Goal: Transaction & Acquisition: Purchase product/service

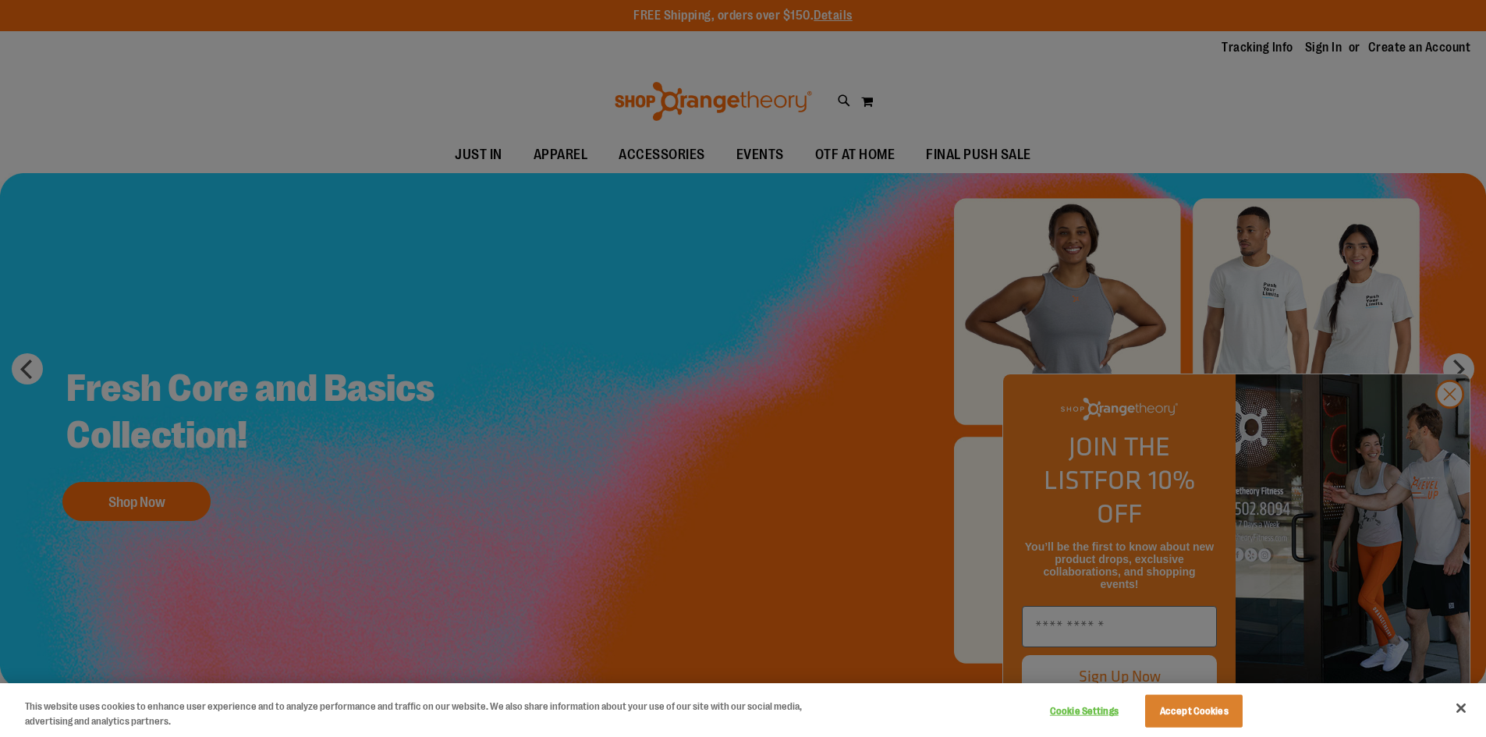
click at [1209, 119] on div at bounding box center [743, 368] width 1486 height 737
click at [1204, 716] on button "Accept Cookies" at bounding box center [1194, 711] width 98 height 33
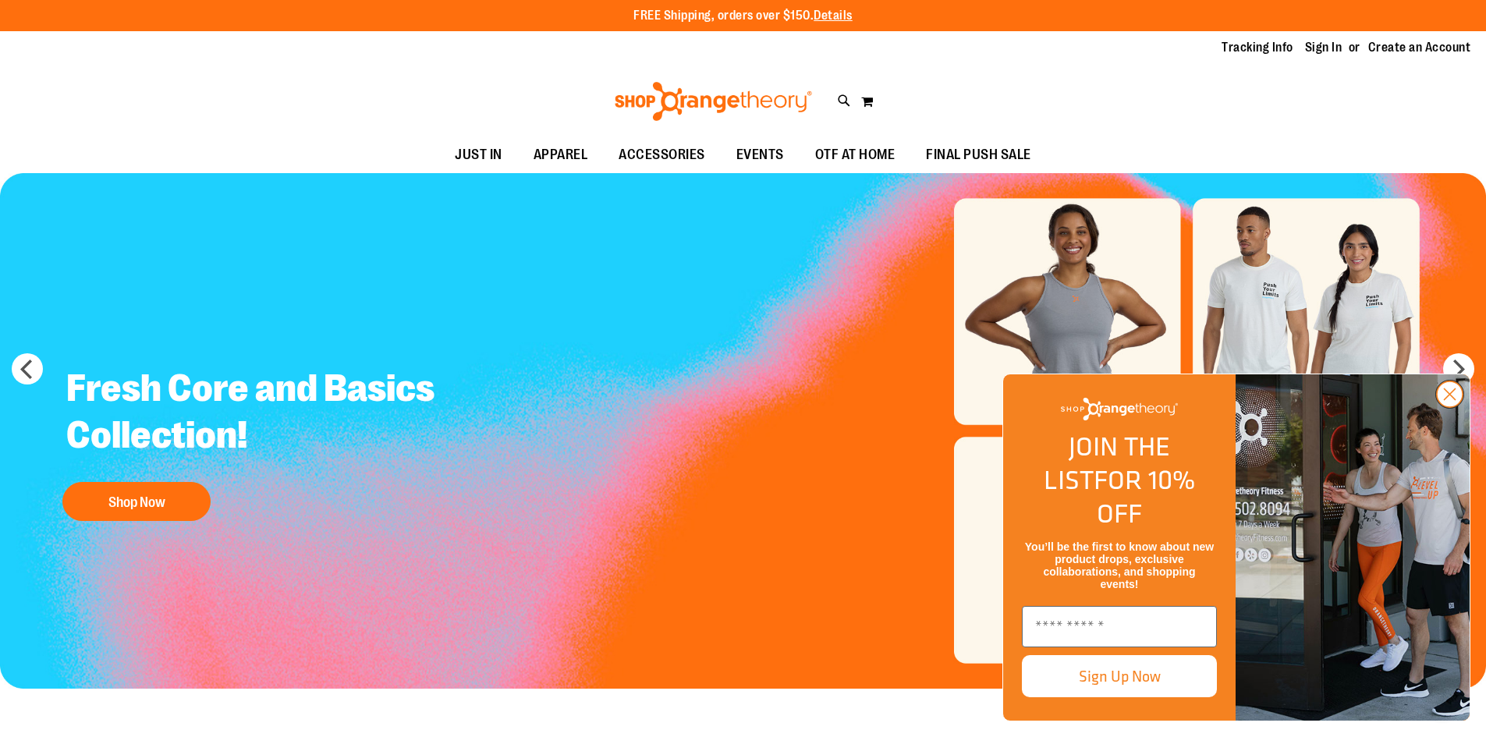
click at [1436, 408] on icon "Close dialog" at bounding box center [1449, 394] width 27 height 27
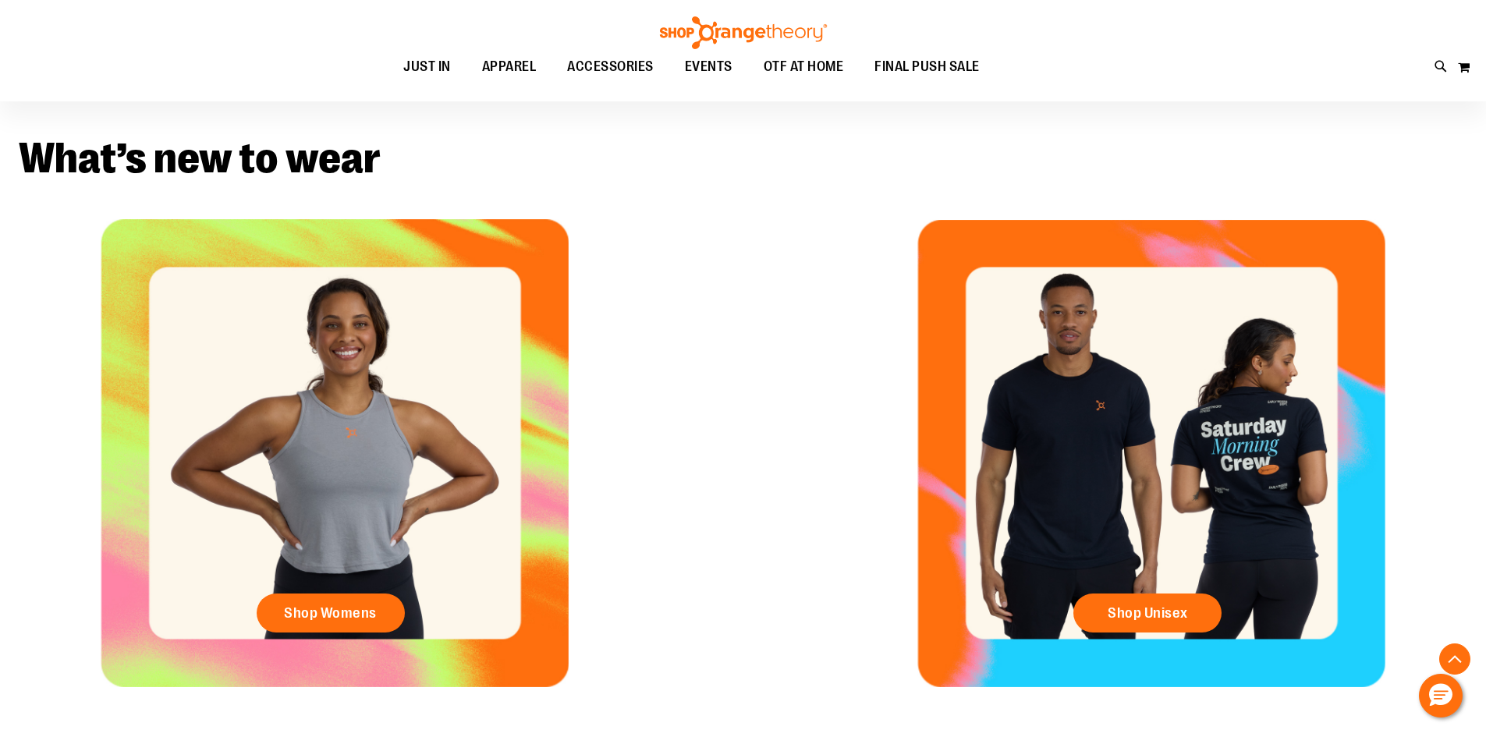
scroll to position [701, 0]
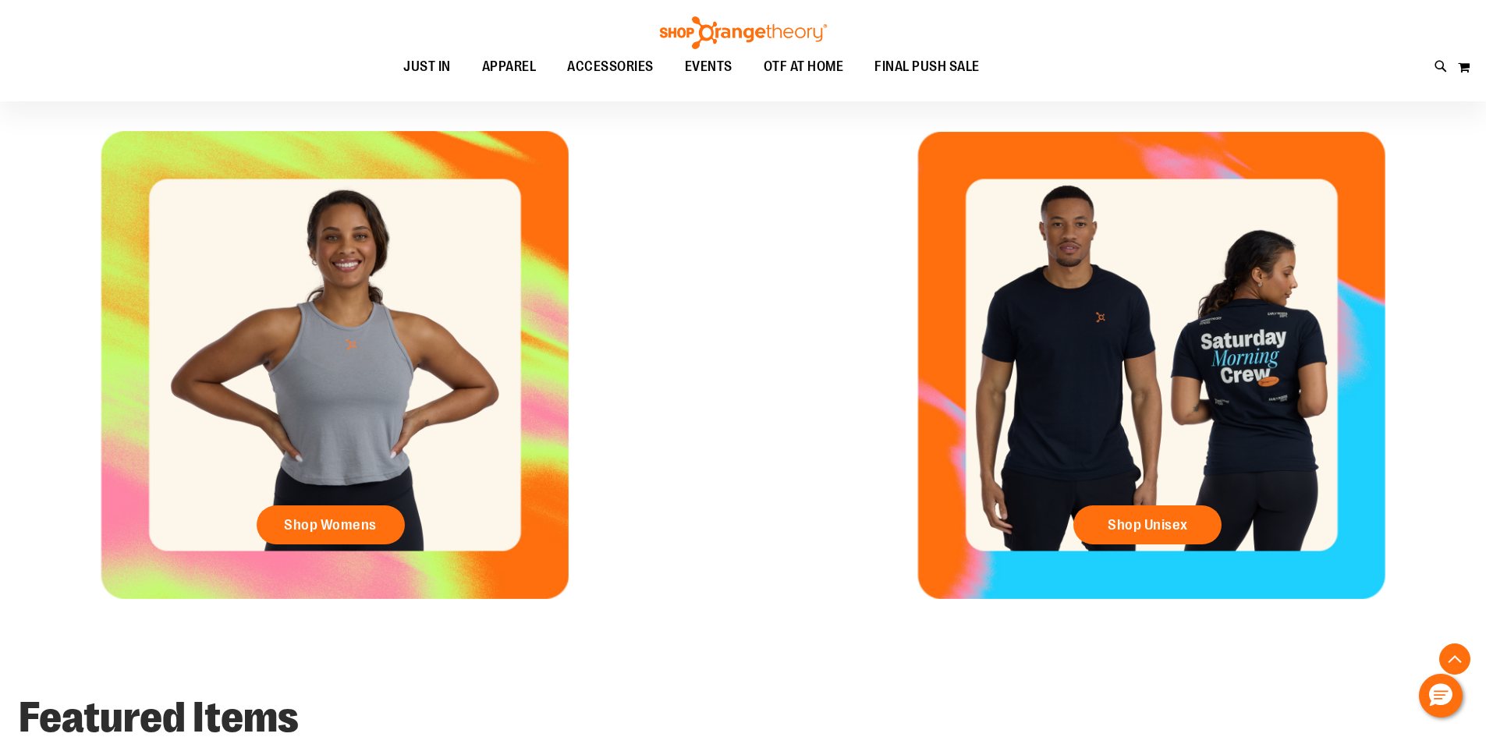
click at [1166, 478] on div "Shop Unisex" at bounding box center [1152, 365] width 669 height 468
click at [1167, 517] on span "Shop Unisex" at bounding box center [1148, 525] width 80 height 17
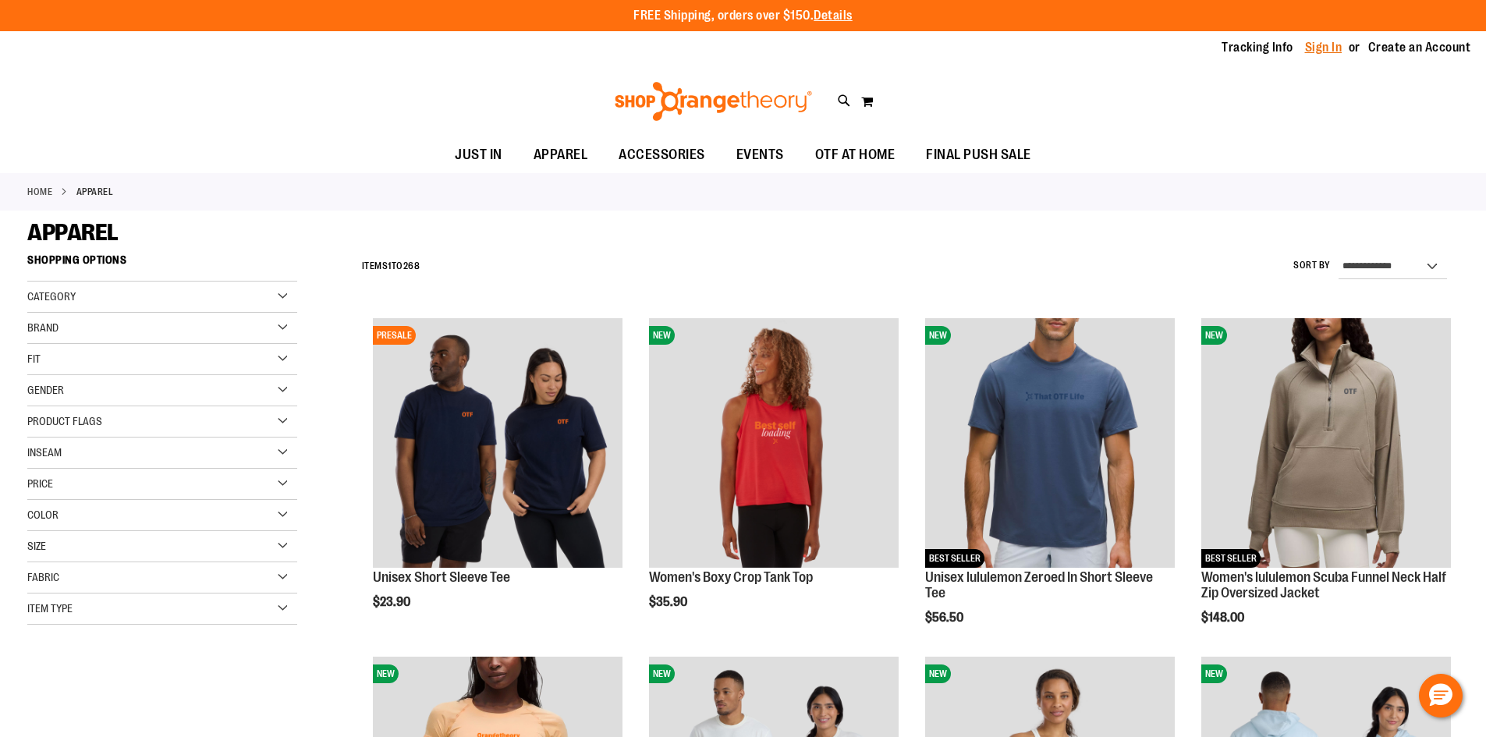
click at [1322, 45] on link "Sign In" at bounding box center [1323, 47] width 37 height 17
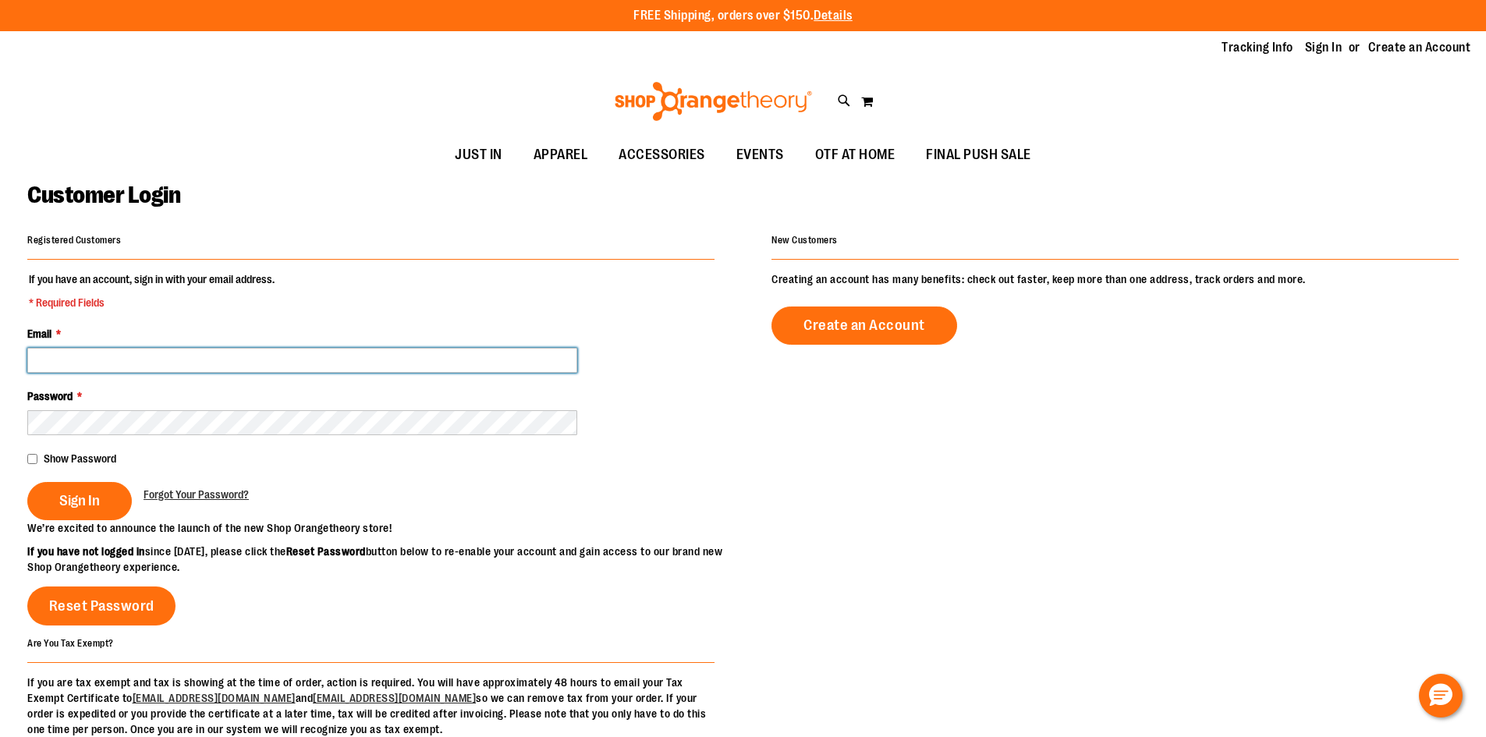
click at [59, 365] on input "Email *" at bounding box center [302, 360] width 550 height 25
type input "**********"
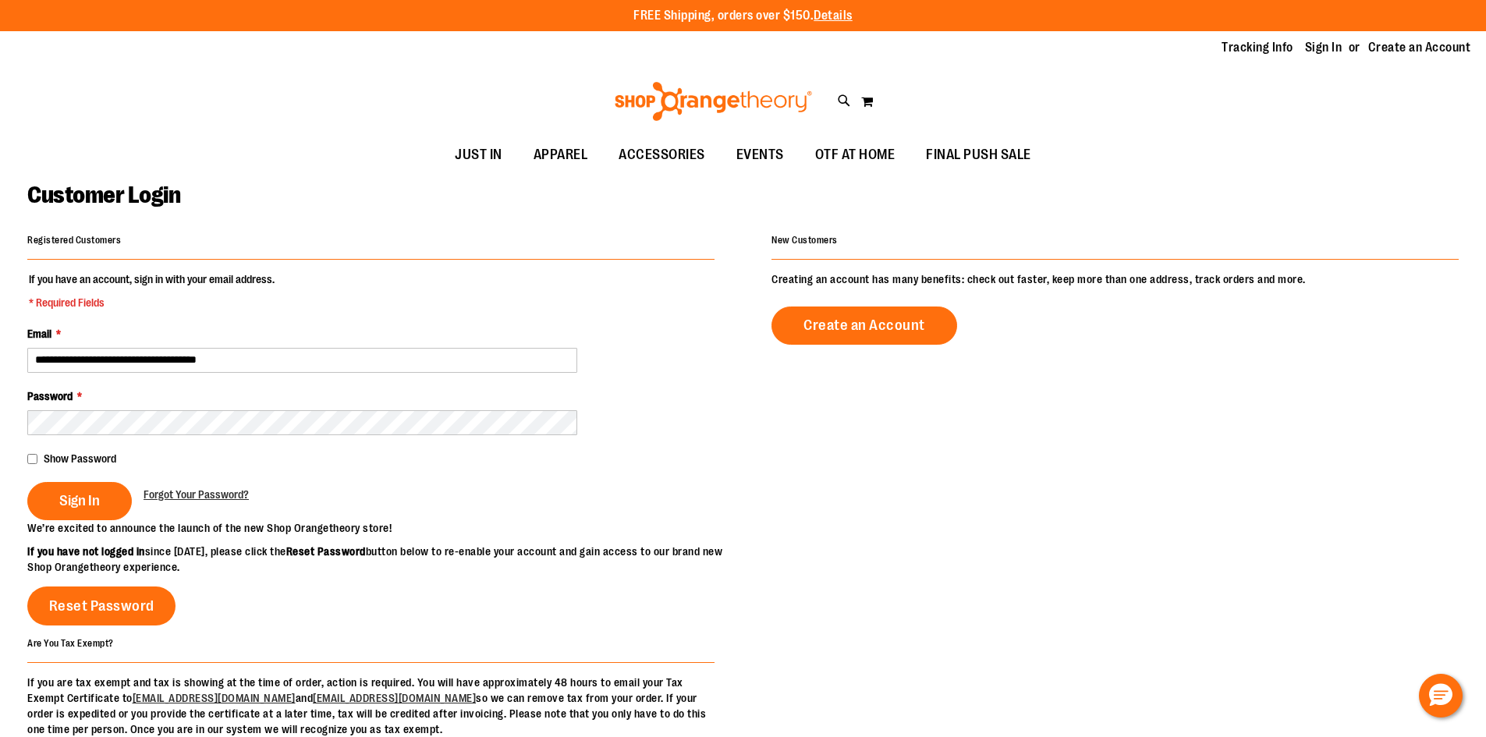
click at [76, 463] on span "Show Password" at bounding box center [80, 459] width 73 height 12
click at [102, 487] on button "Sign In" at bounding box center [79, 501] width 105 height 38
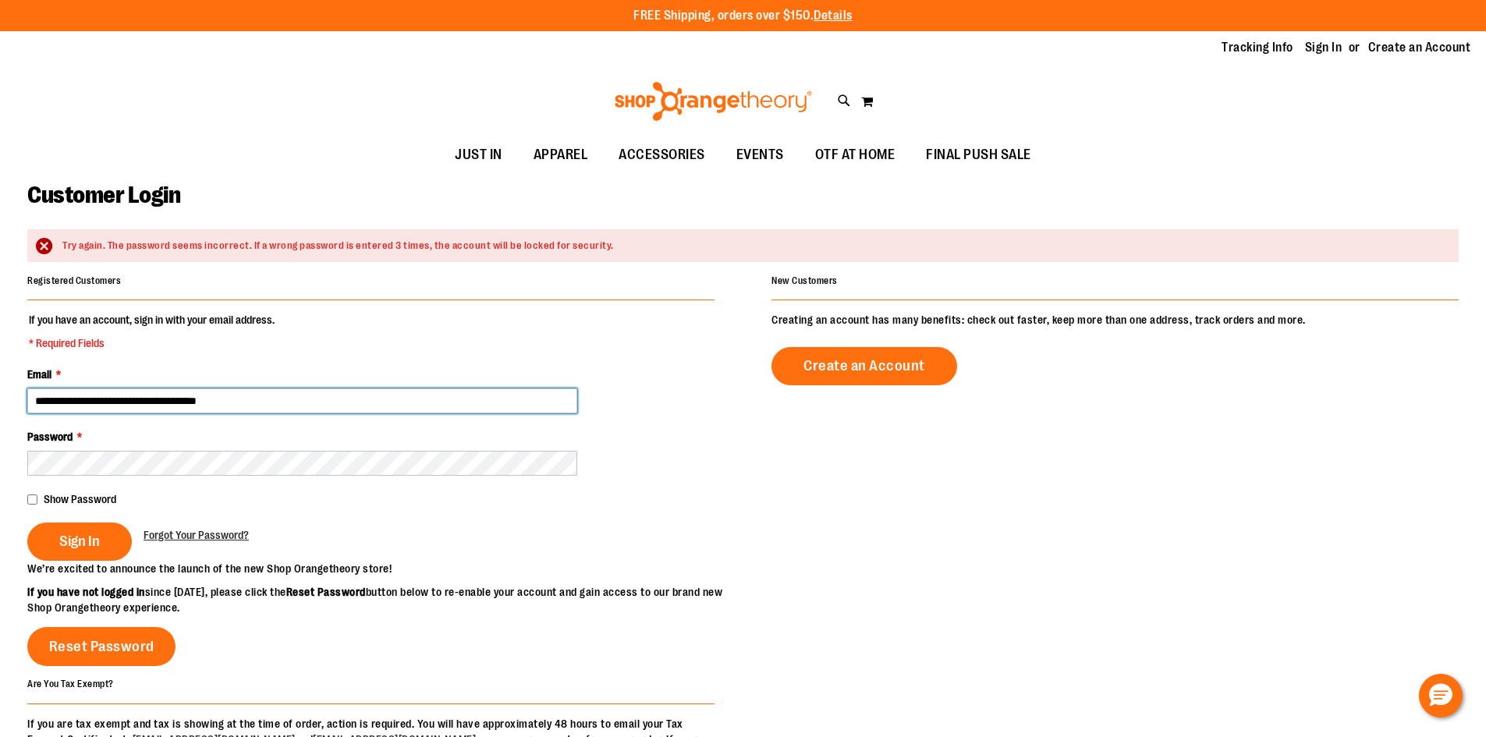
drag, startPoint x: 126, startPoint y: 406, endPoint x: 91, endPoint y: 417, distance: 36.8
click at [99, 415] on fieldset "**********" at bounding box center [370, 436] width 687 height 249
type input "**********"
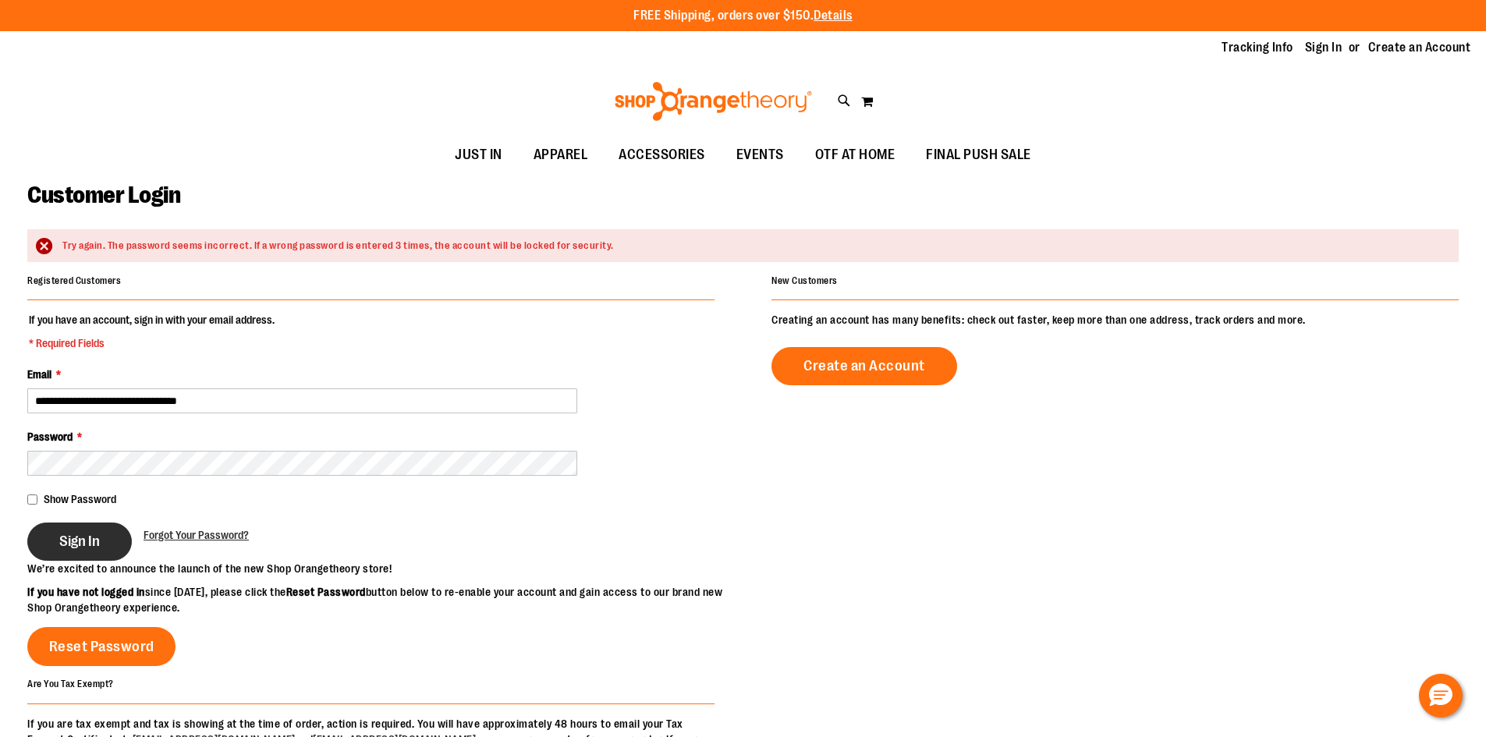
click at [66, 552] on button "Sign In" at bounding box center [79, 542] width 105 height 38
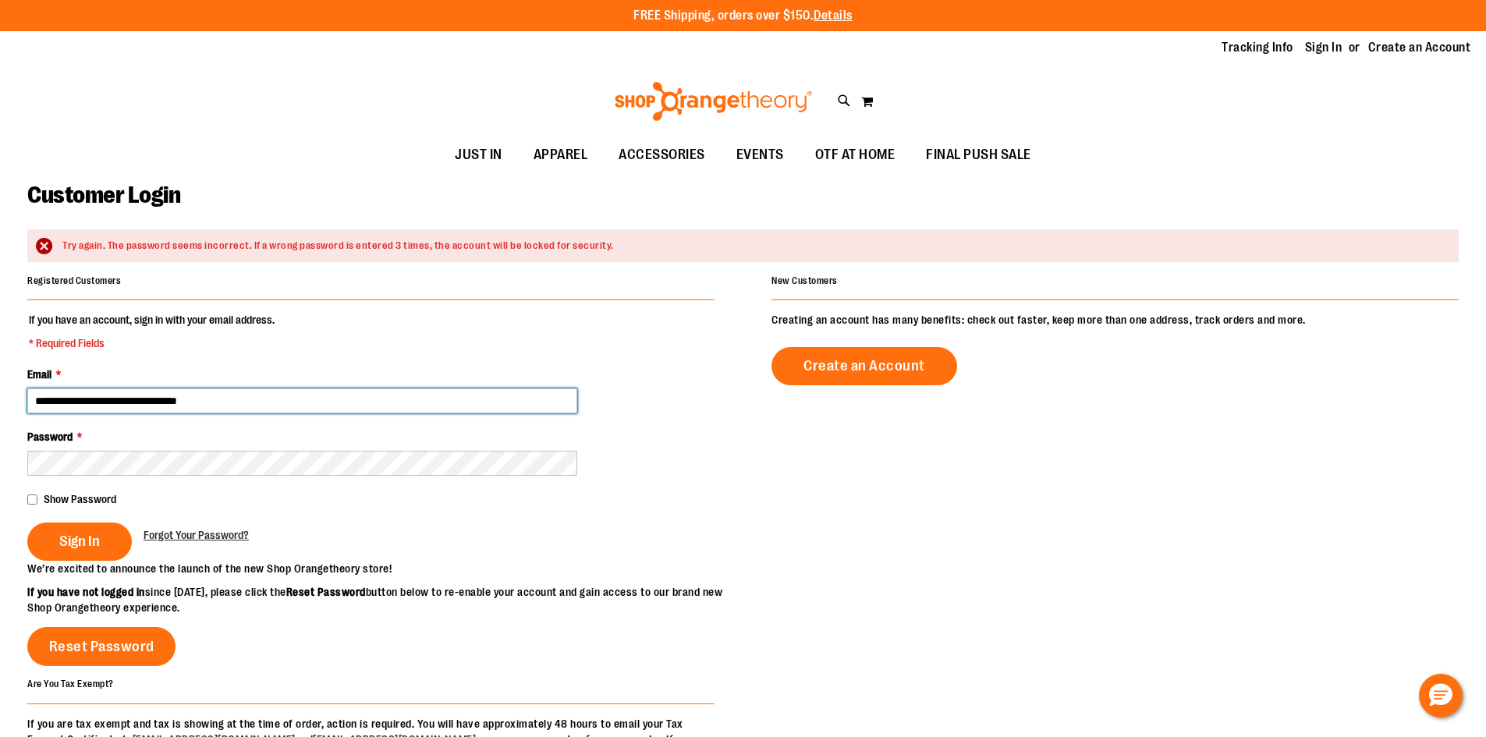
click at [98, 401] on input "**********" at bounding box center [302, 401] width 550 height 25
type input "**********"
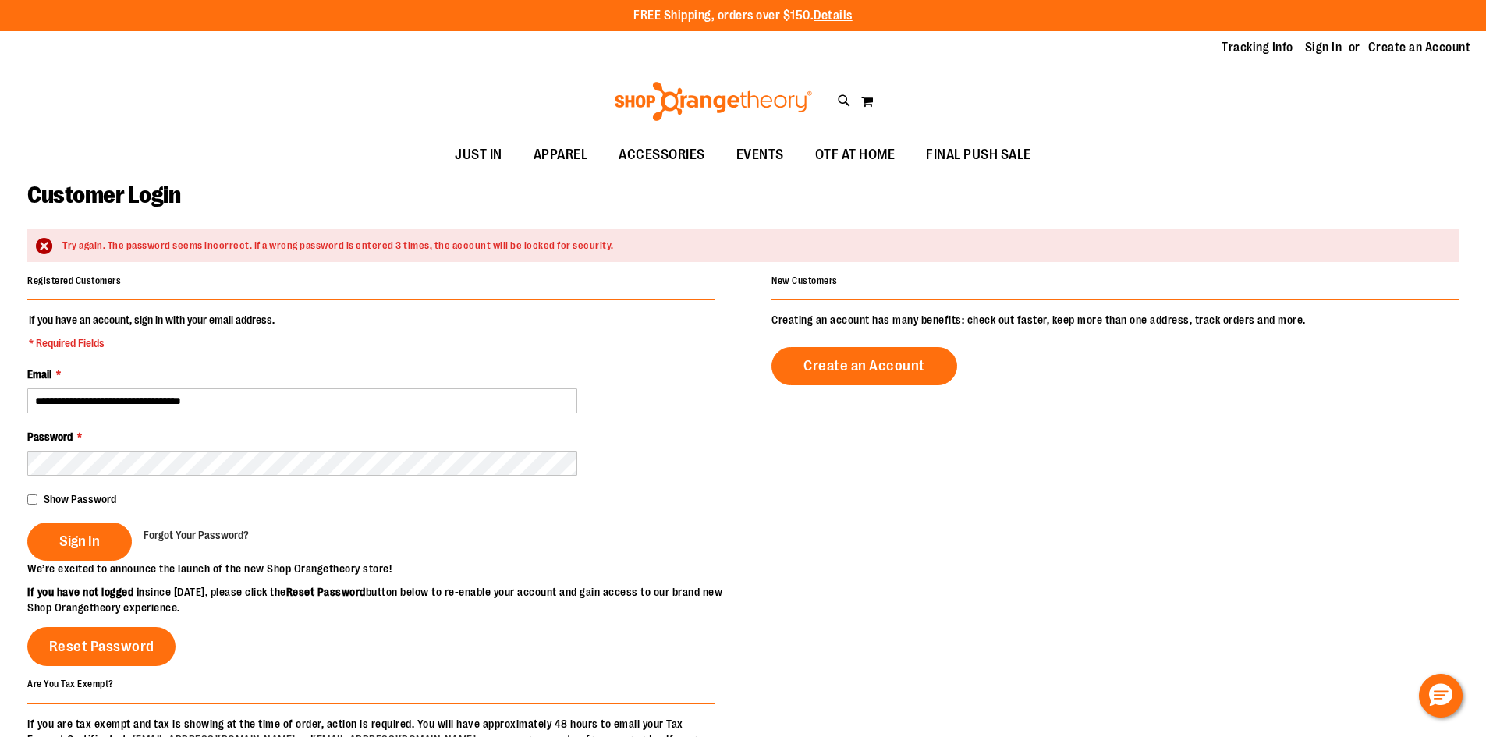
click at [33, 505] on fieldset "**********" at bounding box center [370, 436] width 687 height 249
click at [156, 482] on fieldset "**********" at bounding box center [370, 436] width 687 height 249
click at [98, 542] on span "Sign In" at bounding box center [79, 541] width 41 height 17
click at [683, 236] on div "Try again. The password seems incorrect. If a wrong password is entered 3 times…" at bounding box center [743, 246] width 1432 height 34
click at [875, 152] on span "OTF AT HOME" at bounding box center [855, 154] width 80 height 35
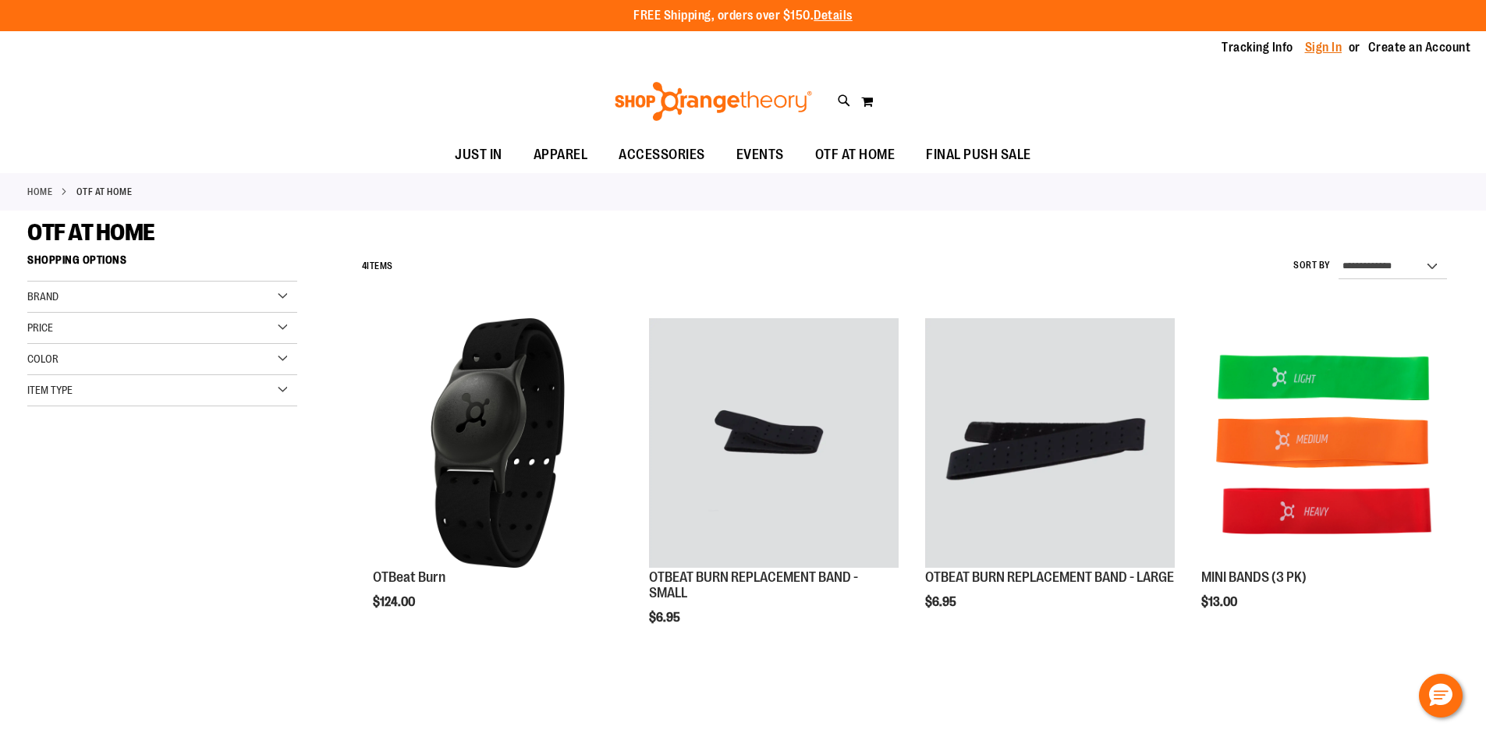
click at [1312, 52] on link "Sign In" at bounding box center [1323, 47] width 37 height 17
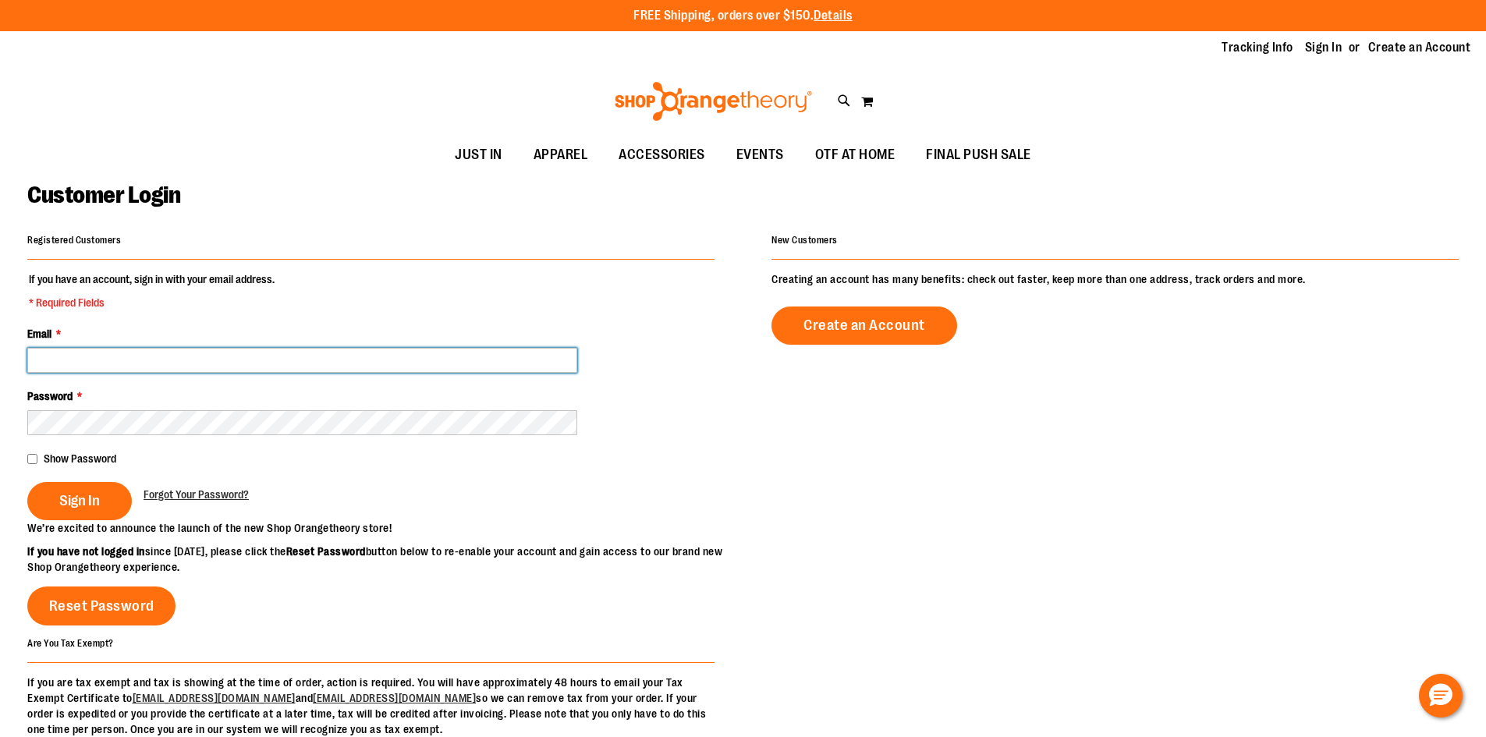
click at [327, 368] on input "Email *" at bounding box center [302, 360] width 550 height 25
type input "**********"
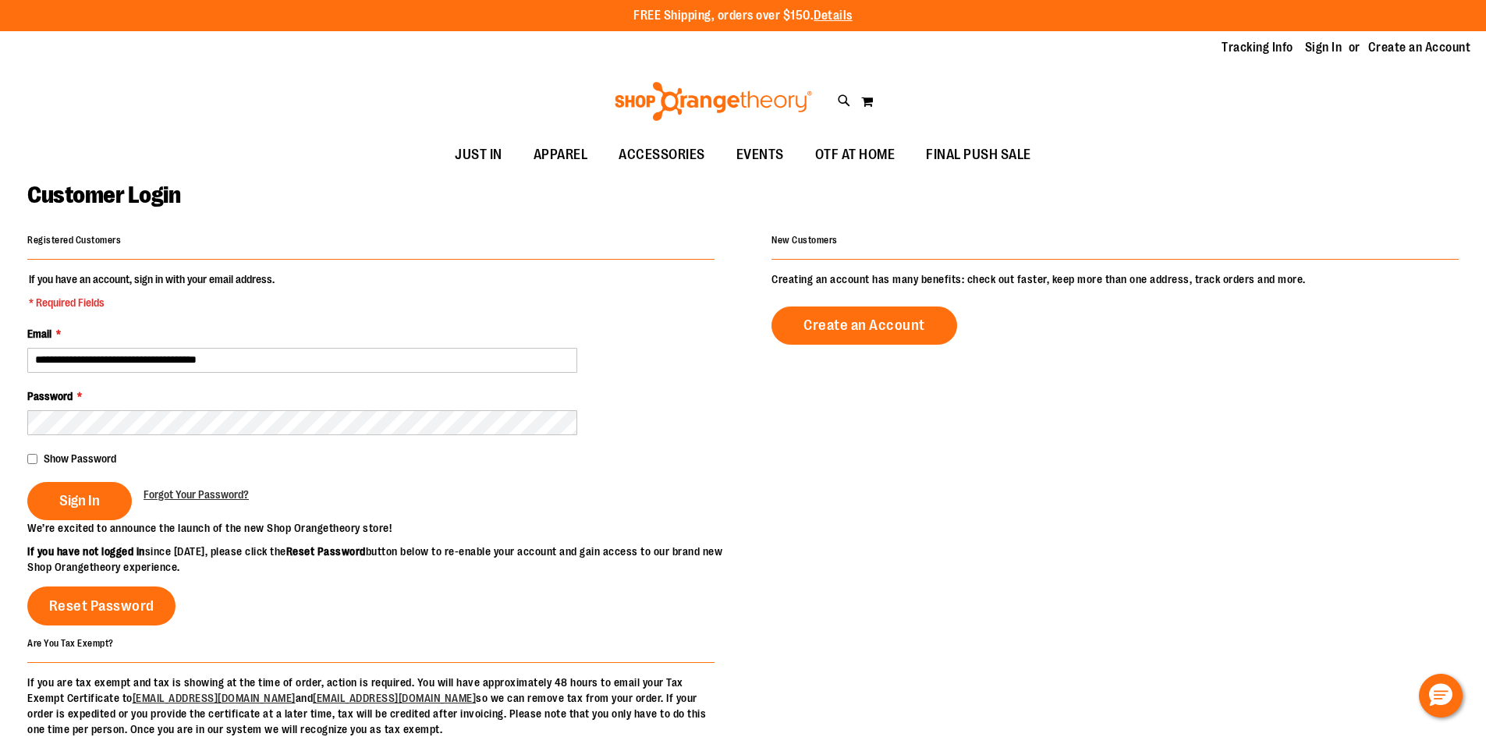
click at [22, 456] on main "**********" at bounding box center [743, 498] width 1486 height 650
click at [85, 497] on span "Sign In" at bounding box center [79, 500] width 41 height 17
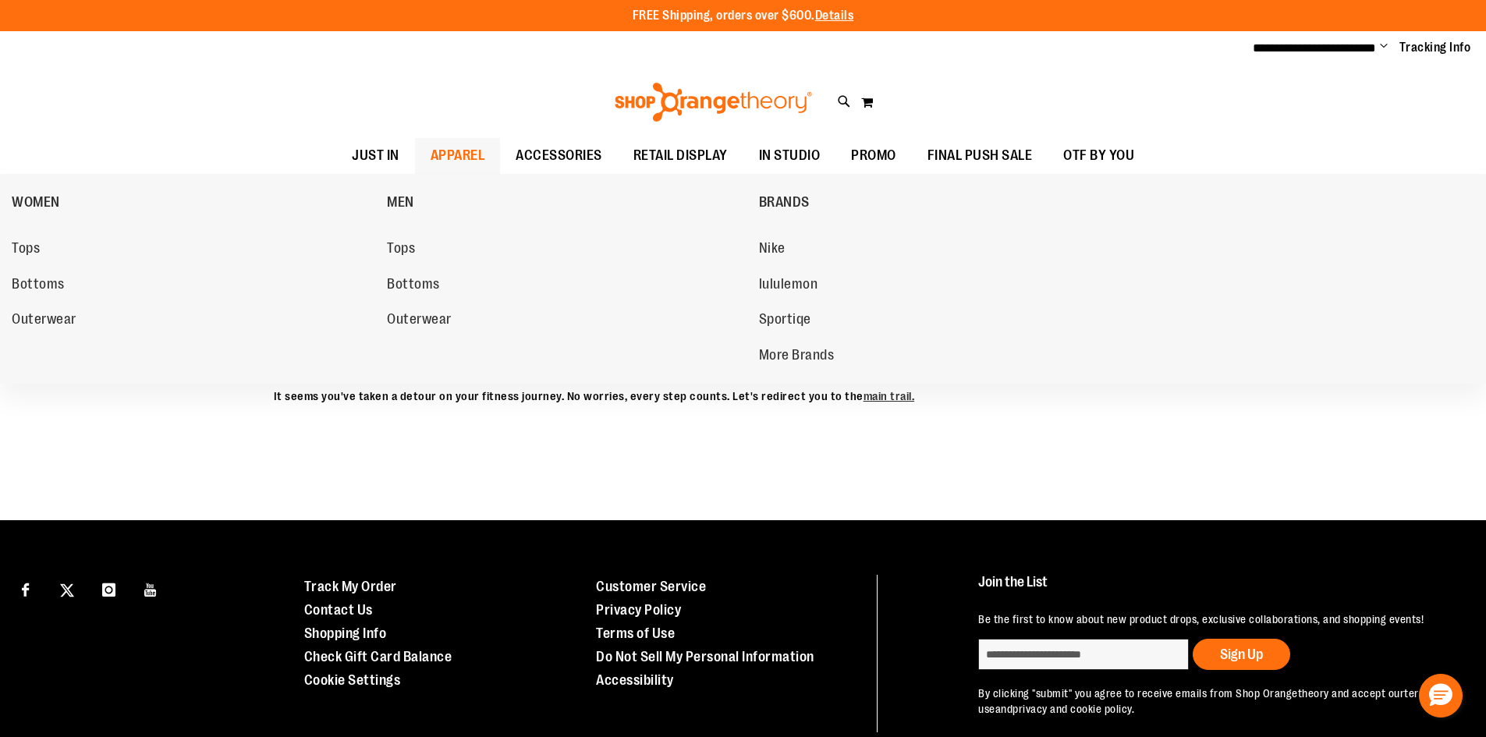
click at [471, 164] on span "APPAREL" at bounding box center [458, 155] width 55 height 35
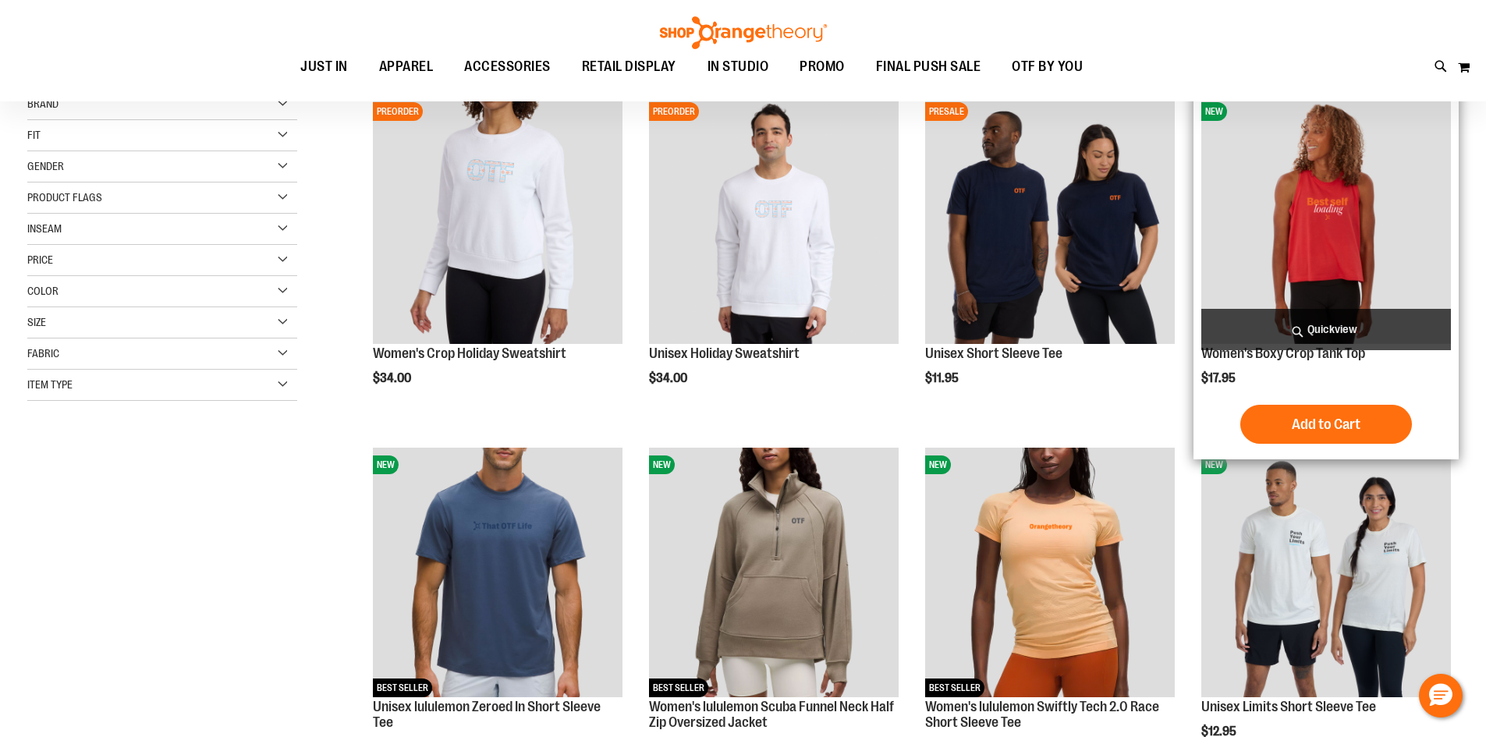
scroll to position [155, 0]
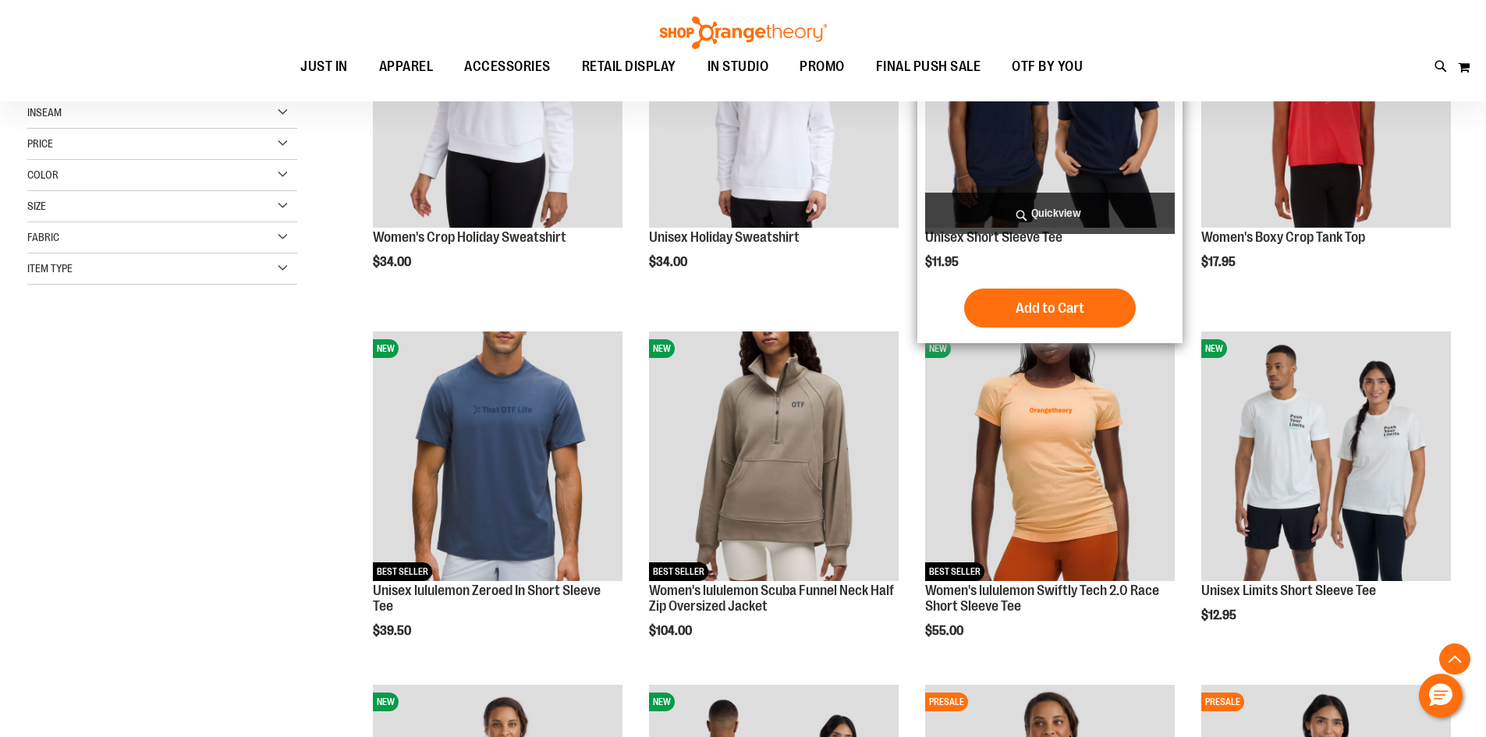
scroll to position [623, 0]
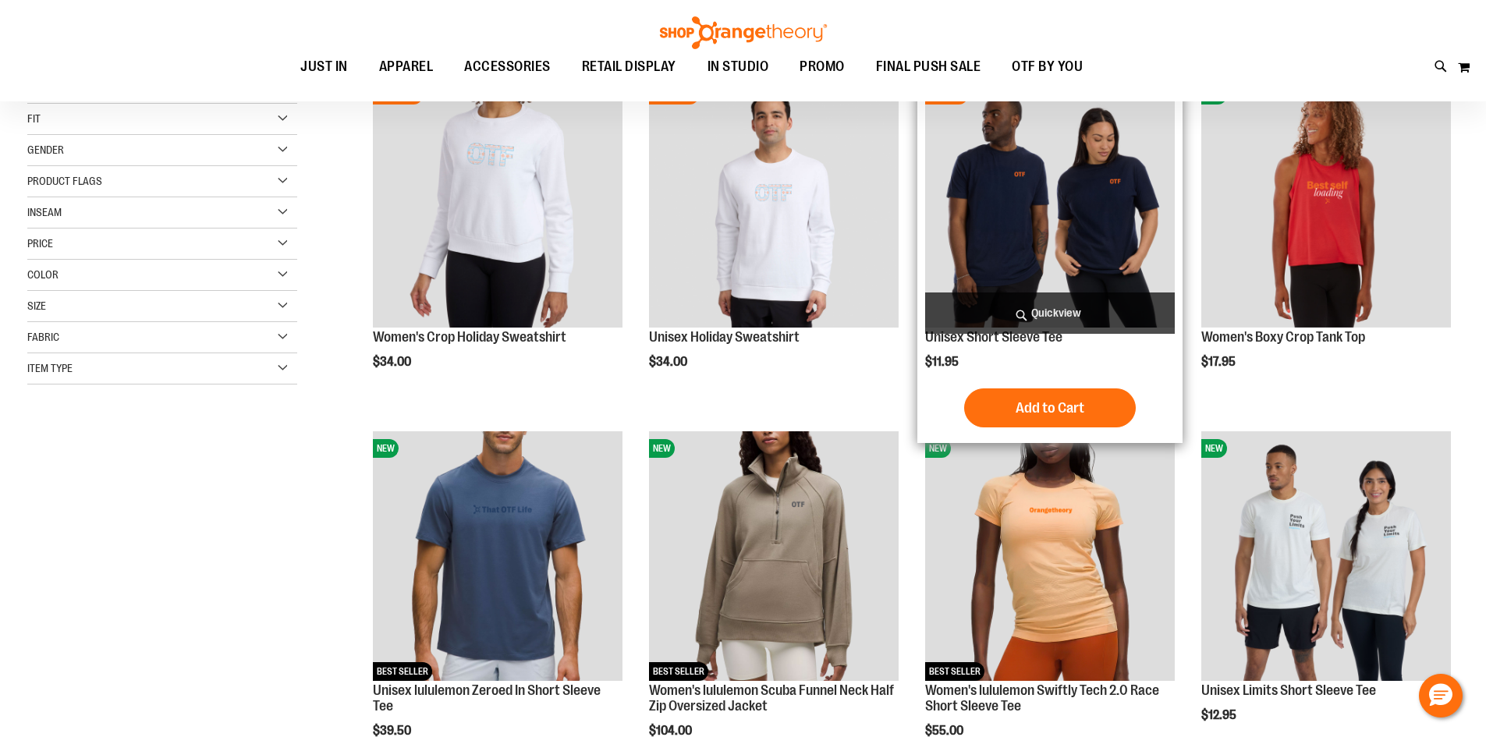
scroll to position [233, 0]
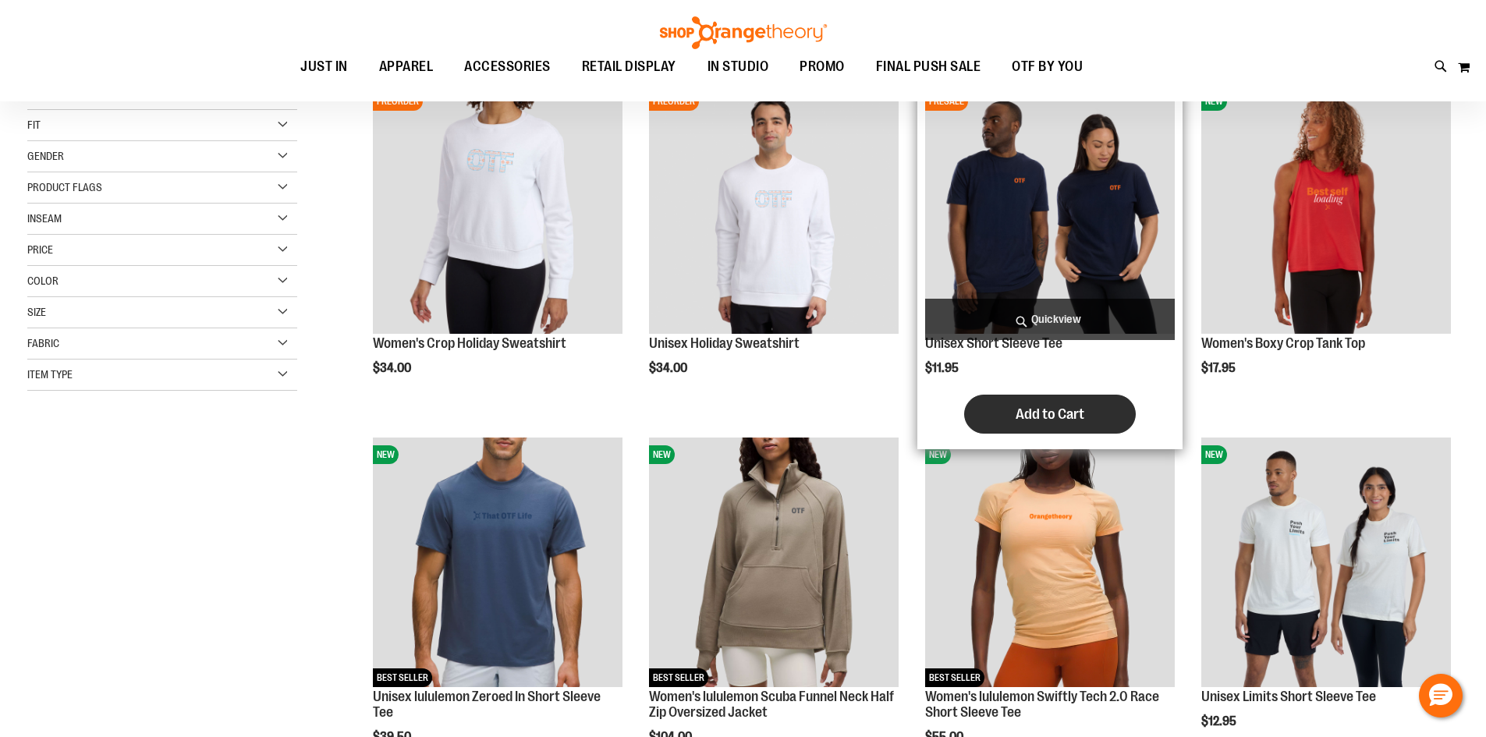
click at [1099, 400] on button "Add to Cart" at bounding box center [1050, 414] width 172 height 39
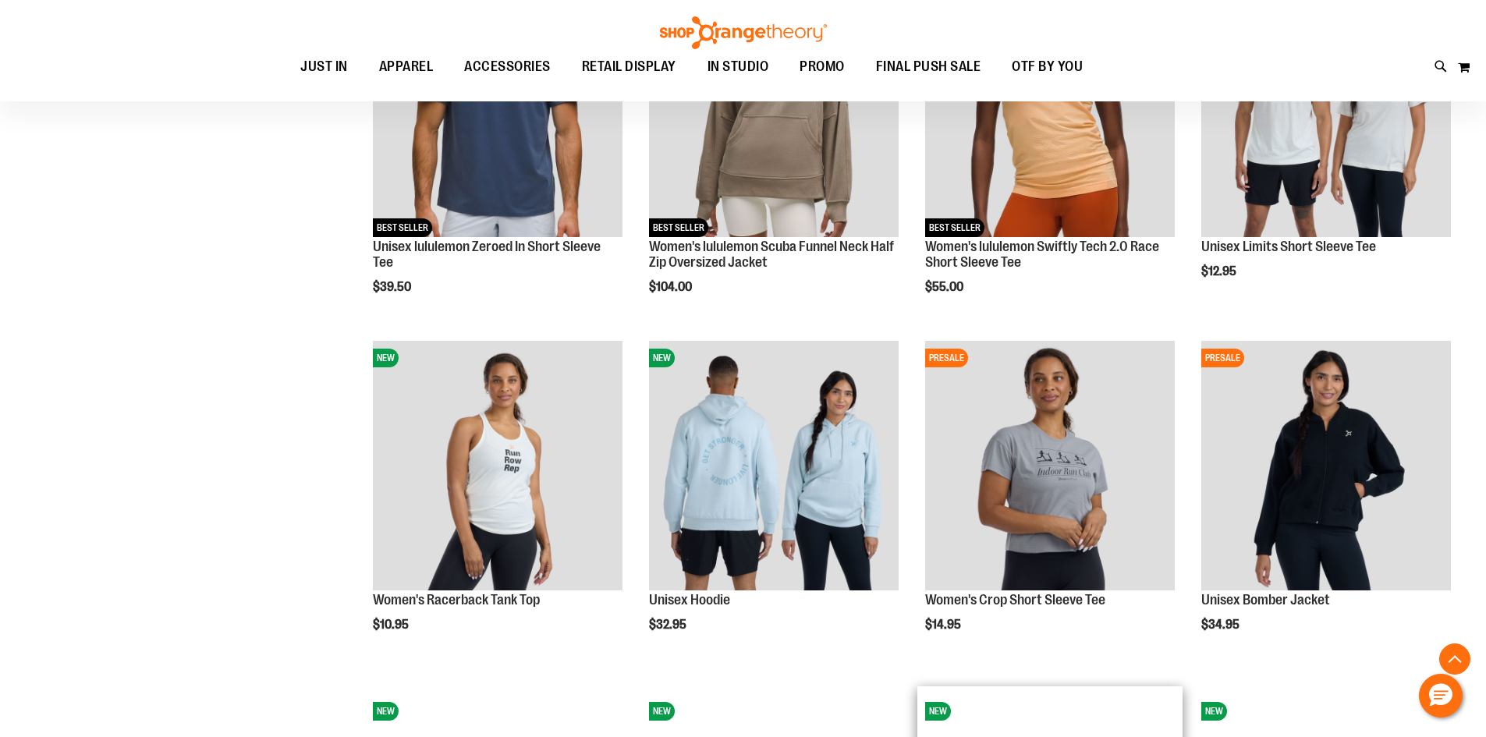
scroll to position [1014, 0]
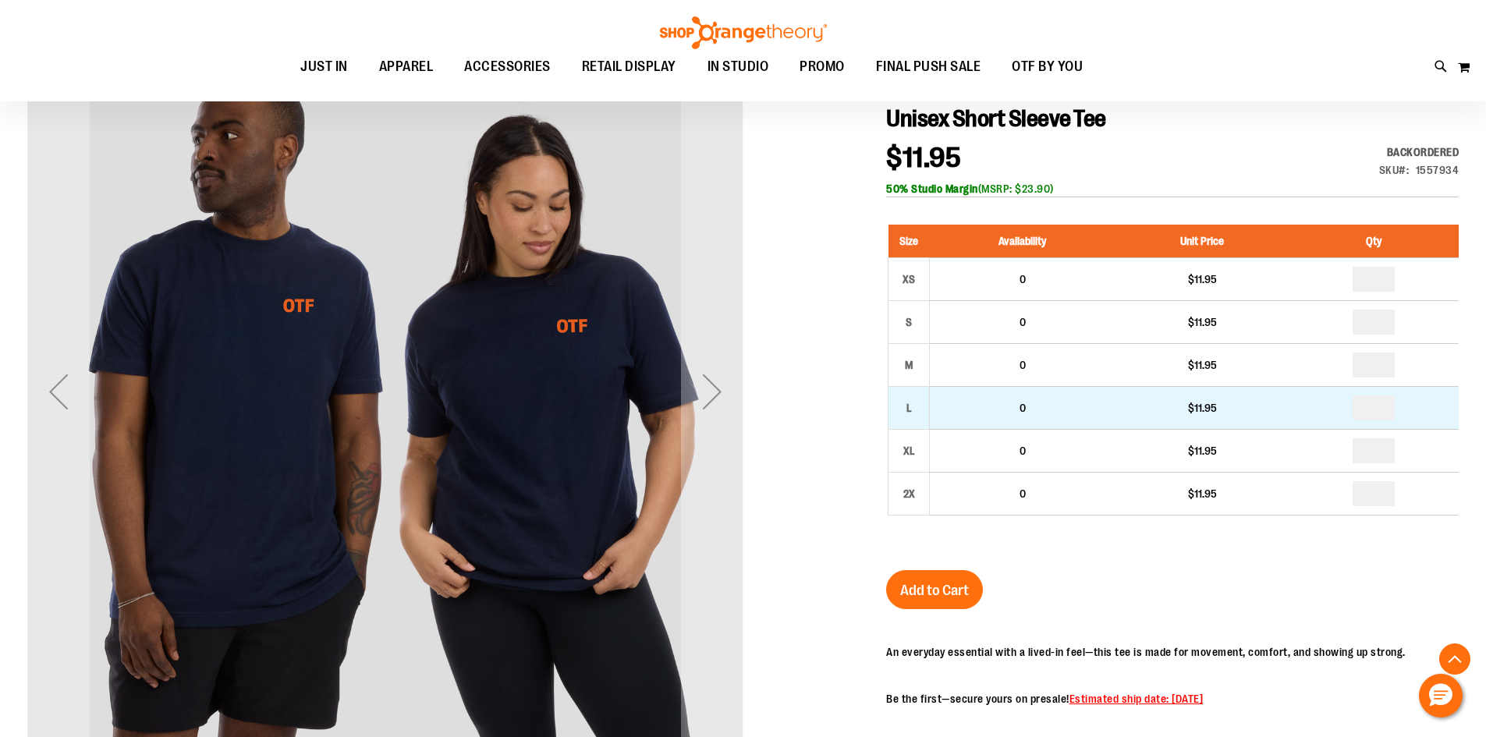
scroll to position [233, 0]
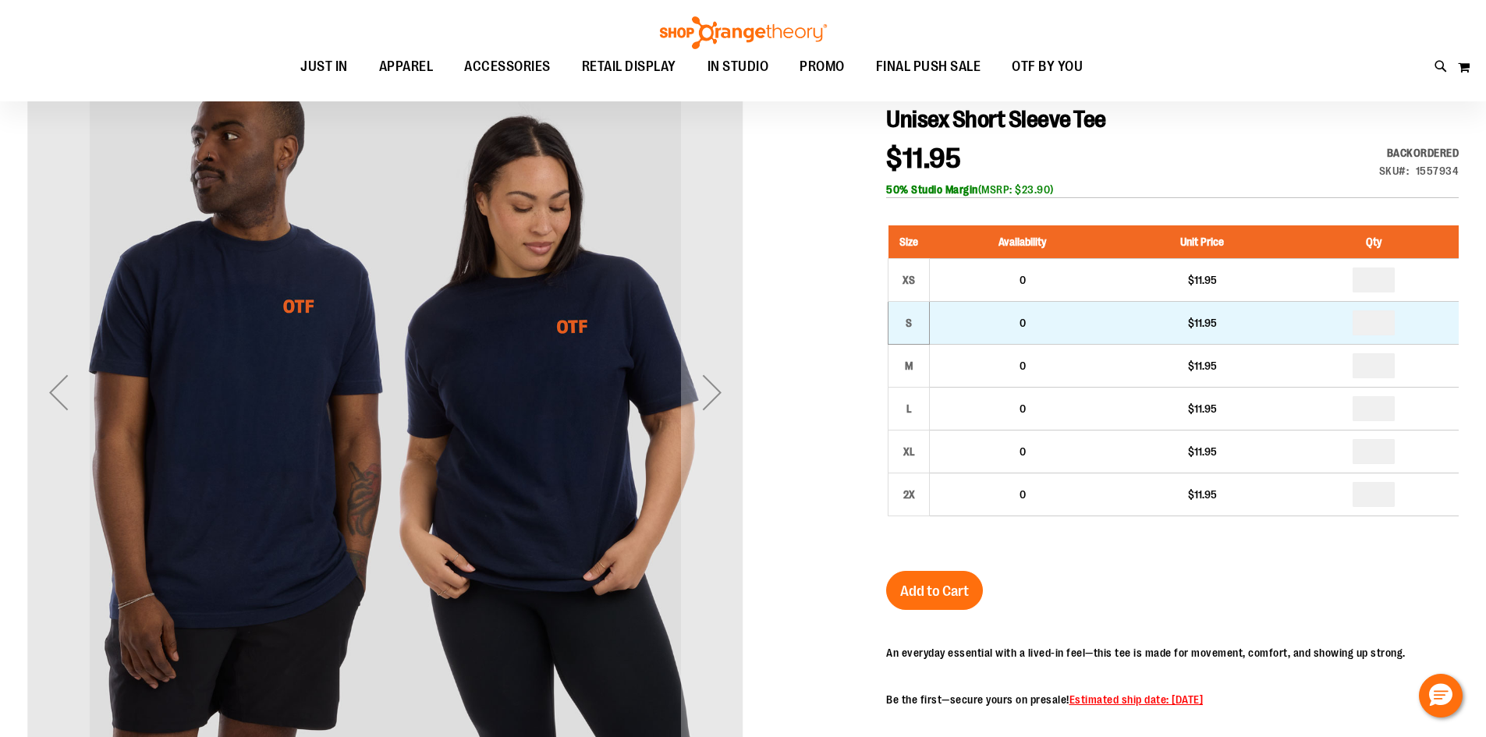
drag, startPoint x: 916, startPoint y: 333, endPoint x: 925, endPoint y: 339, distance: 10.8
click at [920, 335] on div "S" at bounding box center [908, 322] width 23 height 23
click at [900, 318] on div "S" at bounding box center [908, 322] width 23 height 23
click at [1387, 317] on input "number" at bounding box center [1374, 323] width 42 height 25
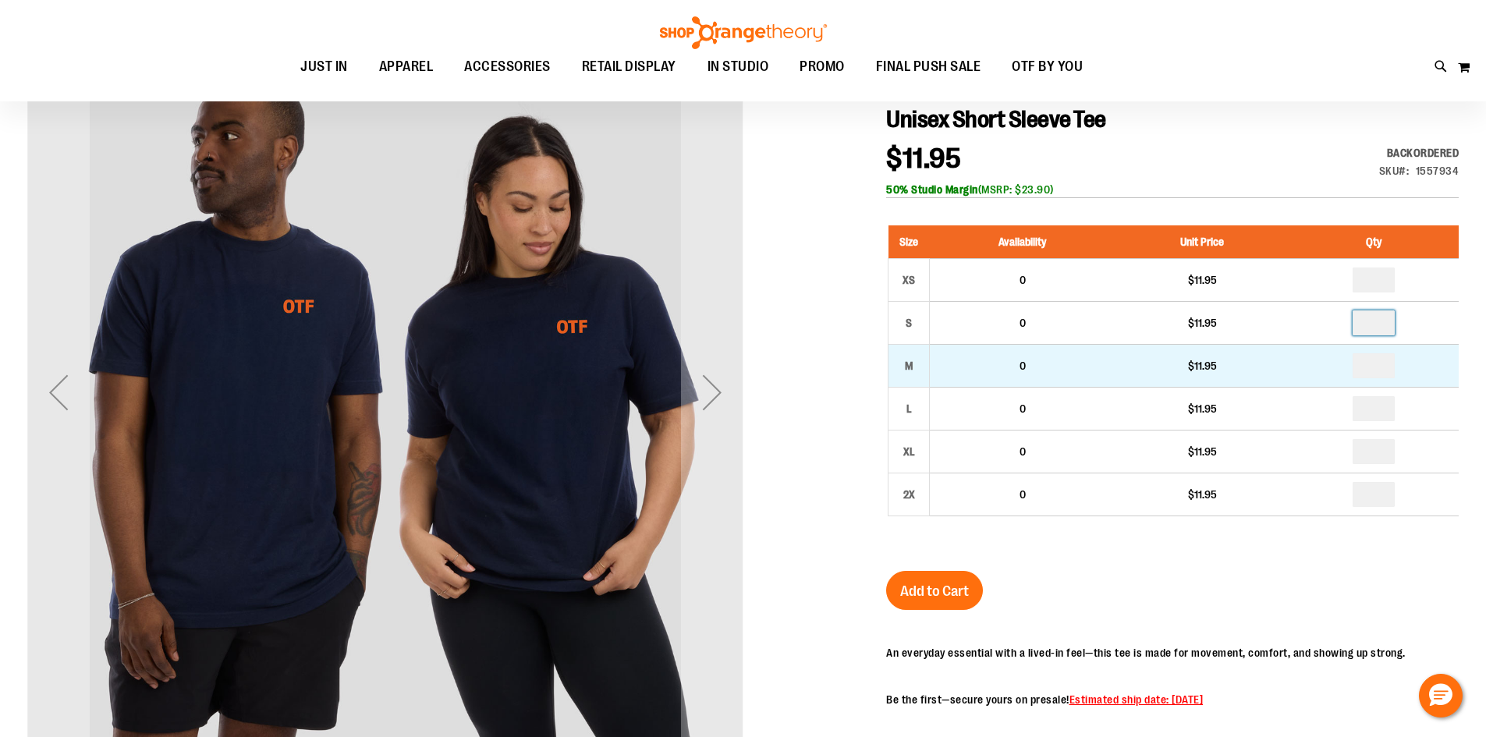
type input "*"
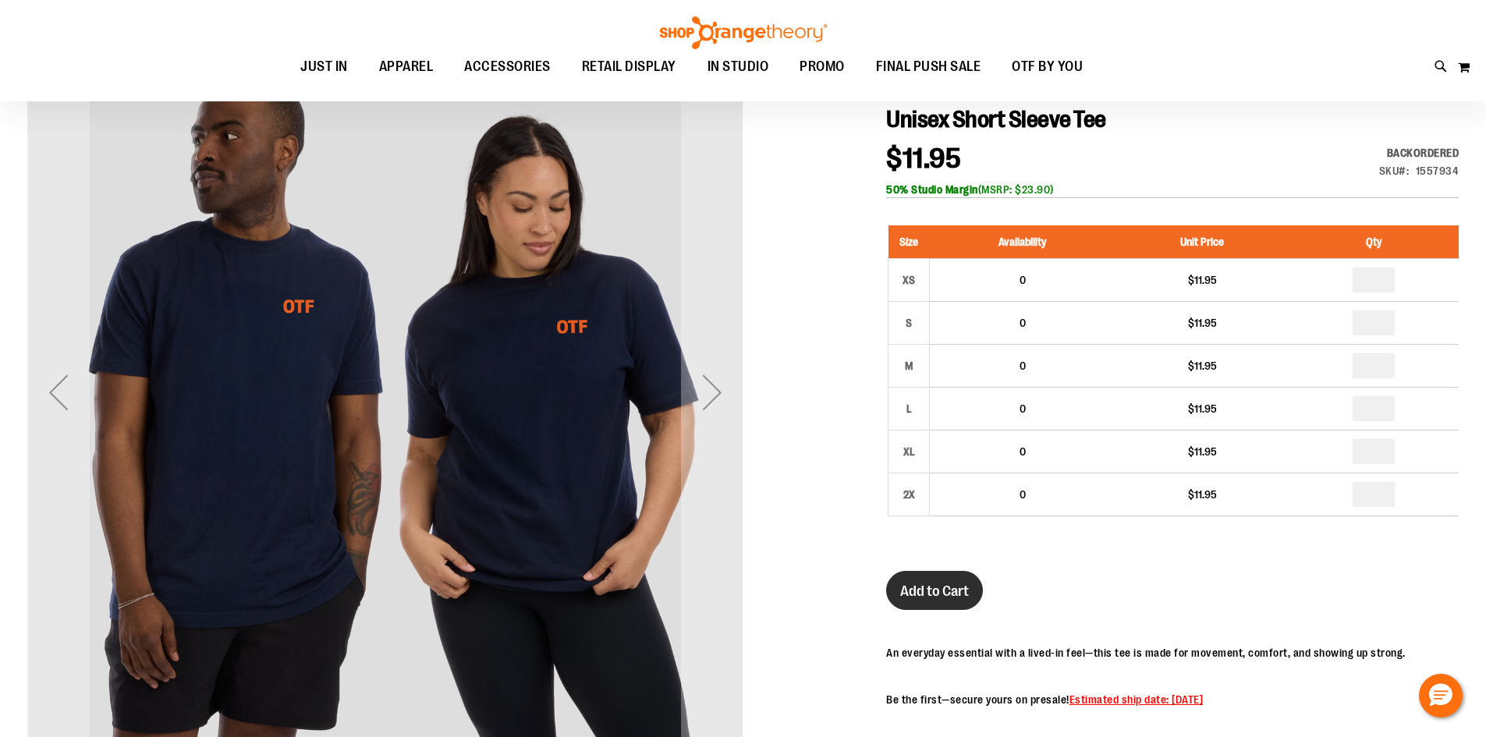
click at [939, 601] on button "Add to Cart" at bounding box center [934, 590] width 97 height 39
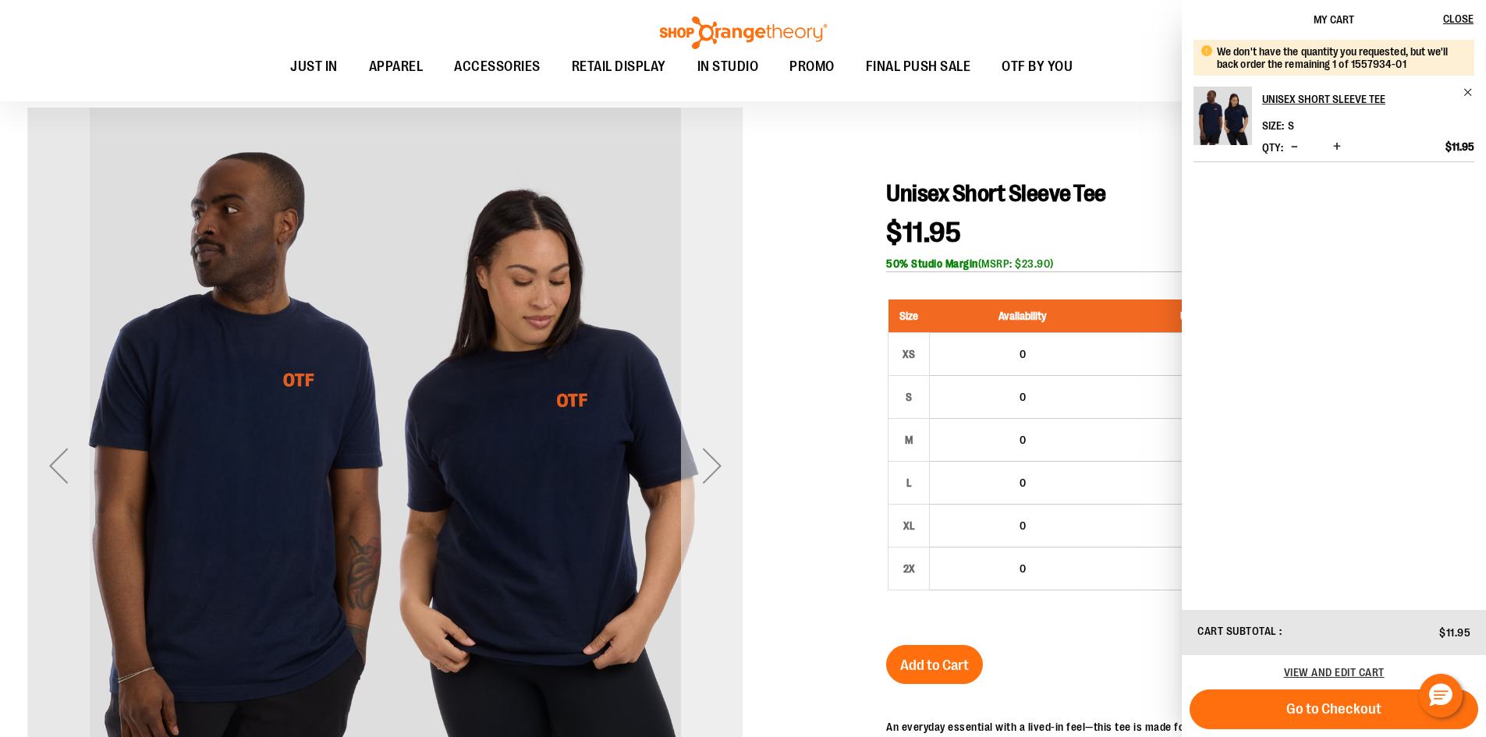
scroll to position [0, 0]
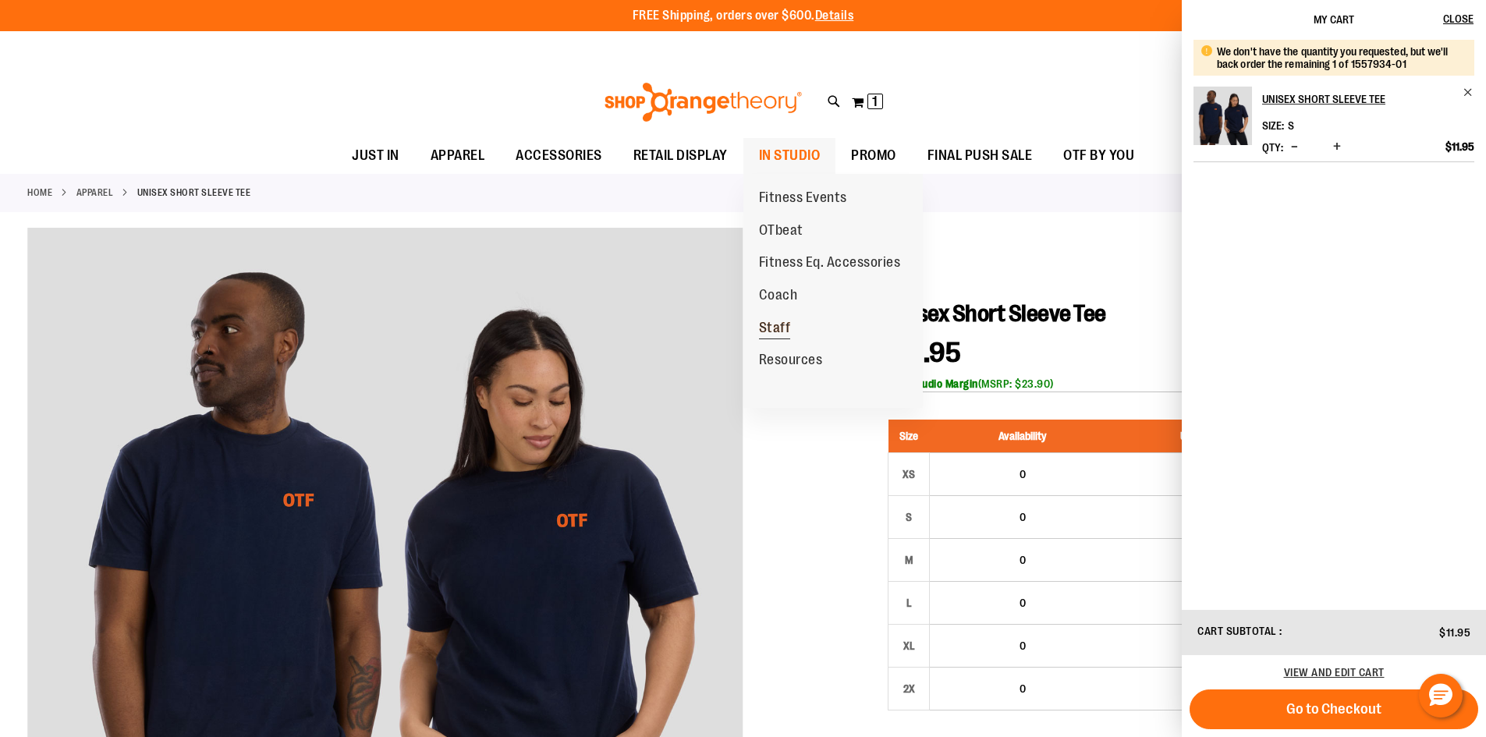
click at [779, 325] on span "Staff" at bounding box center [775, 330] width 32 height 20
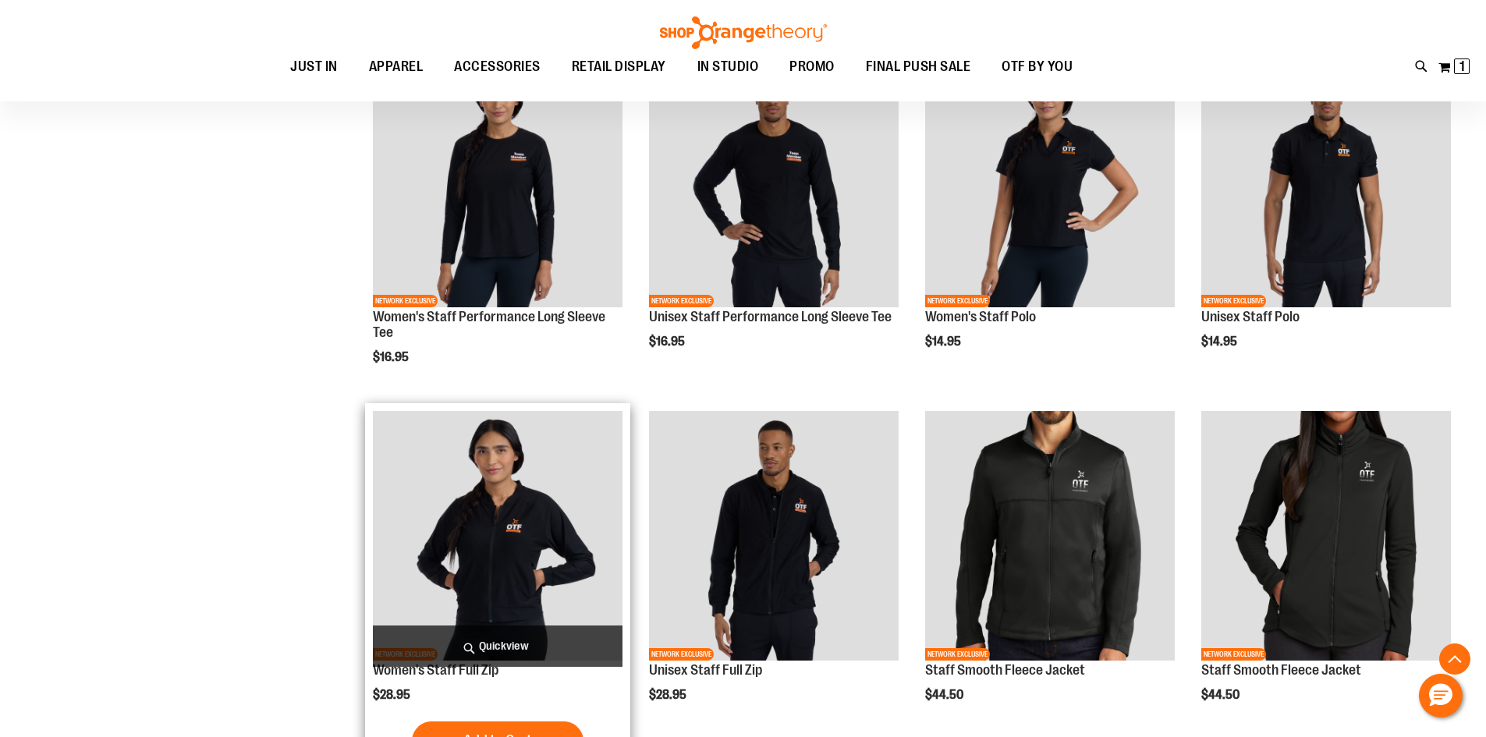
scroll to position [574, 0]
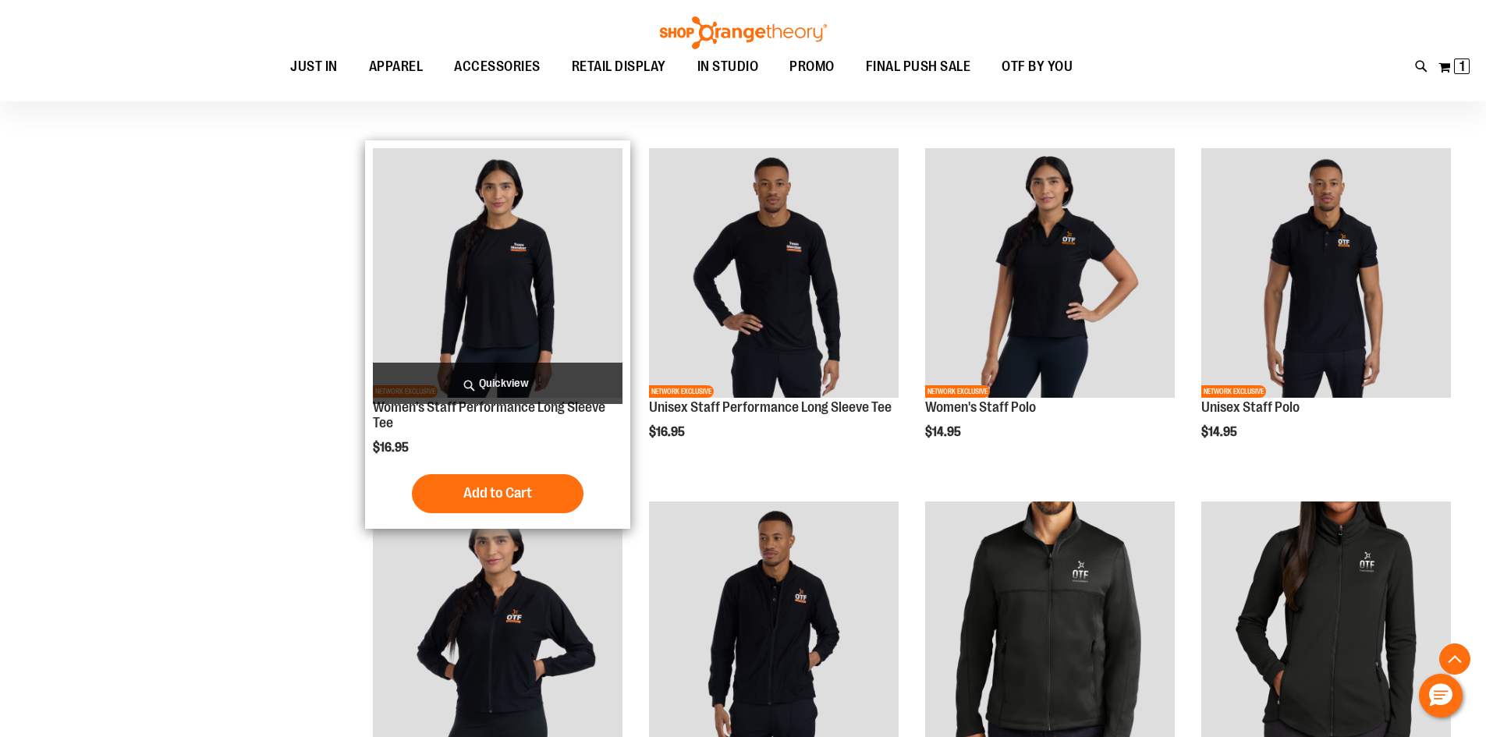
scroll to position [495, 0]
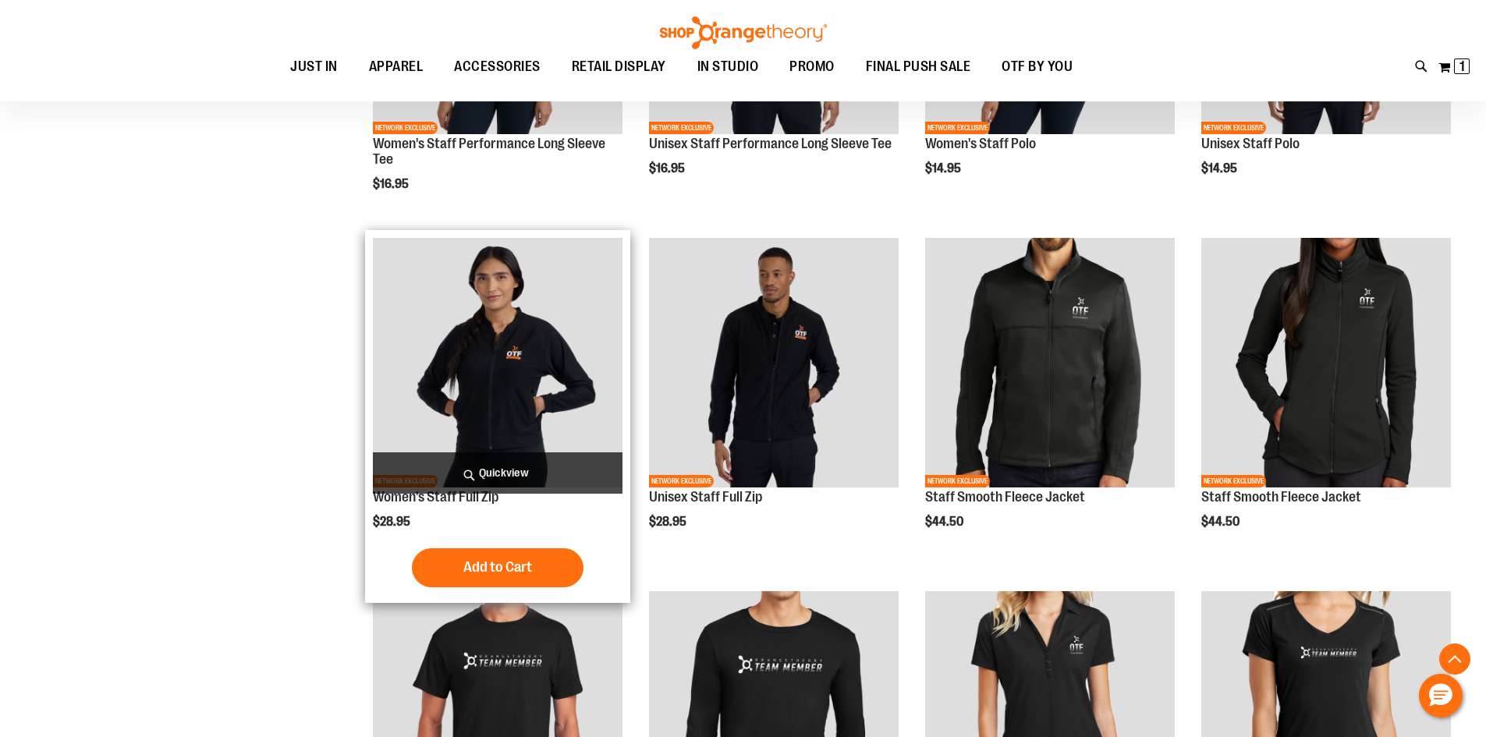
scroll to position [808, 0]
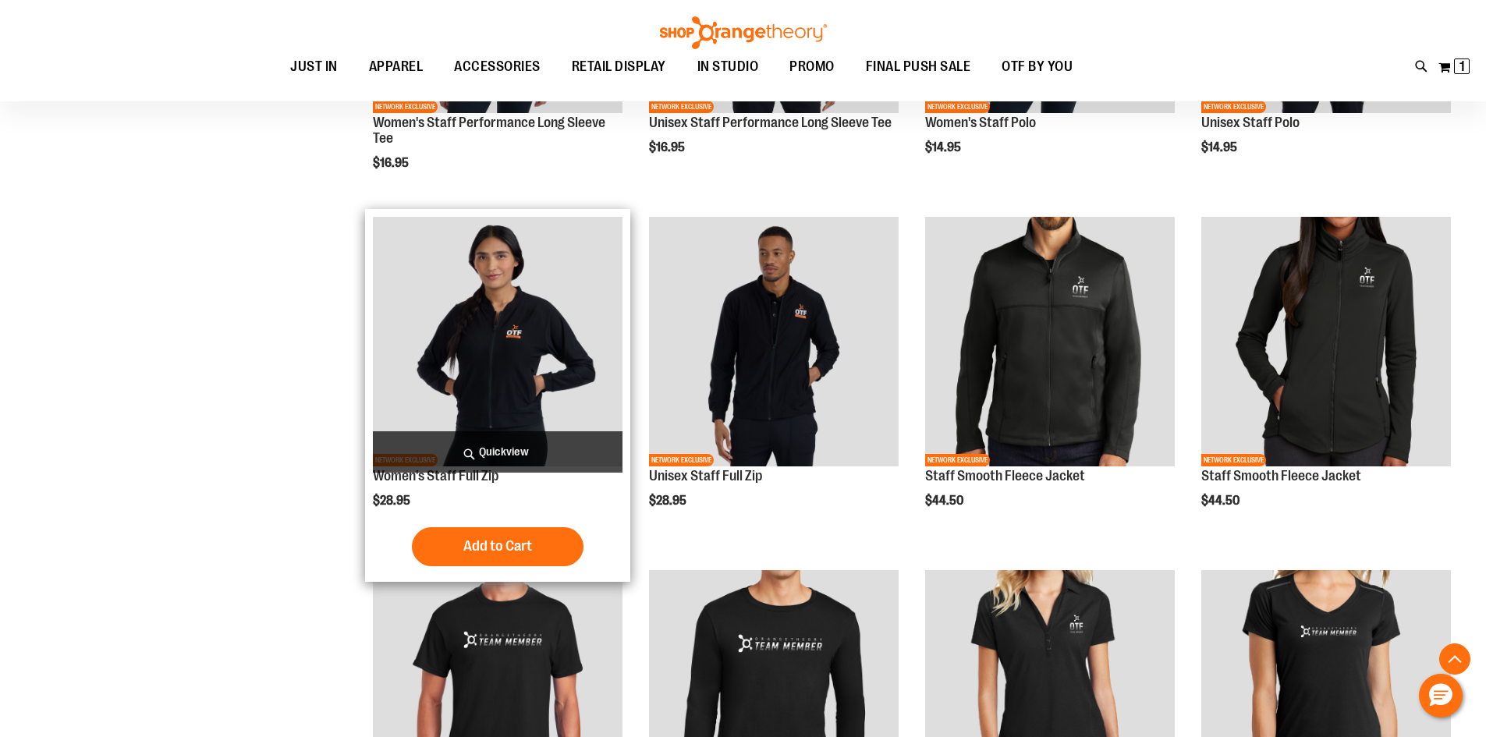
click at [532, 396] on img "product" at bounding box center [498, 342] width 250 height 250
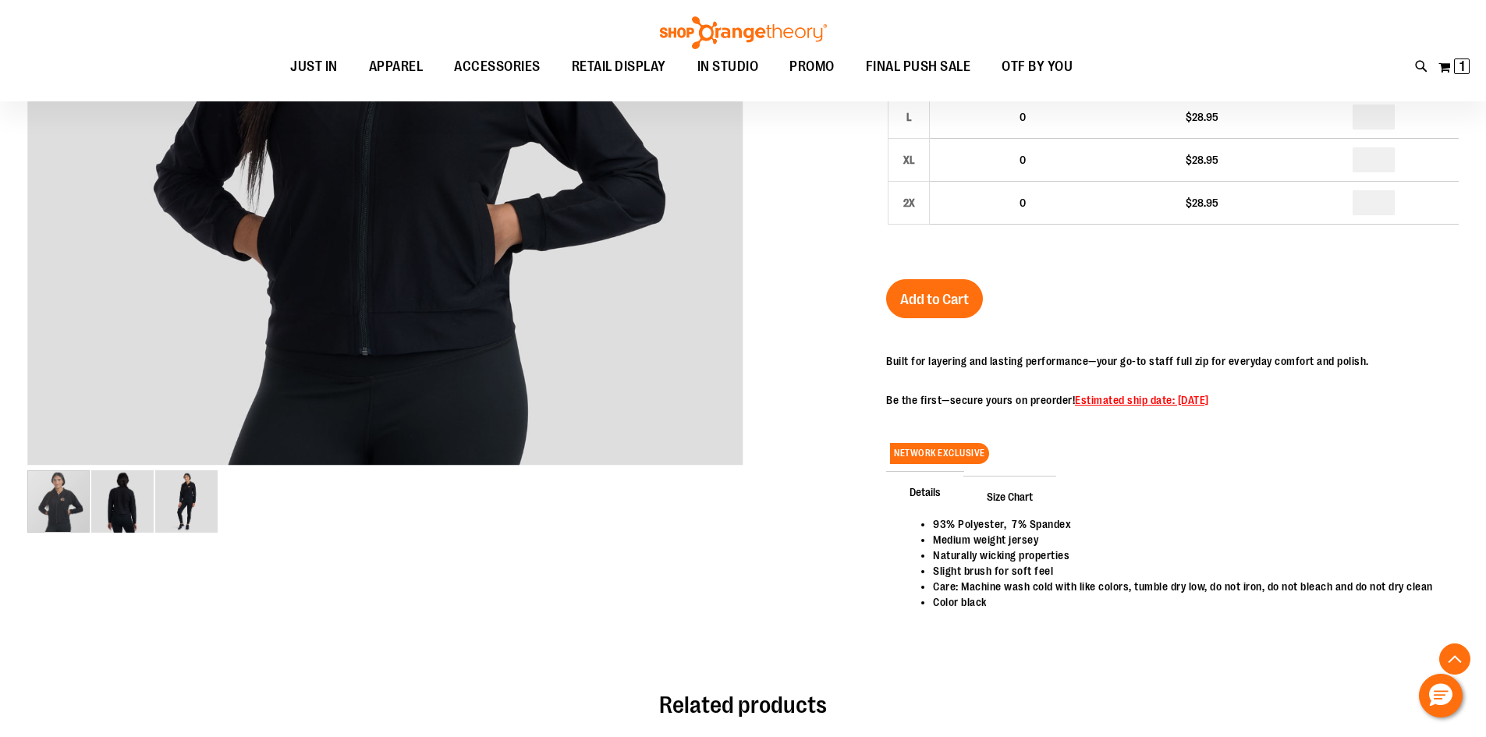
scroll to position [467, 0]
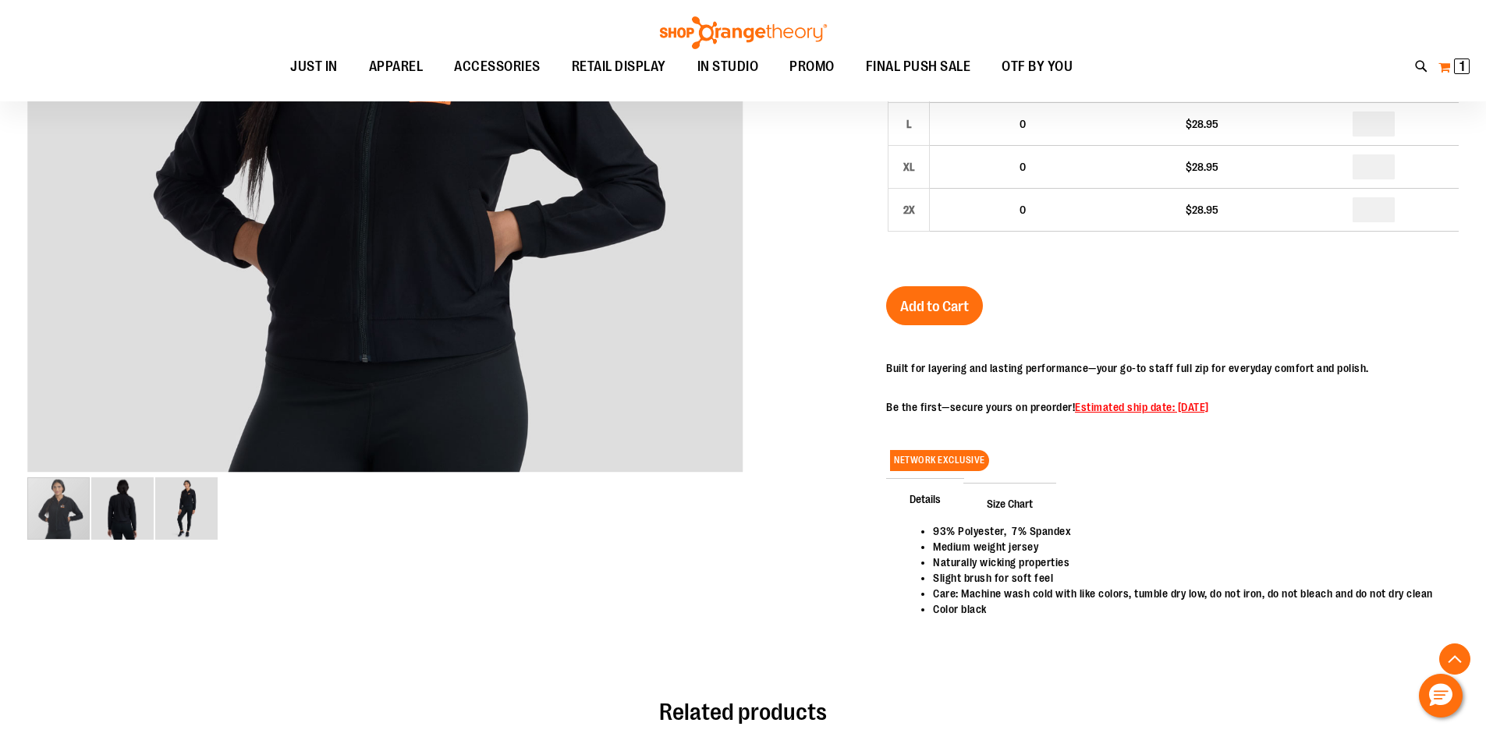
click at [1446, 61] on button "My Cart 1 1 items" at bounding box center [1454, 67] width 33 height 25
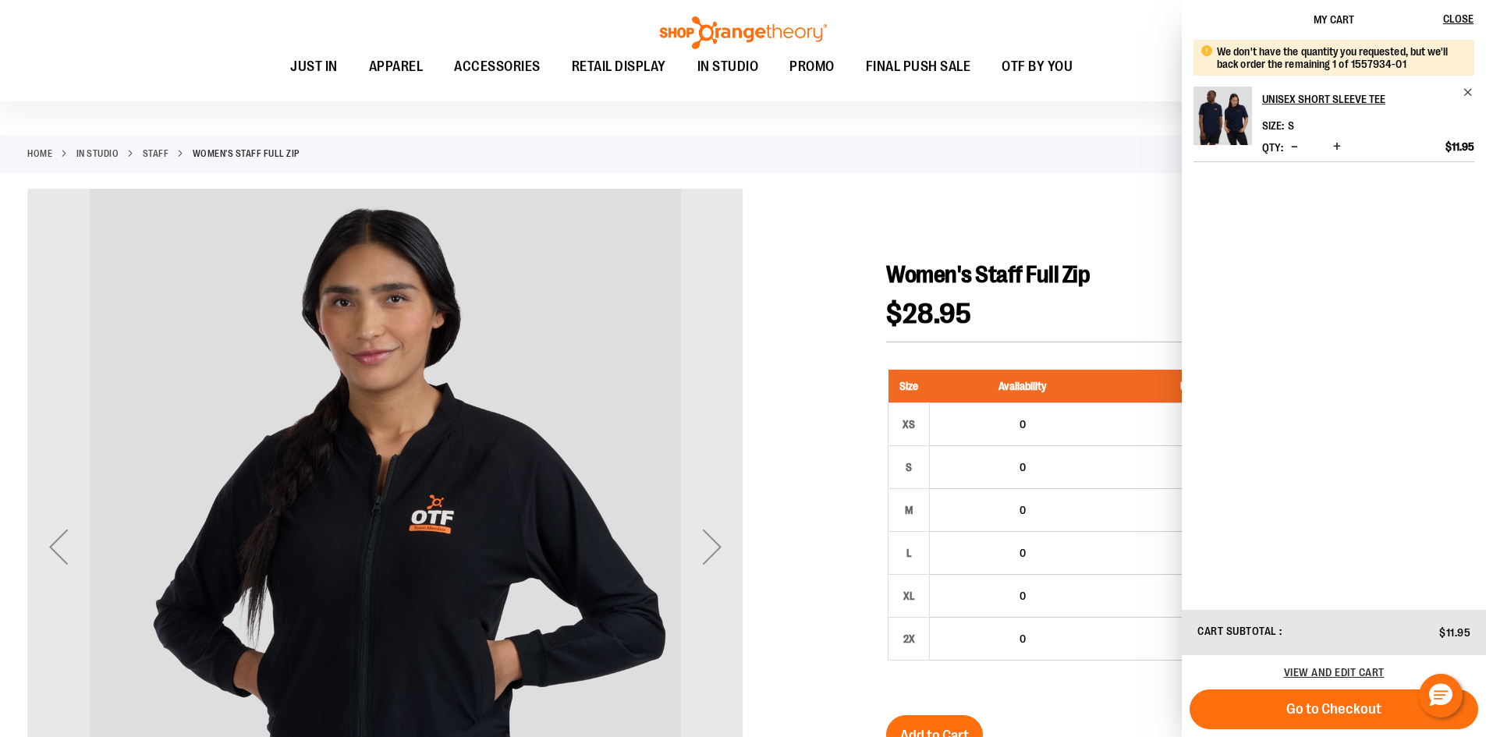
scroll to position [0, 0]
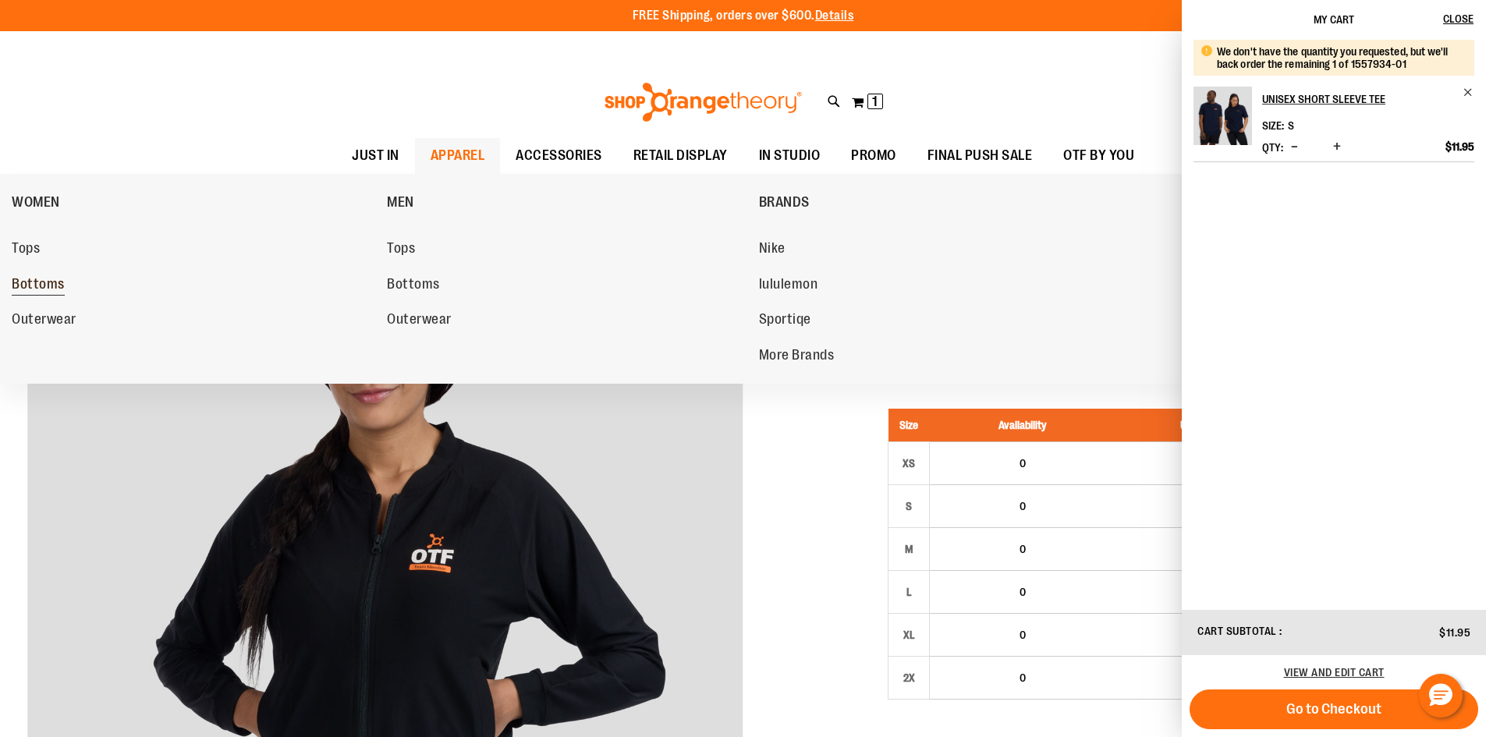
click at [50, 287] on span "Bottoms" at bounding box center [38, 286] width 53 height 20
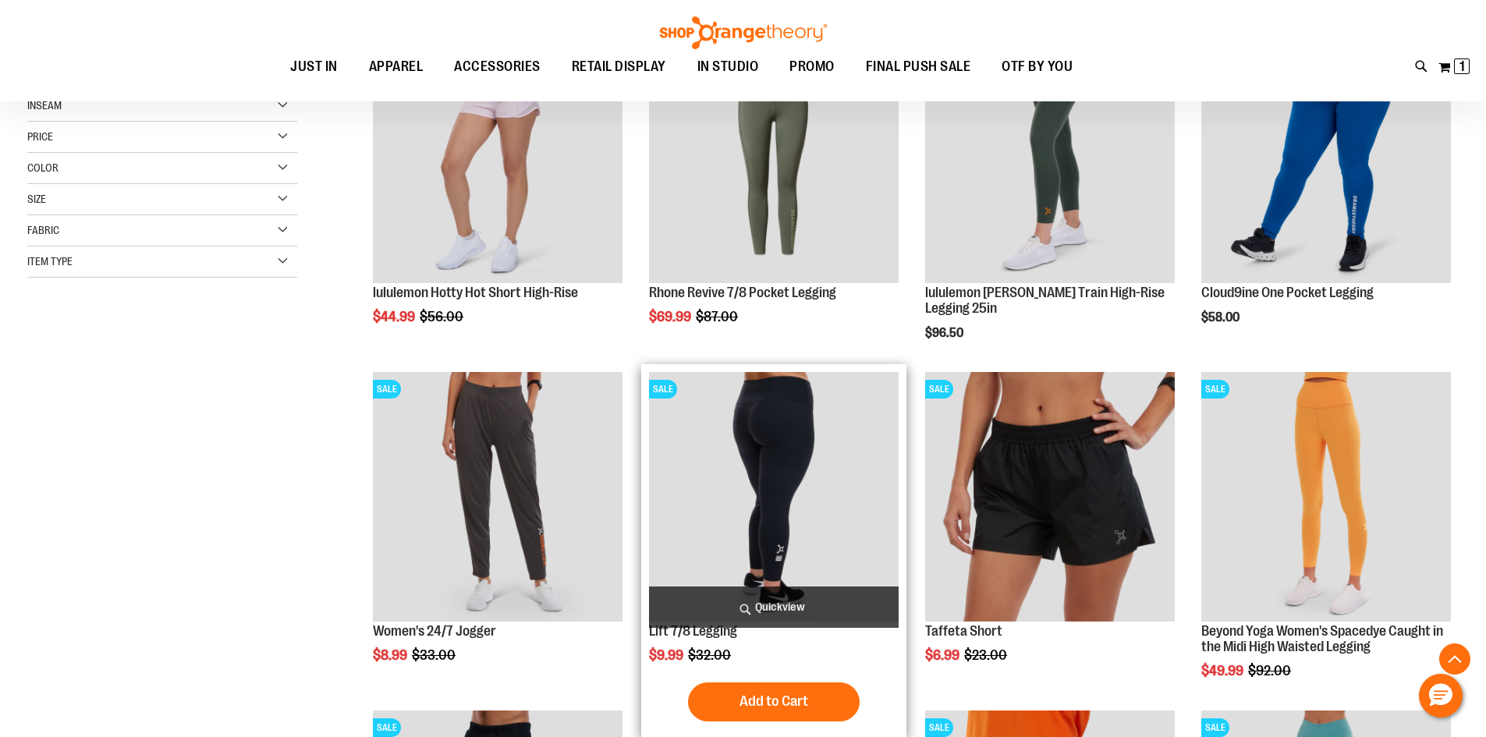
scroll to position [311, 0]
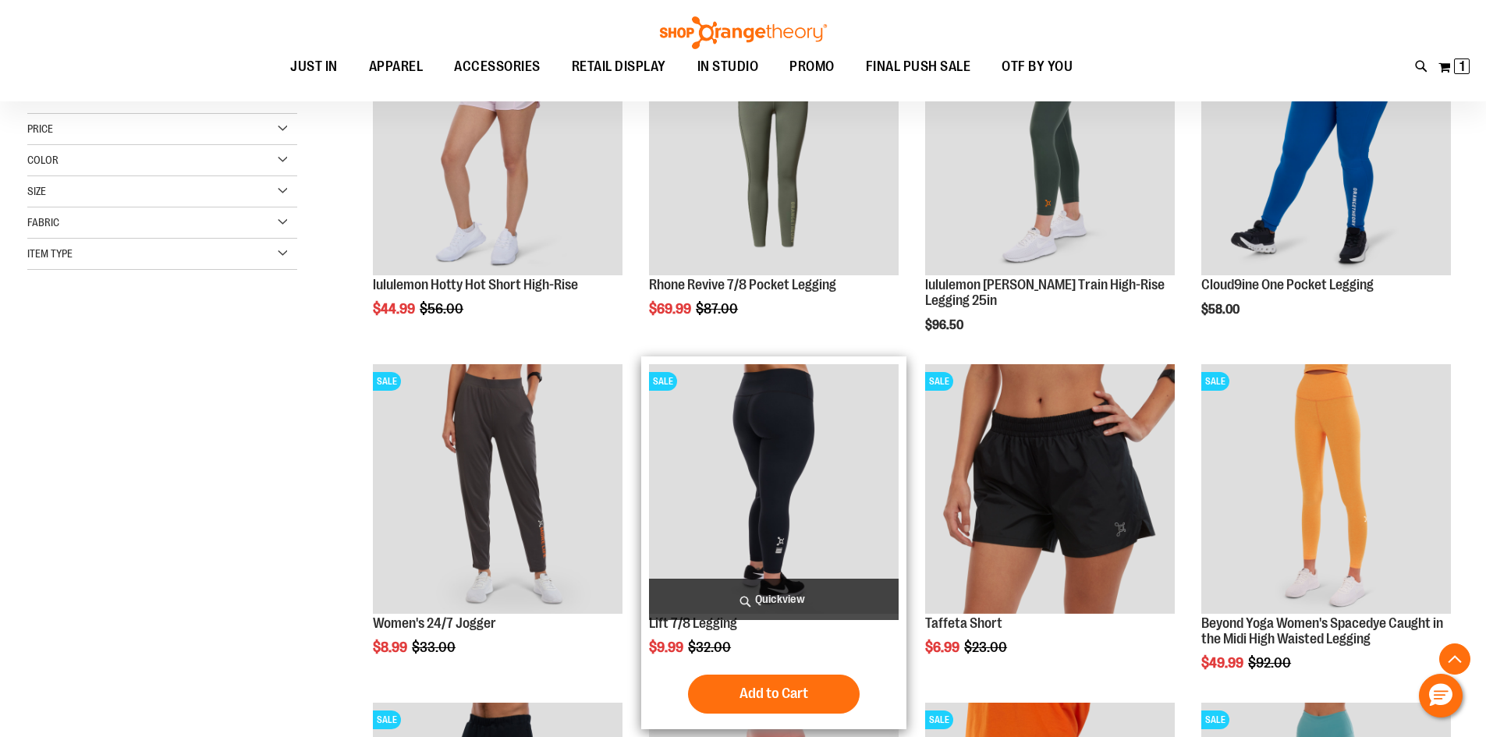
scroll to position [311, 0]
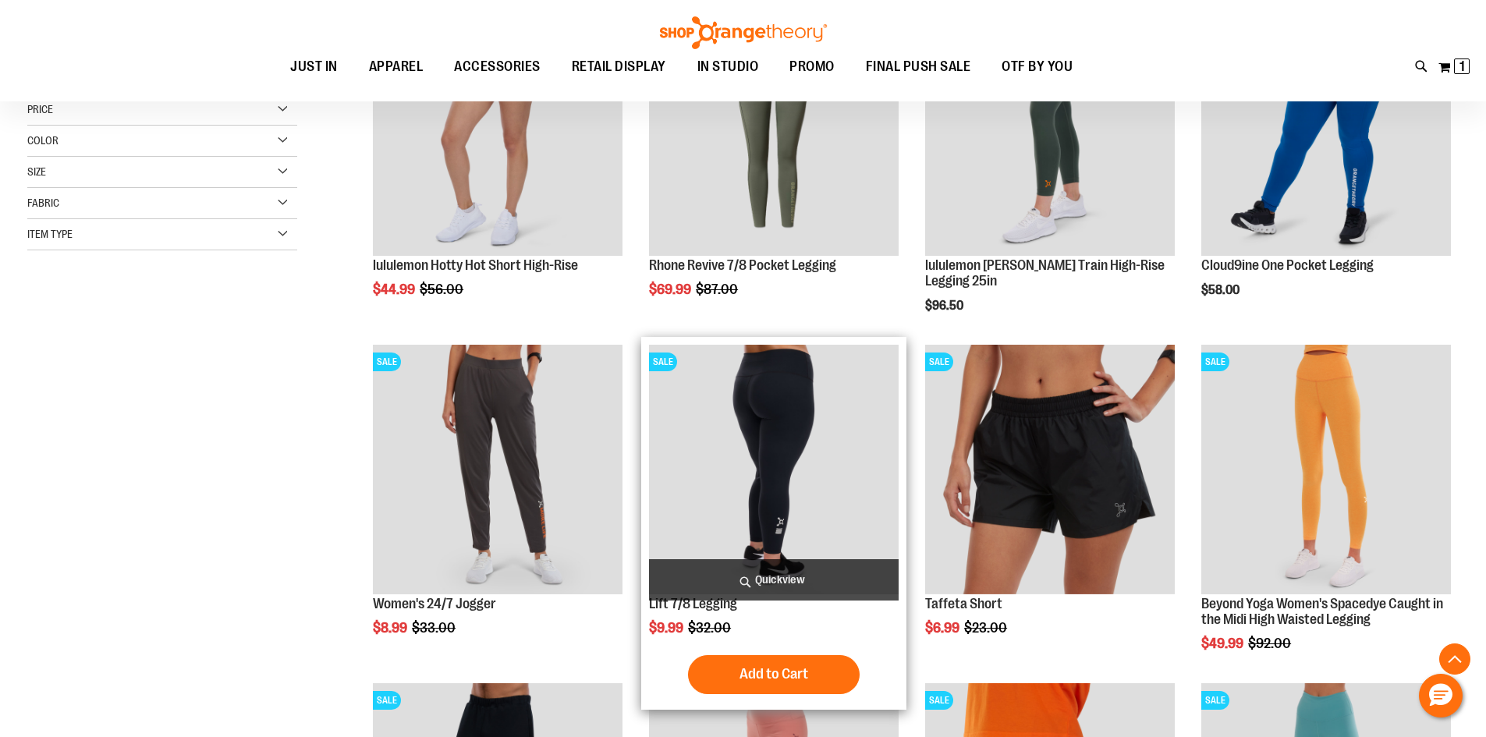
click at [819, 476] on img "product" at bounding box center [774, 470] width 250 height 250
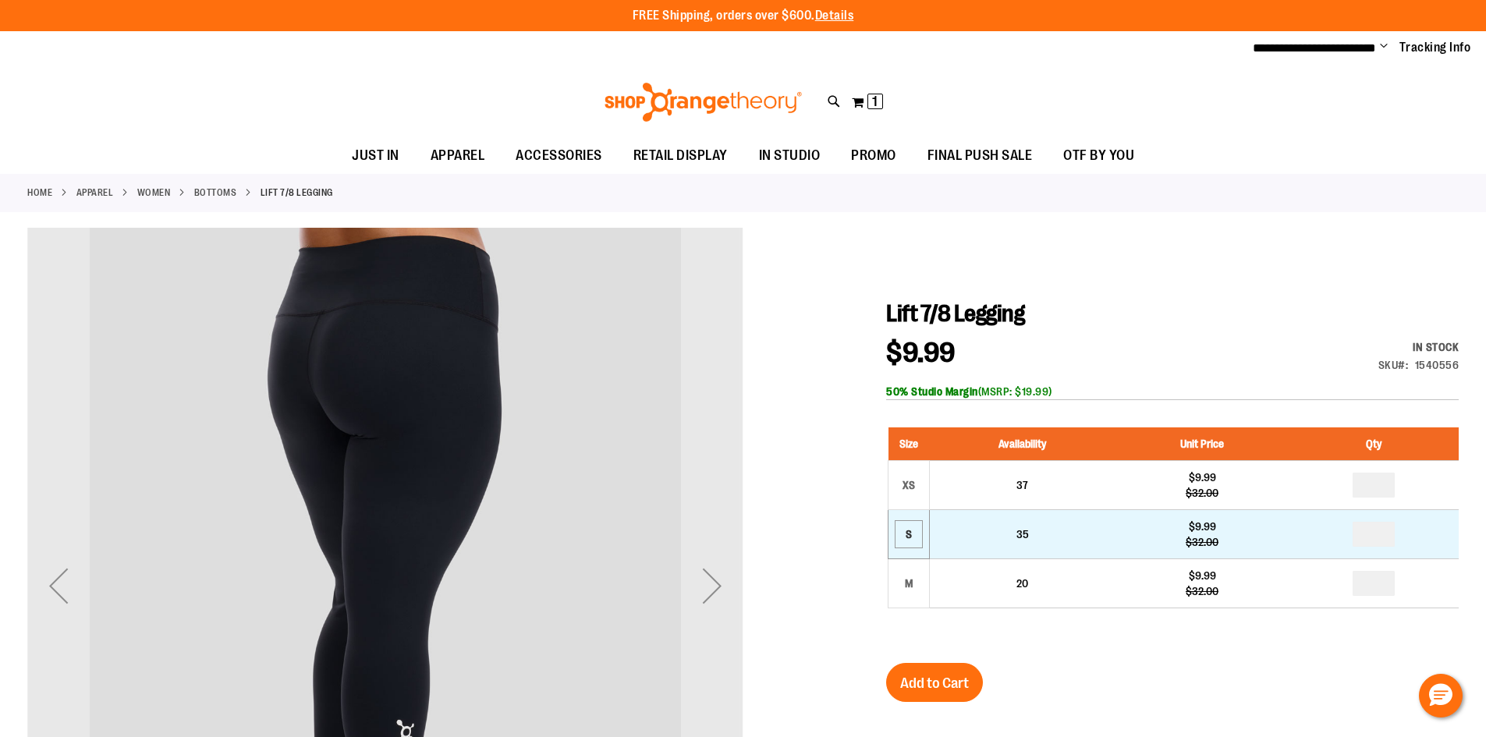
click at [917, 525] on div "S" at bounding box center [908, 534] width 23 height 23
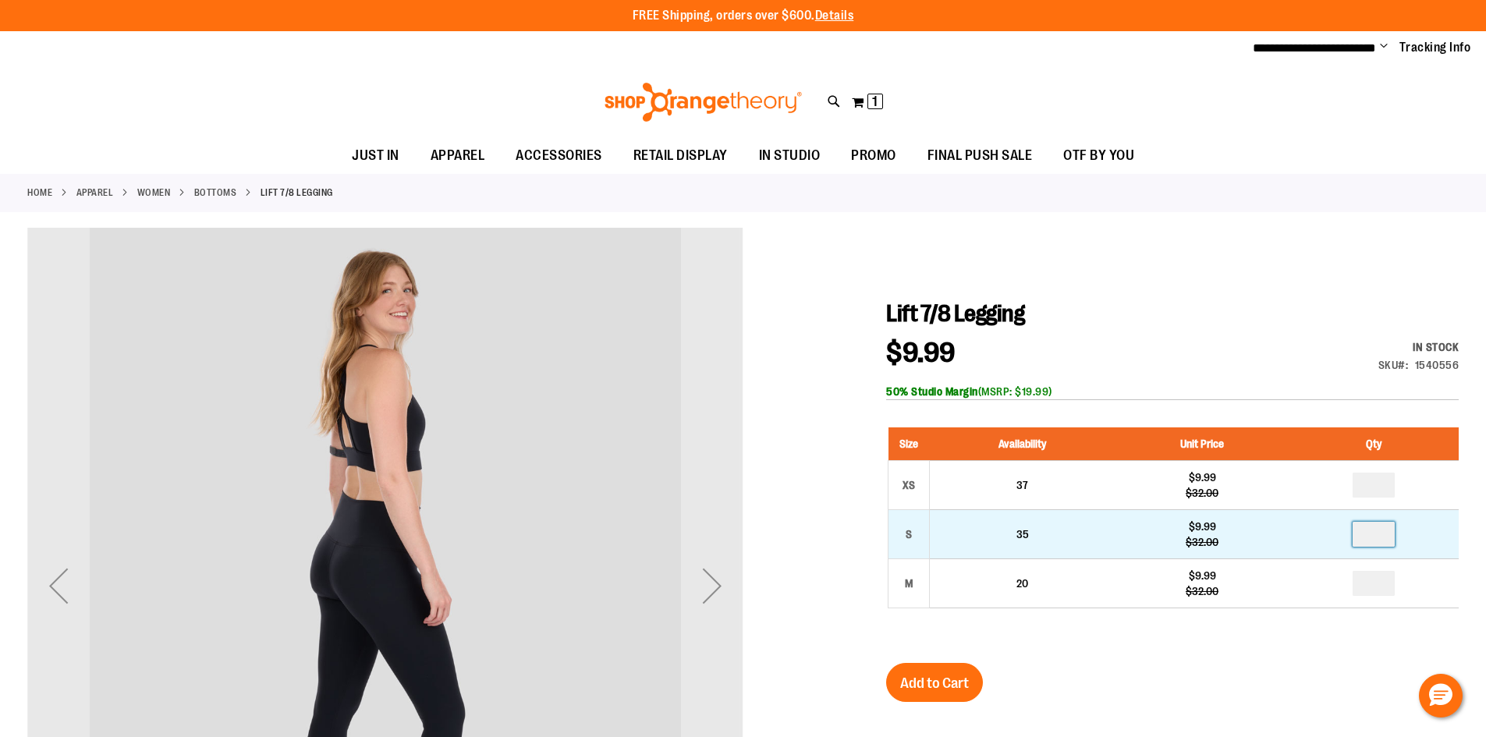
click at [1382, 541] on input "number" at bounding box center [1374, 534] width 42 height 25
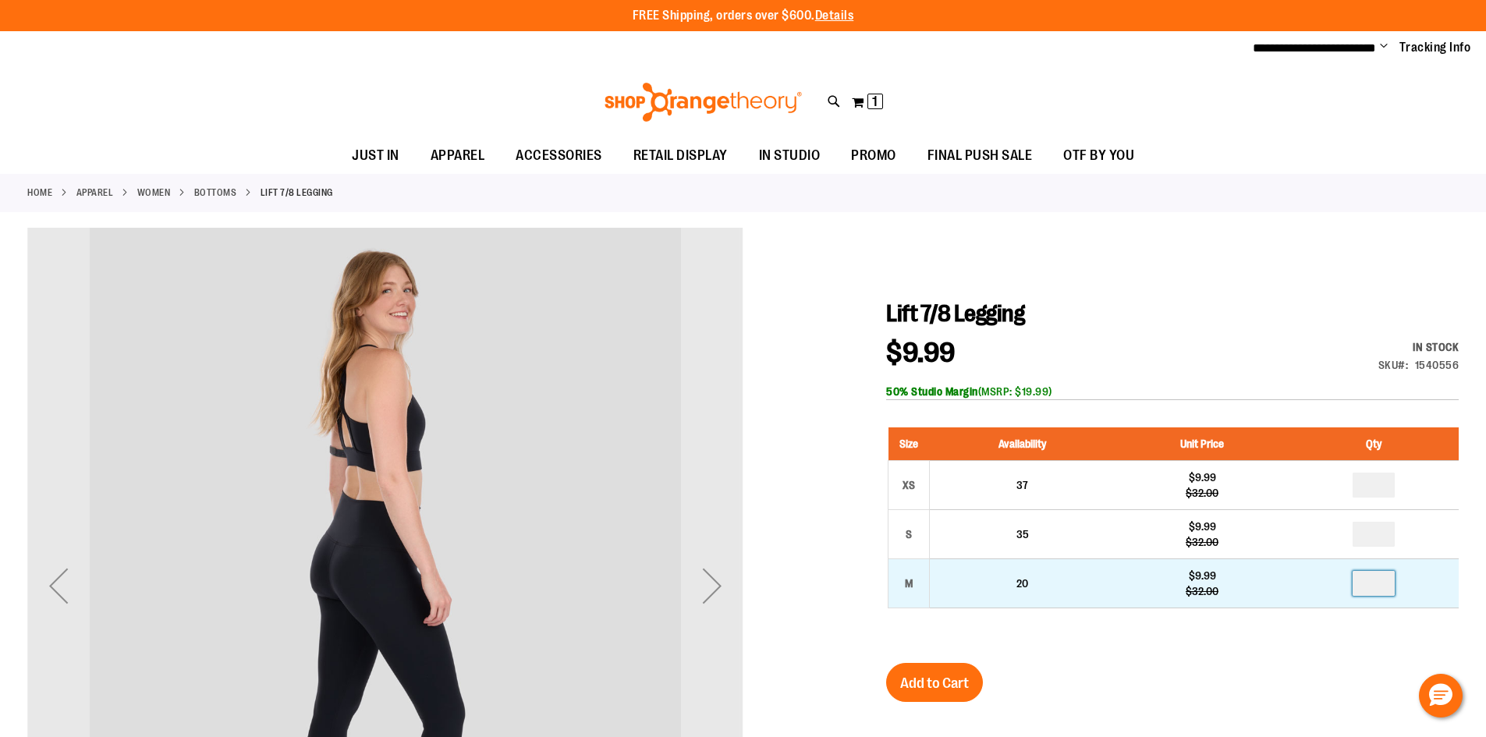
type input "*"
click at [1390, 571] on input "number" at bounding box center [1374, 583] width 42 height 25
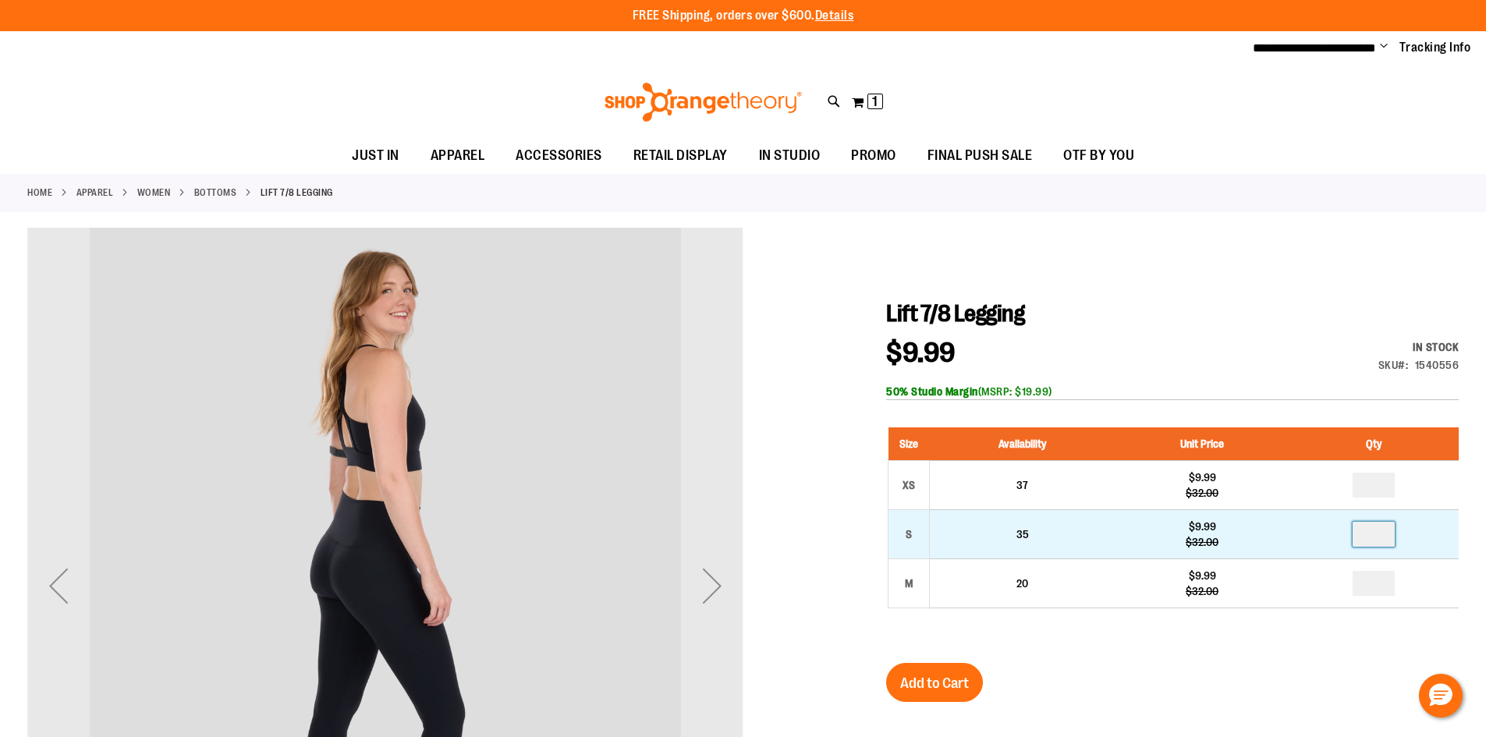
type input "*"
click at [1388, 526] on input "number" at bounding box center [1374, 534] width 42 height 25
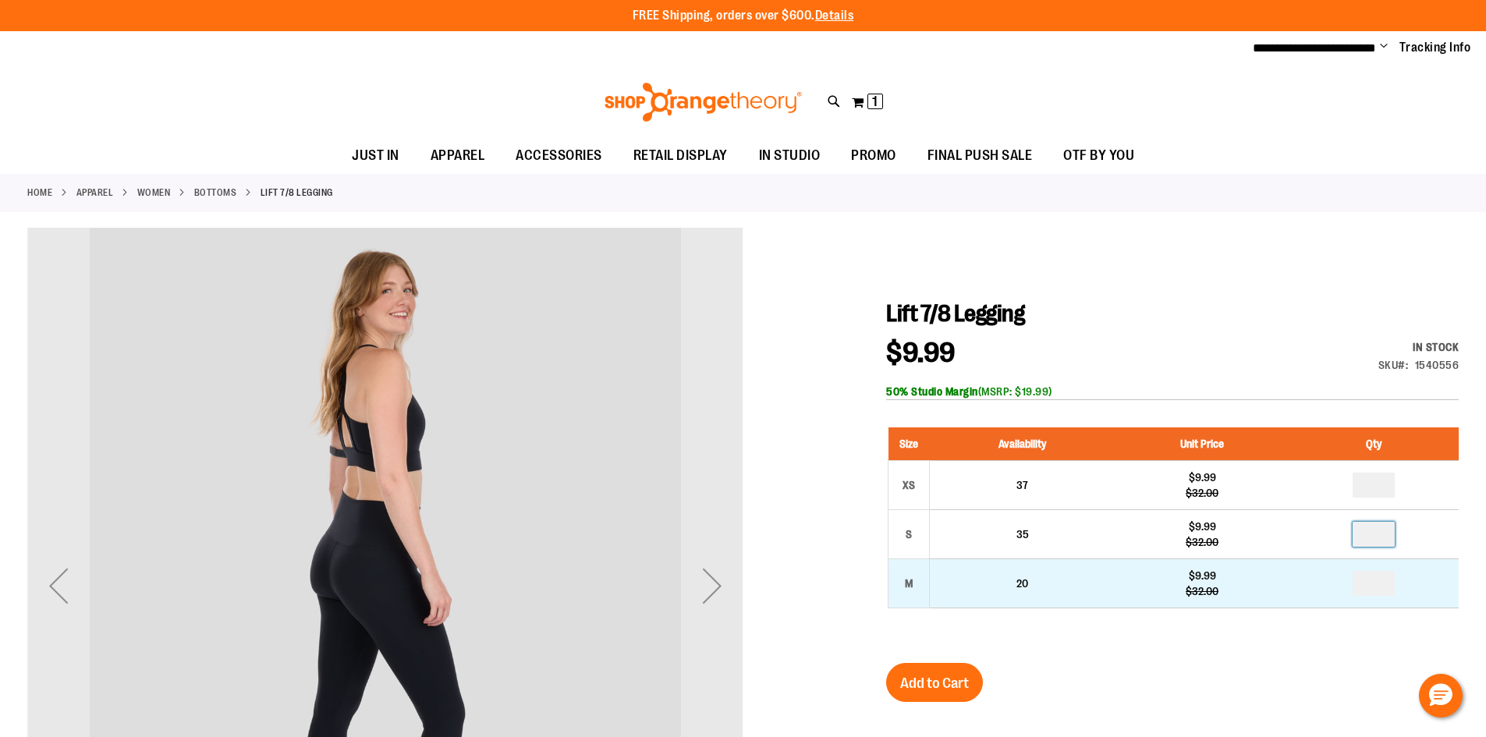
type input "*"
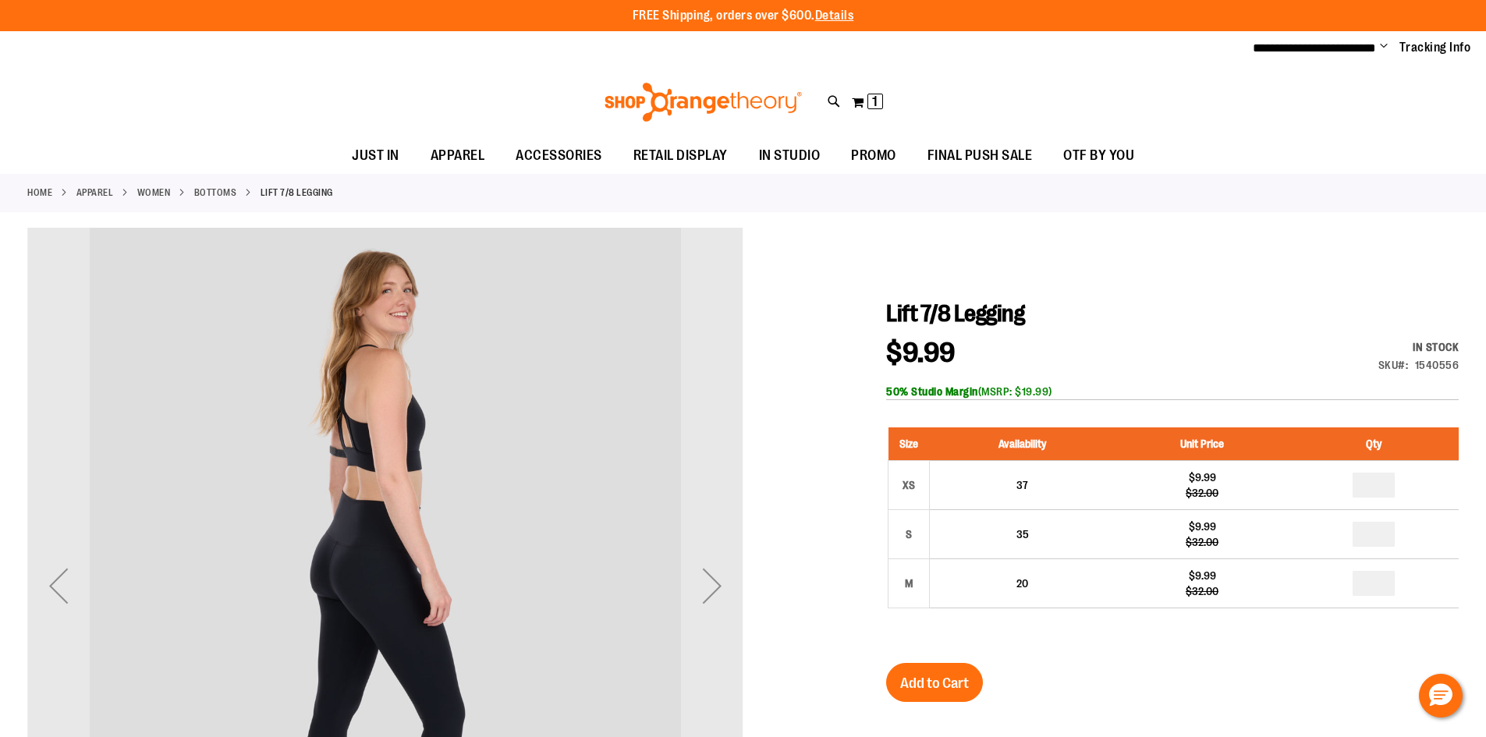
click at [958, 667] on button "Add to Cart" at bounding box center [934, 682] width 97 height 39
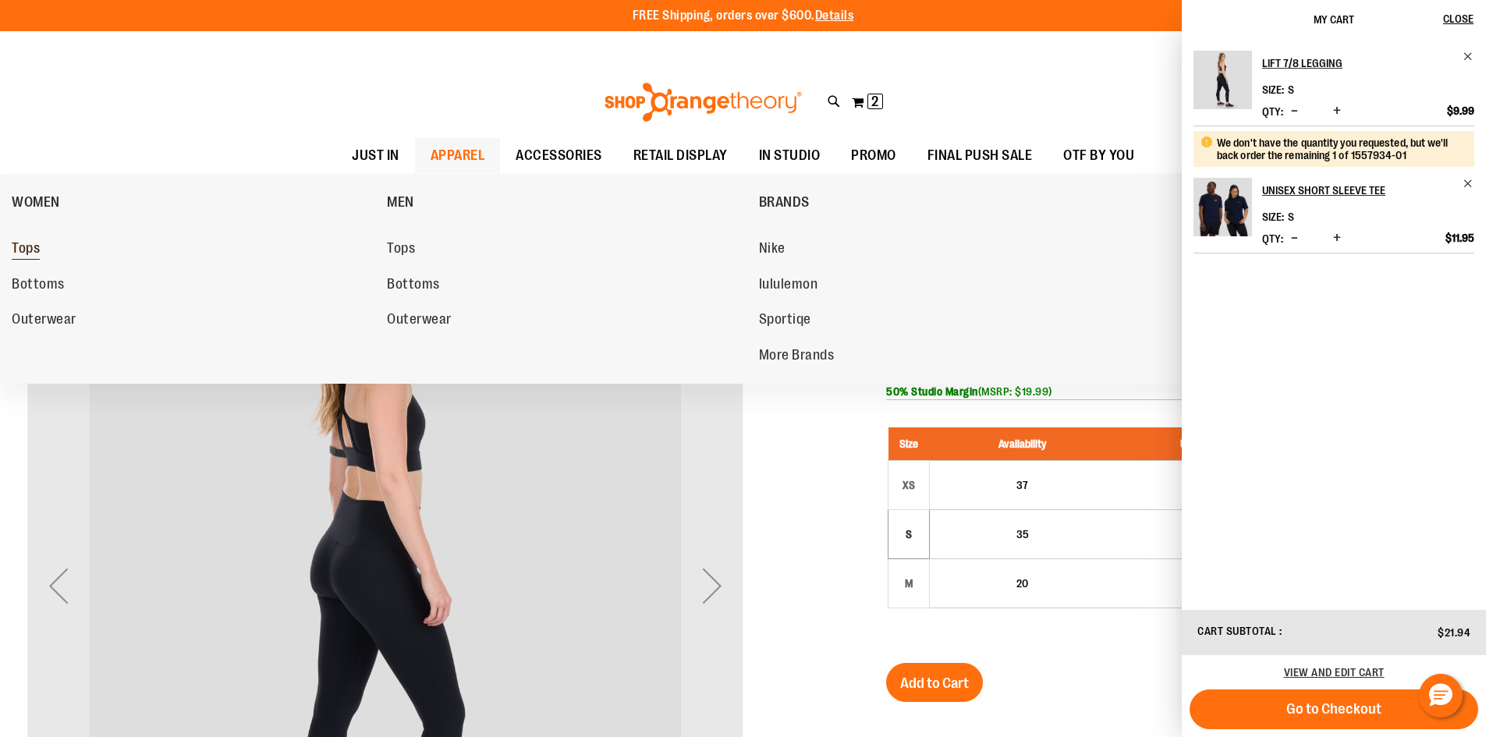
click at [18, 259] on link "Tops" at bounding box center [192, 249] width 360 height 28
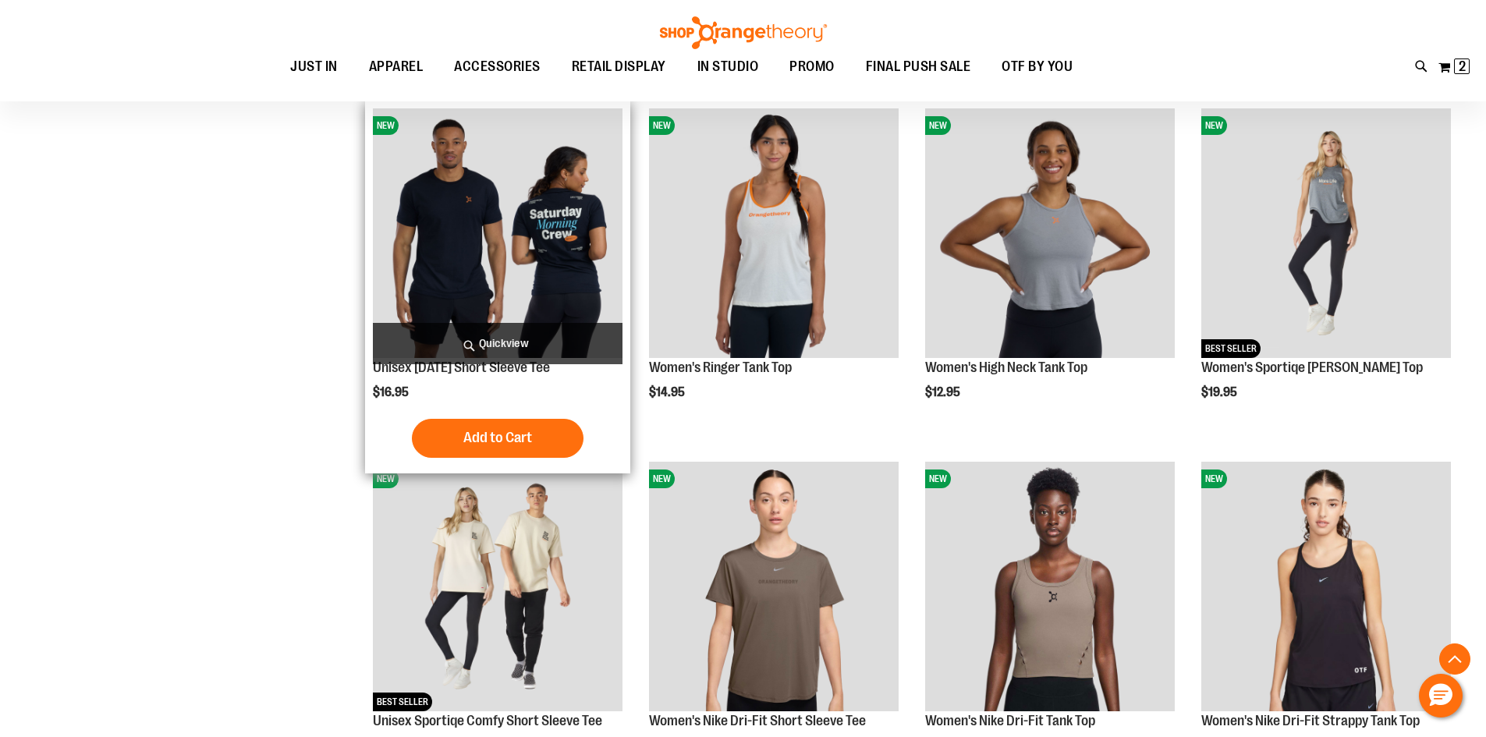
scroll to position [858, 0]
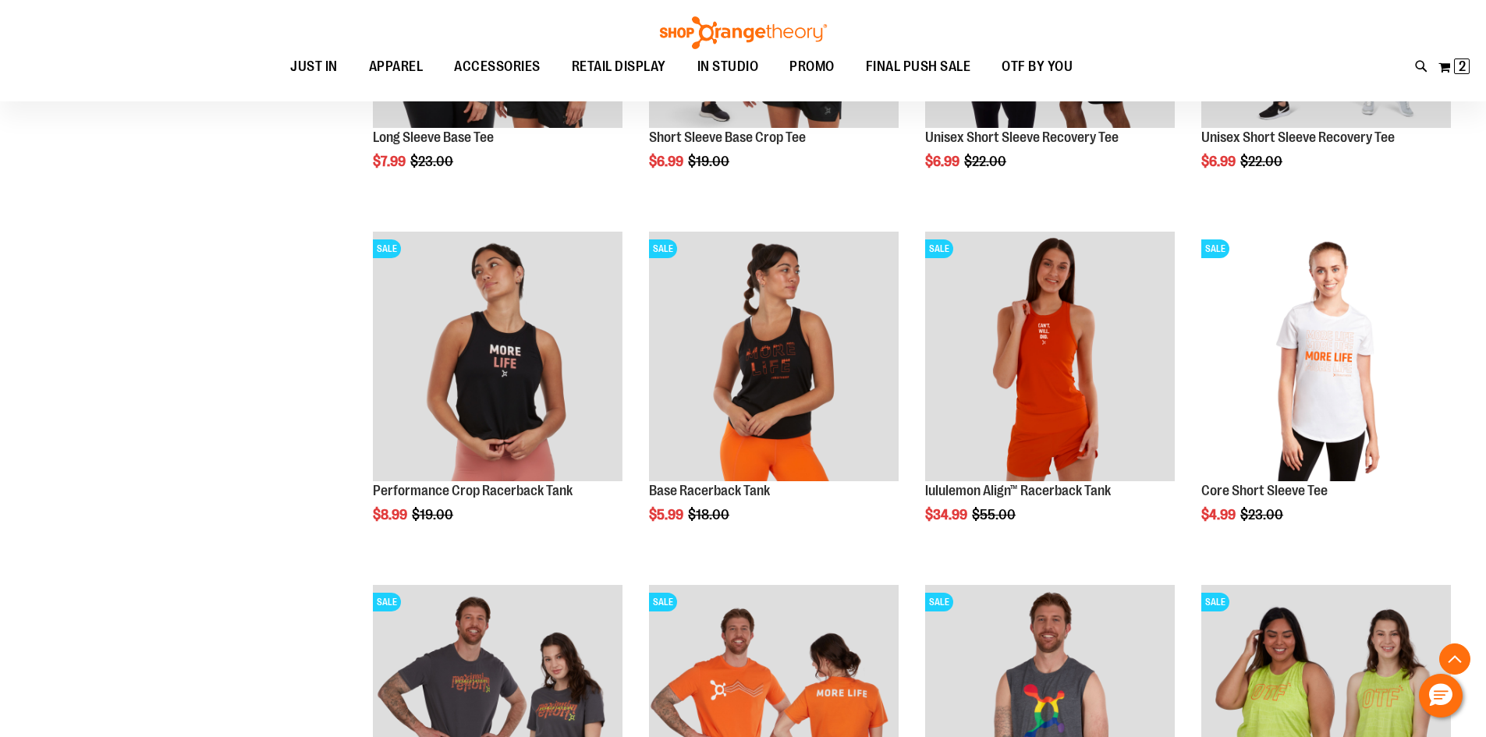
scroll to position [2574, 0]
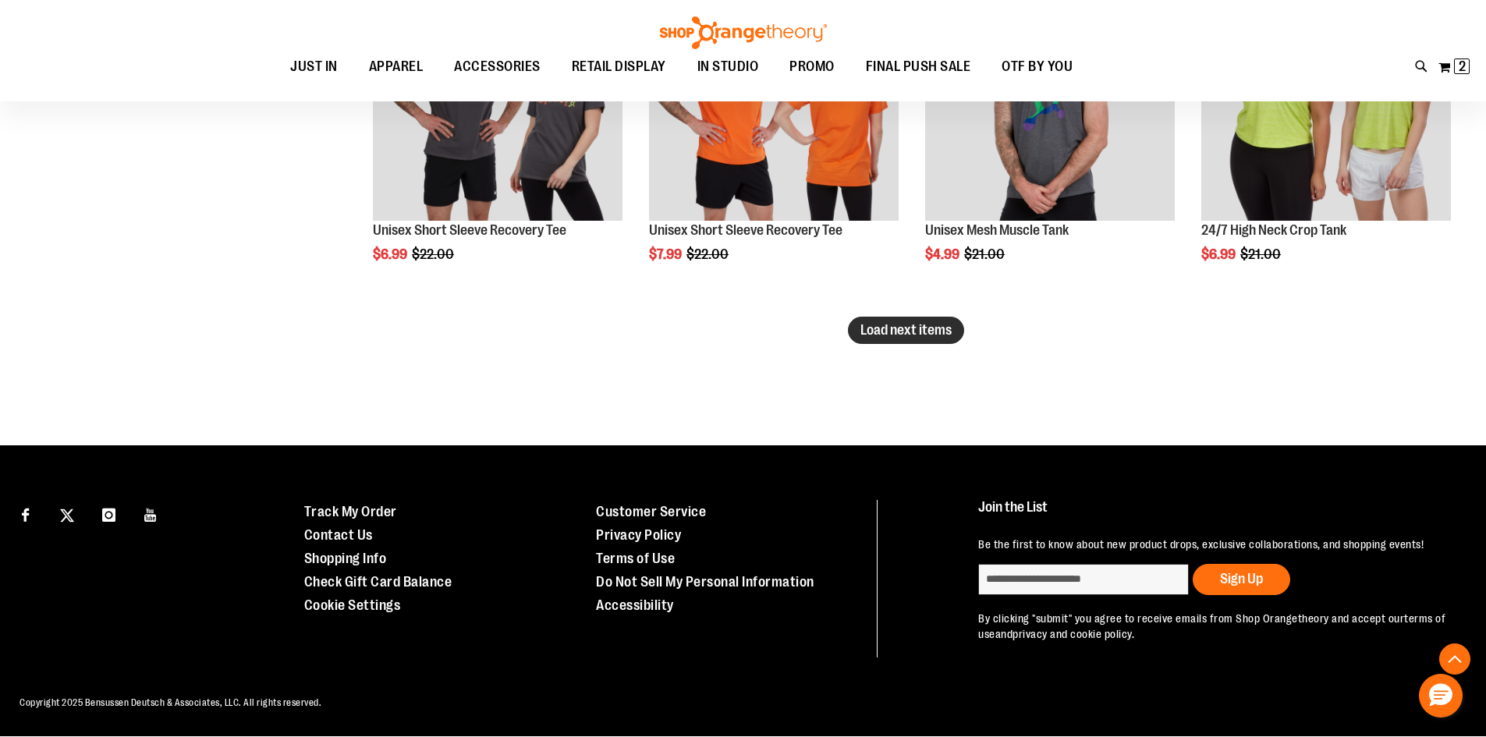
click at [900, 321] on button "Load next items" at bounding box center [906, 330] width 116 height 27
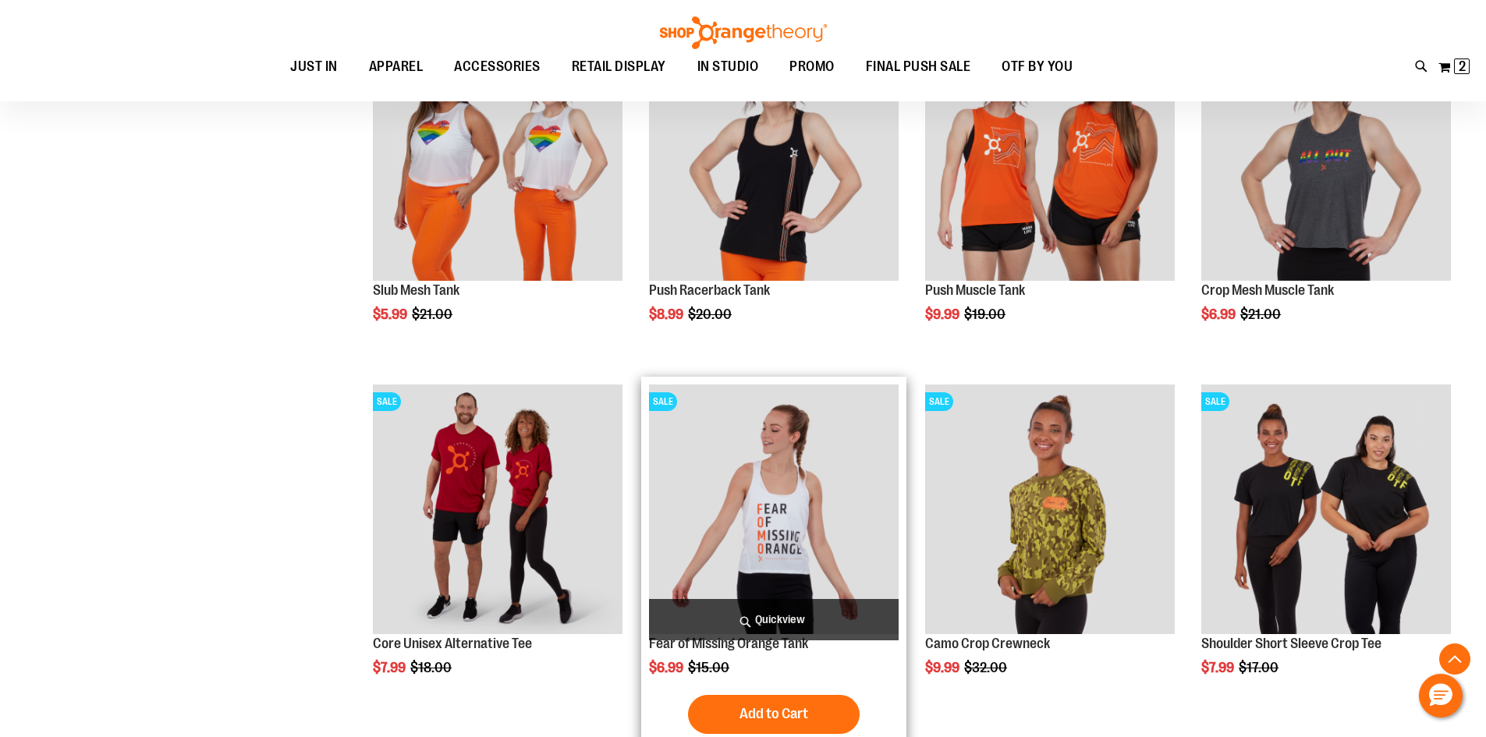
scroll to position [3564, 0]
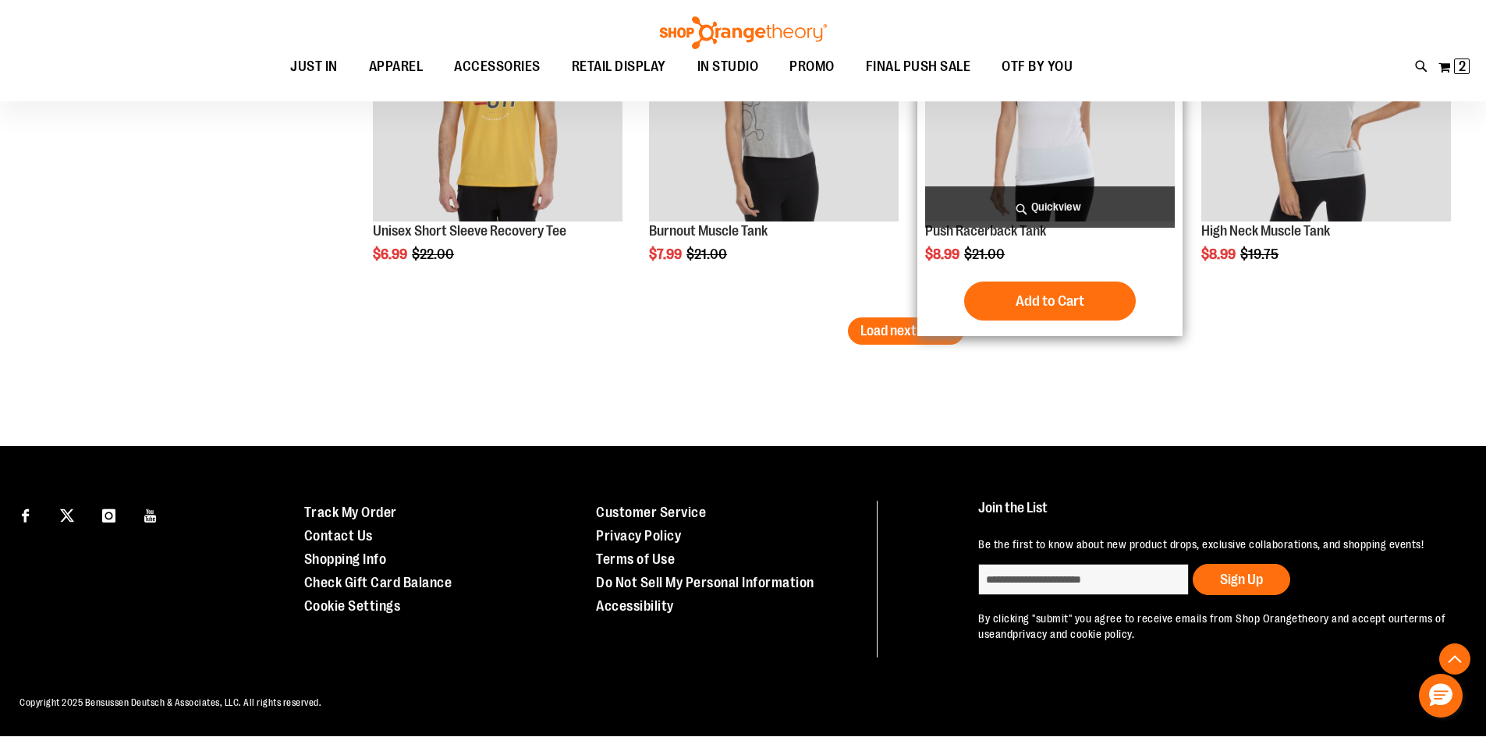
click at [943, 328] on span "Load next items" at bounding box center [906, 331] width 91 height 16
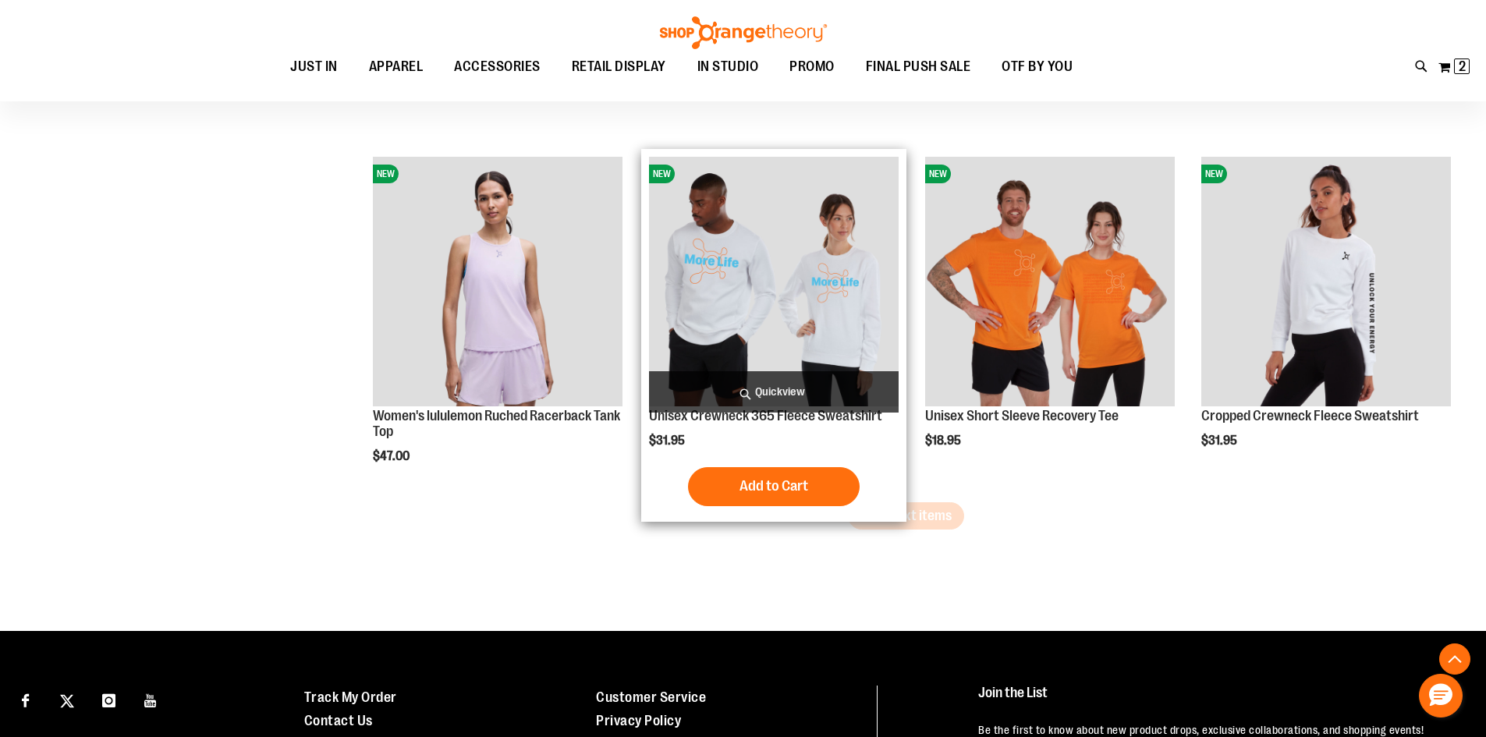
scroll to position [5169, 0]
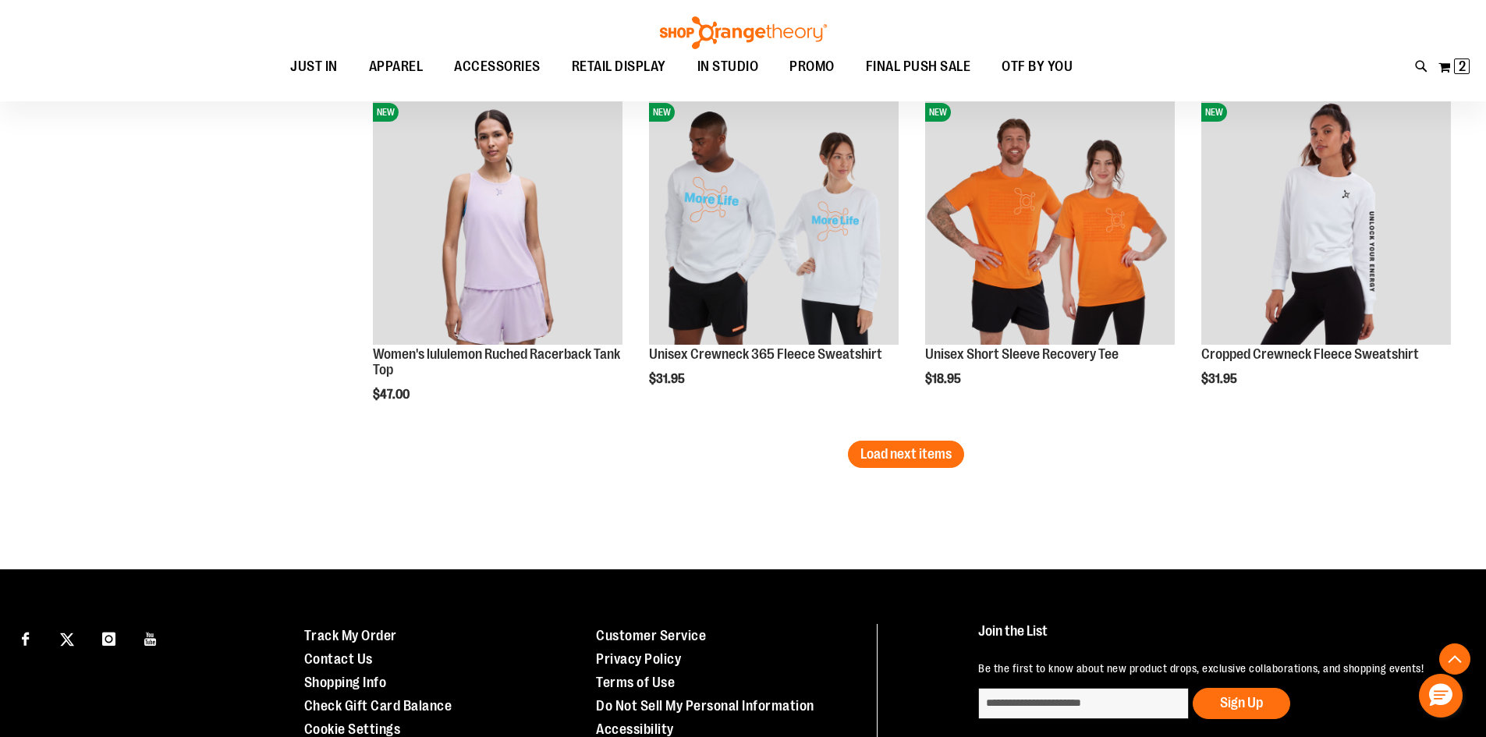
click at [885, 449] on span "Load next items" at bounding box center [906, 454] width 91 height 16
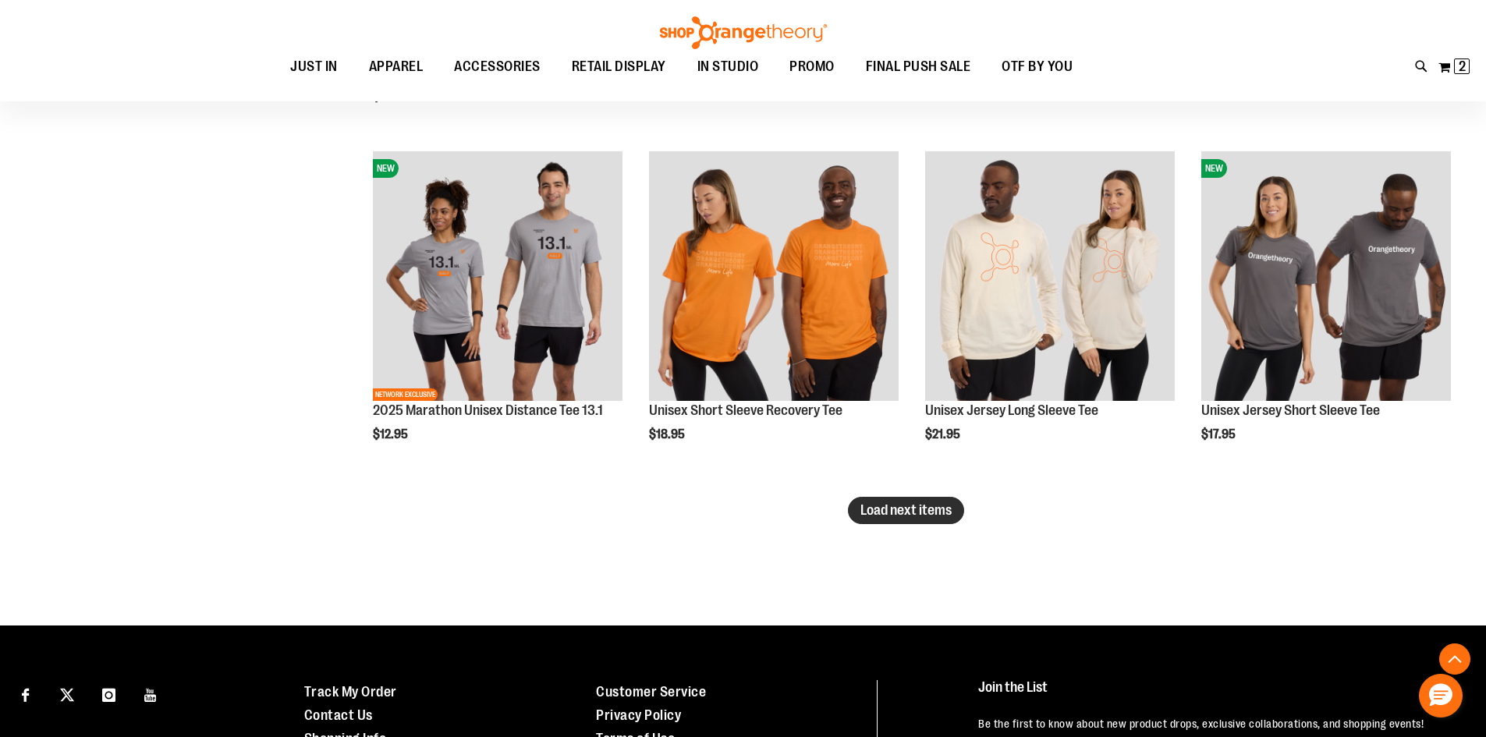
scroll to position [6170, 0]
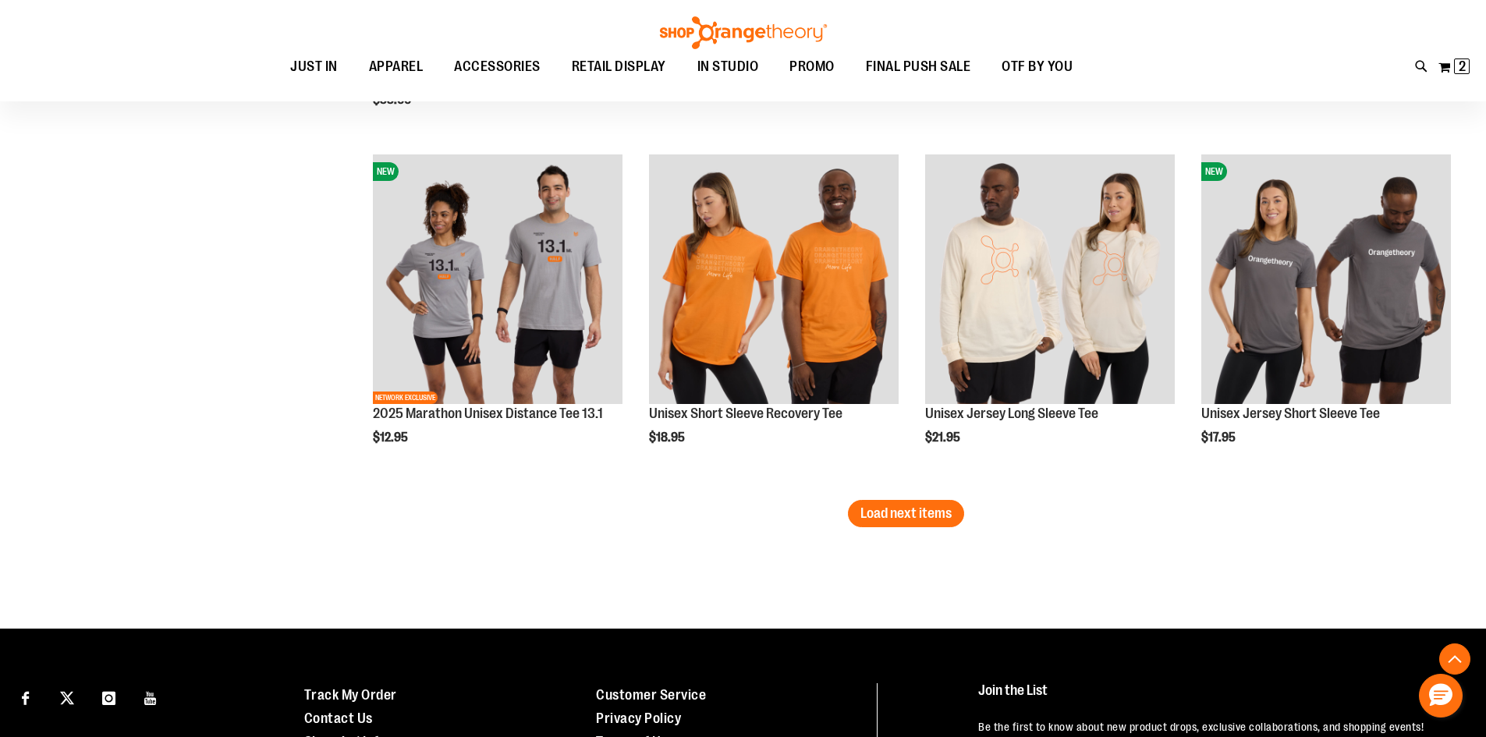
click at [922, 499] on li "Unisex Jersey Long Sleeve Tee $21.95 Quickview Add to Cart In stock" at bounding box center [1050, 323] width 265 height 353
click at [917, 509] on span "Load next items" at bounding box center [906, 514] width 91 height 16
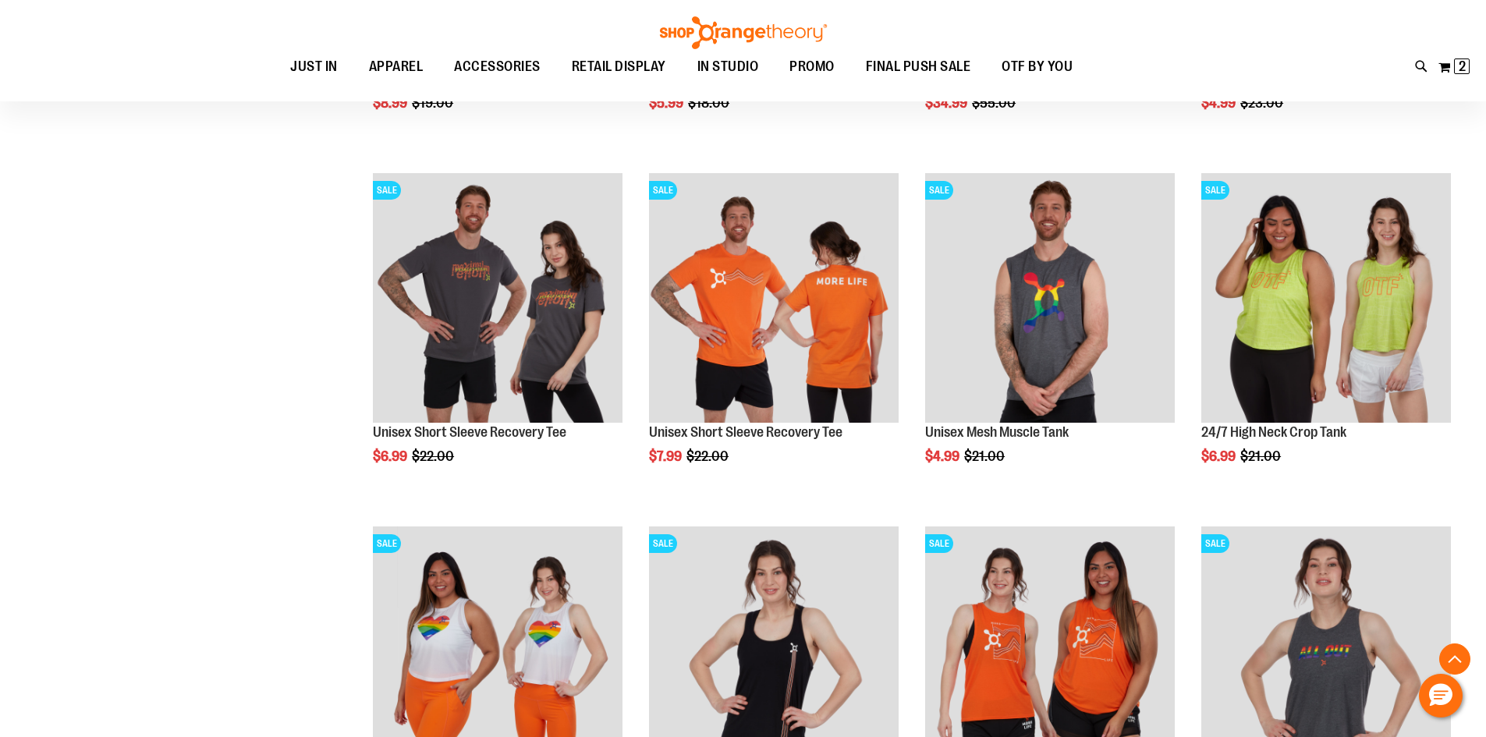
scroll to position [2347, 0]
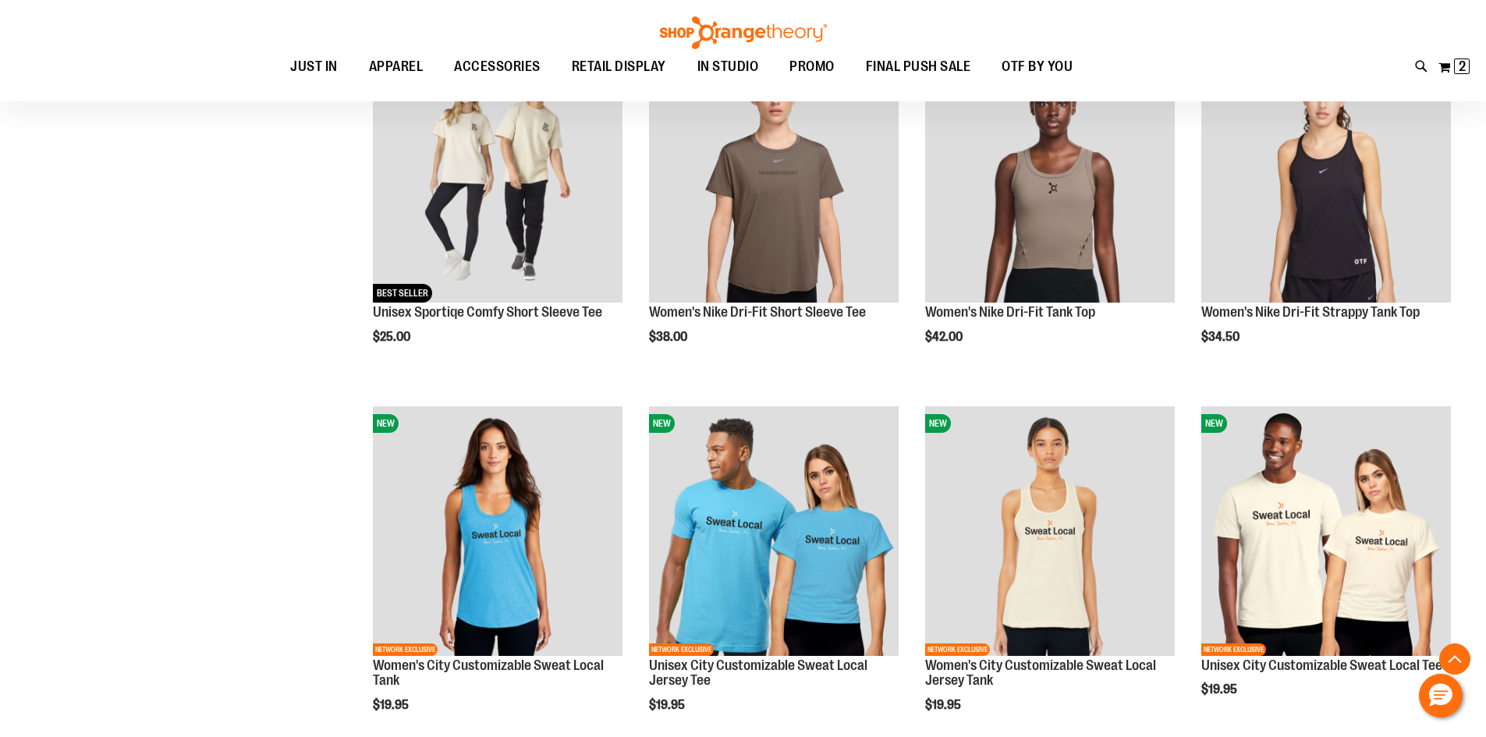
scroll to position [1177, 0]
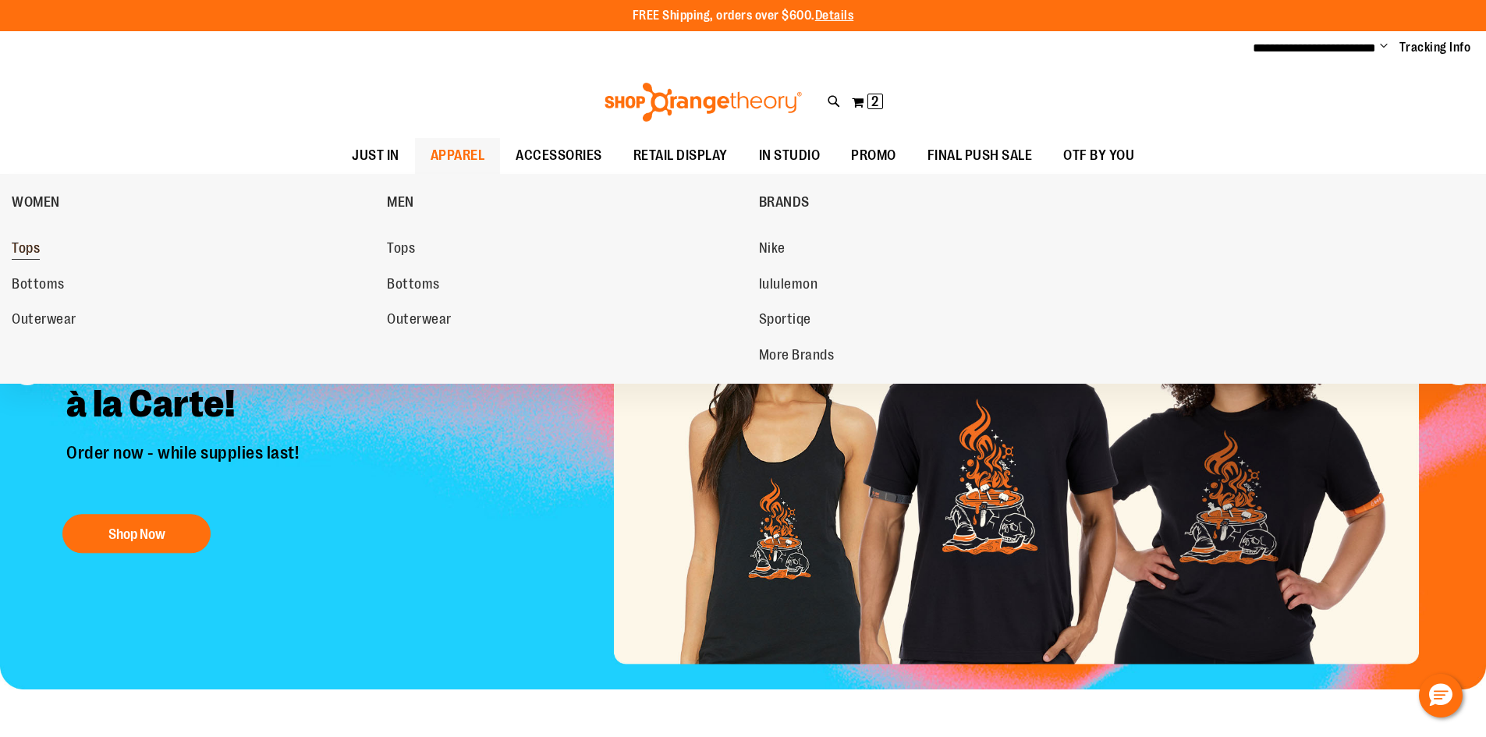
click at [80, 250] on link "Tops" at bounding box center [192, 249] width 360 height 28
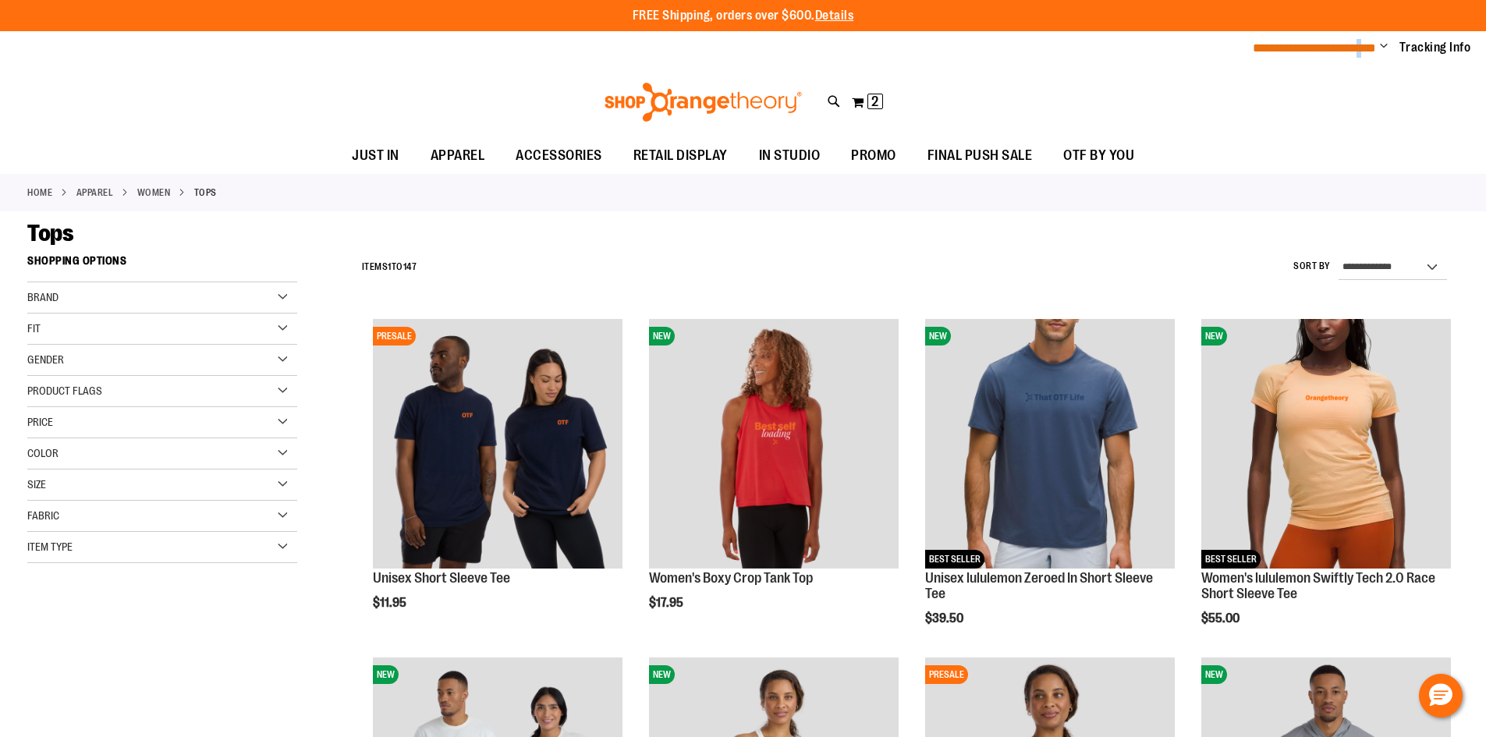
click at [1361, 51] on span "**********" at bounding box center [1314, 48] width 123 height 12
click at [1383, 49] on span "Change" at bounding box center [1384, 47] width 8 height 15
click at [1302, 105] on link "Sign Out" at bounding box center [1328, 106] width 137 height 30
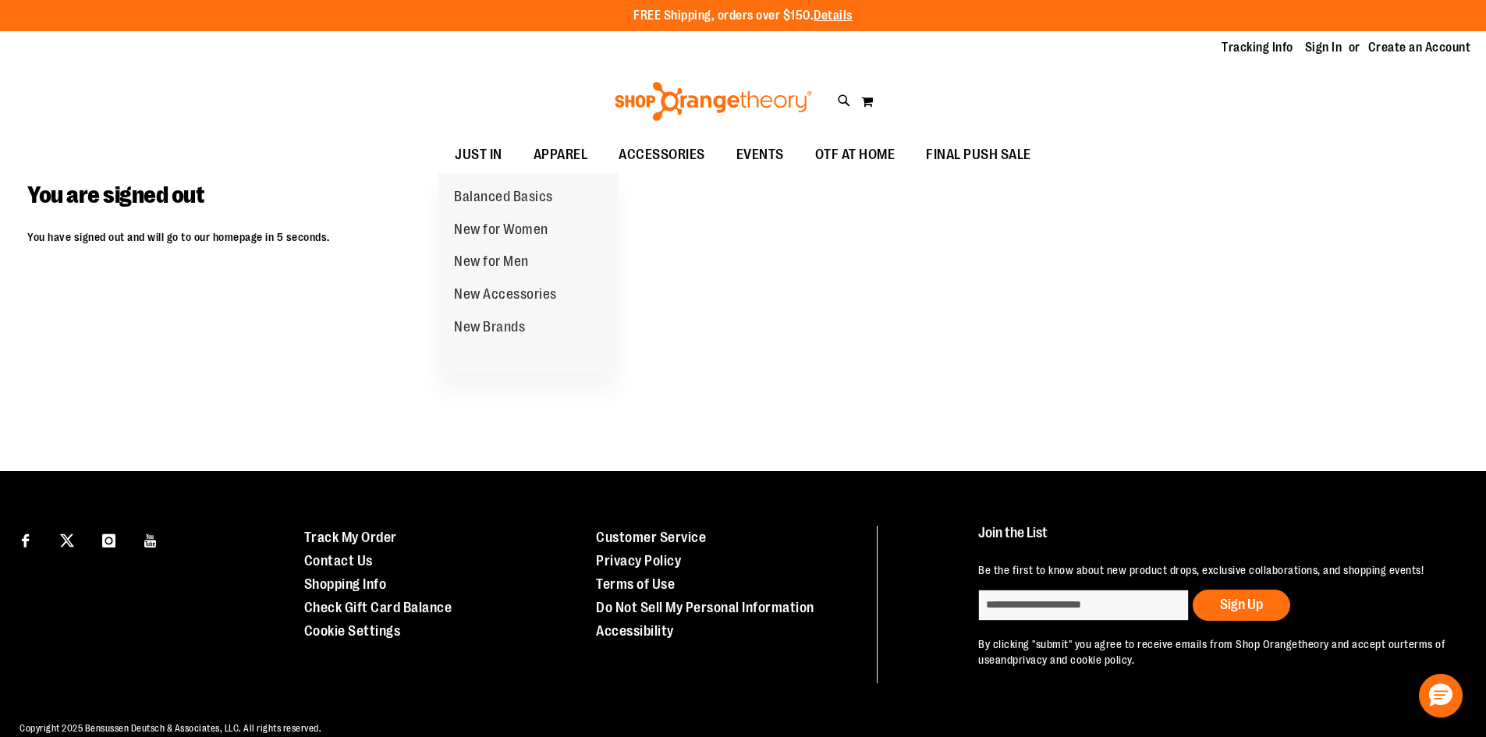
click at [421, 151] on ul "JUST IN JUST IN Balanced Basics New for Women New for Men New Accessories New B…" at bounding box center [743, 155] width 1486 height 36
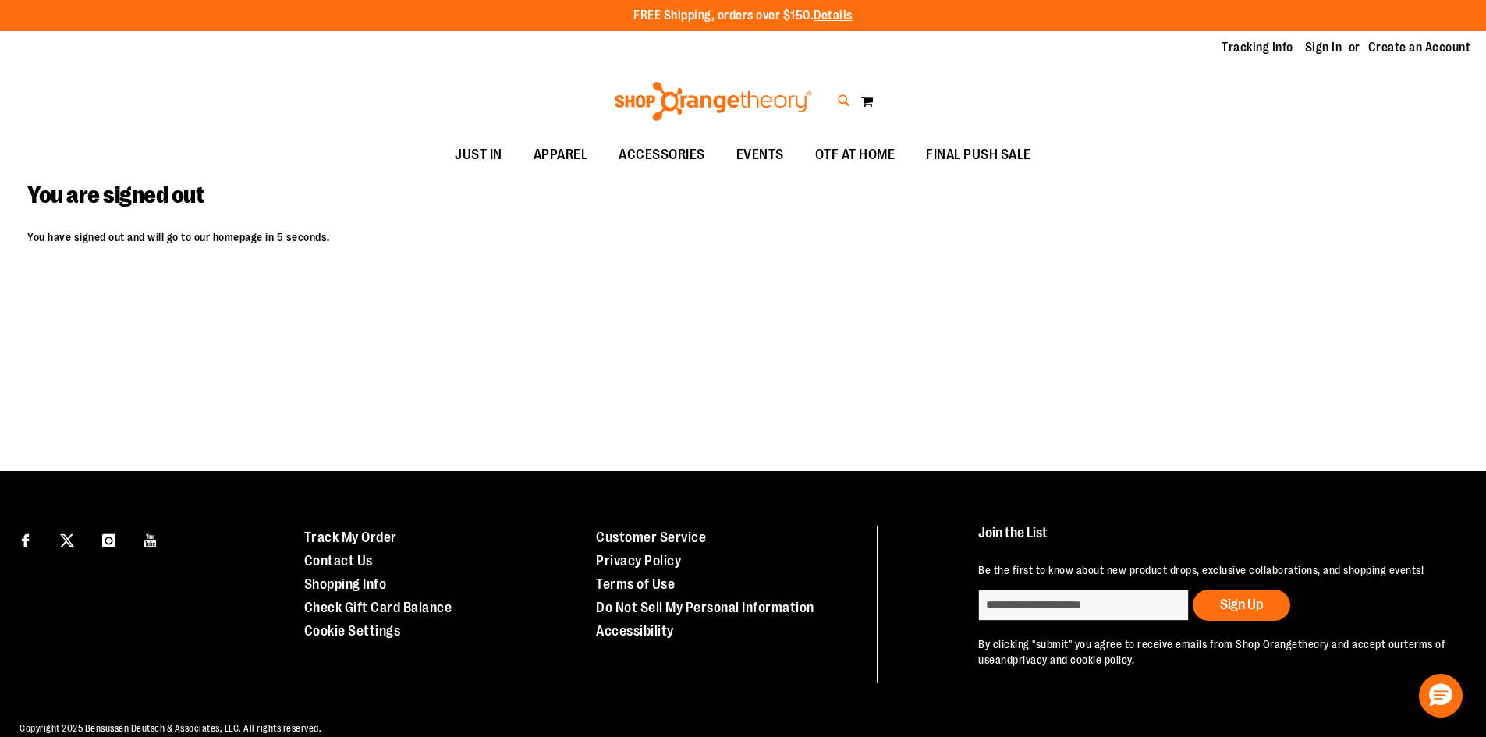
click at [844, 93] on icon at bounding box center [844, 101] width 13 height 18
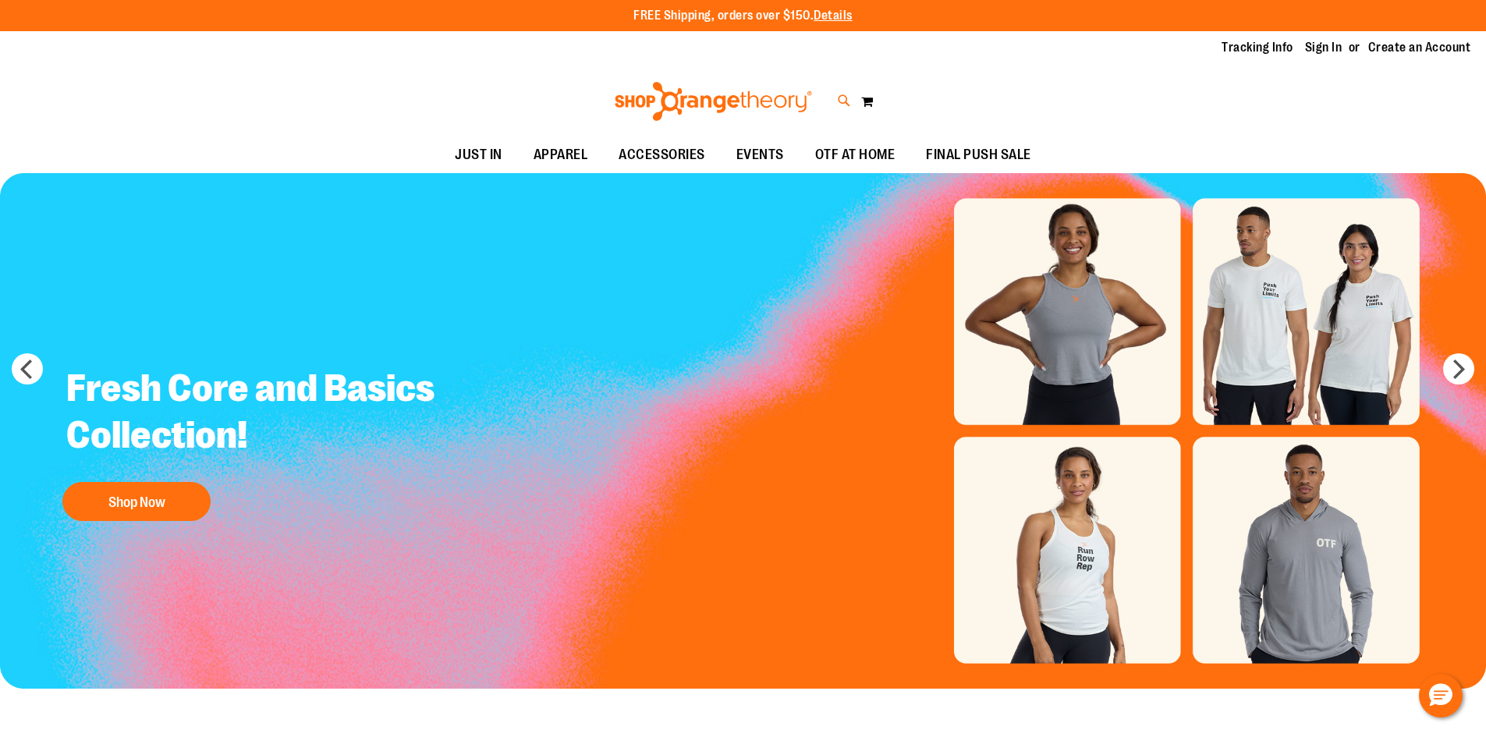
click at [848, 104] on icon at bounding box center [844, 101] width 13 height 18
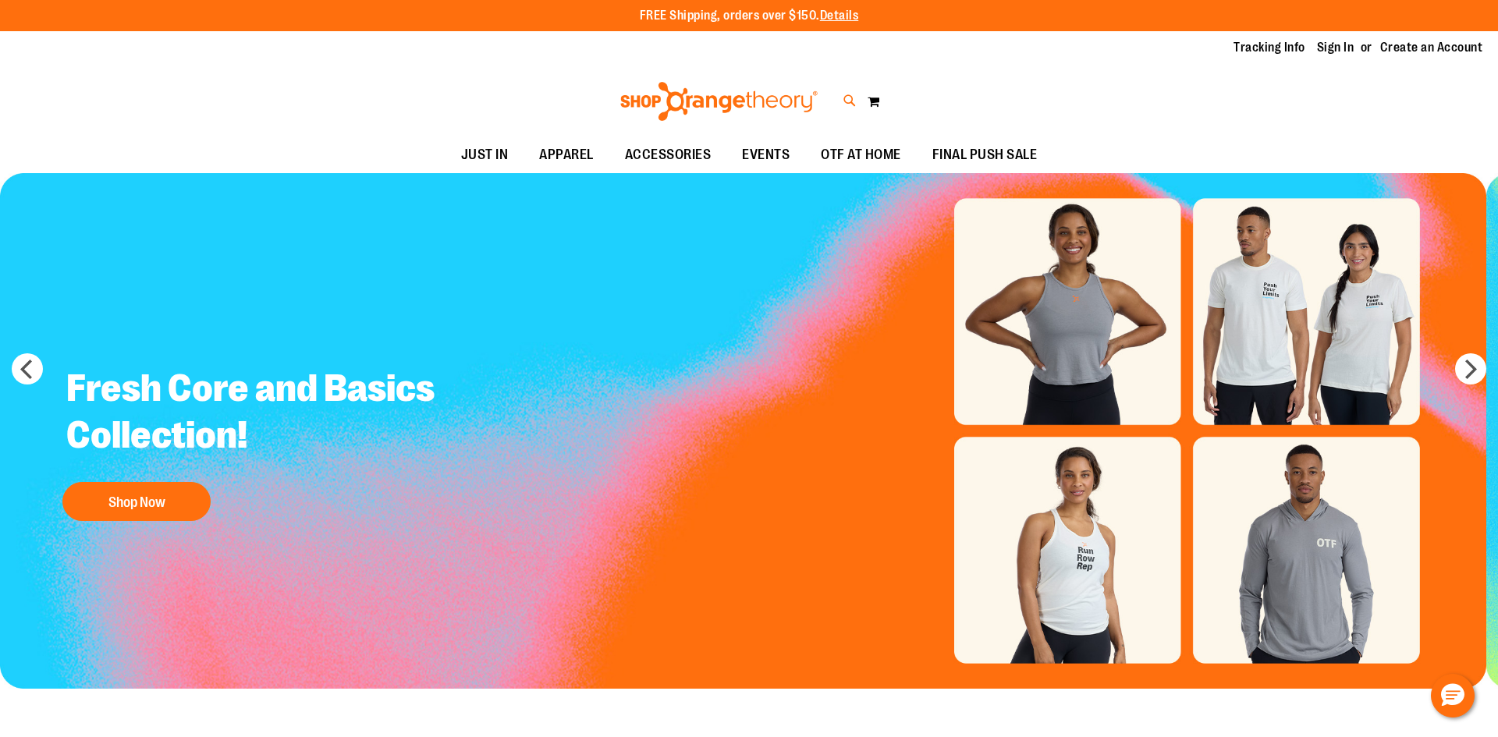
type input "********"
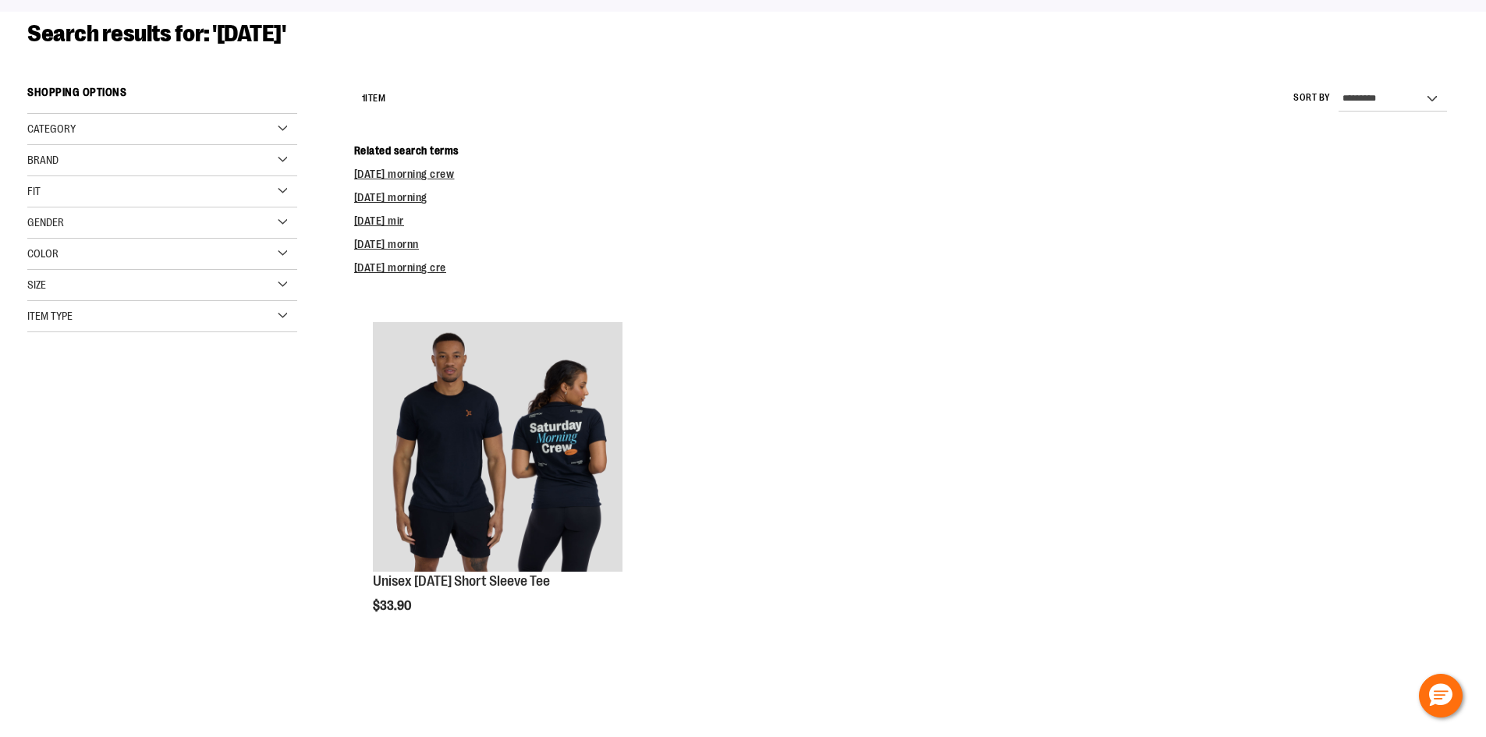
scroll to position [311, 0]
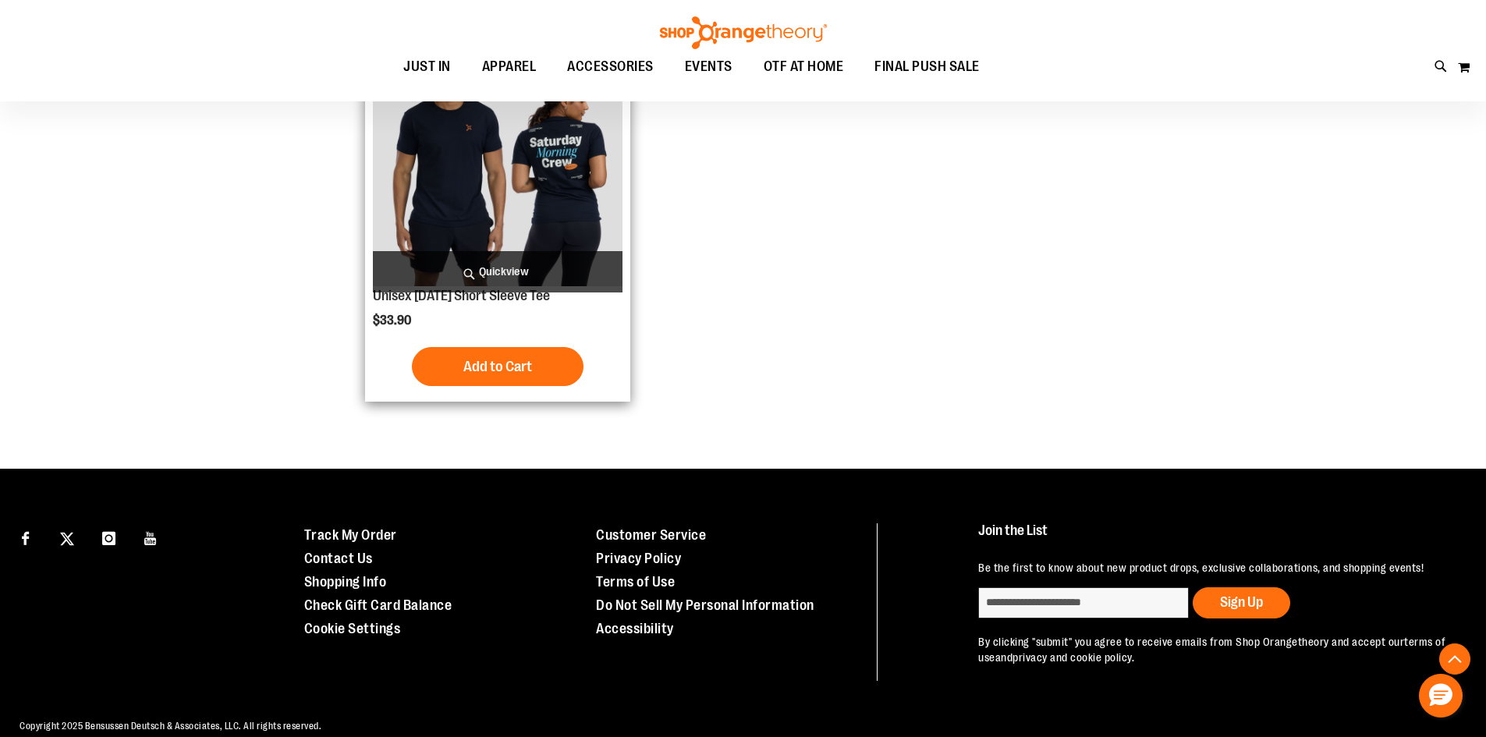
click at [503, 229] on img "product" at bounding box center [498, 162] width 250 height 250
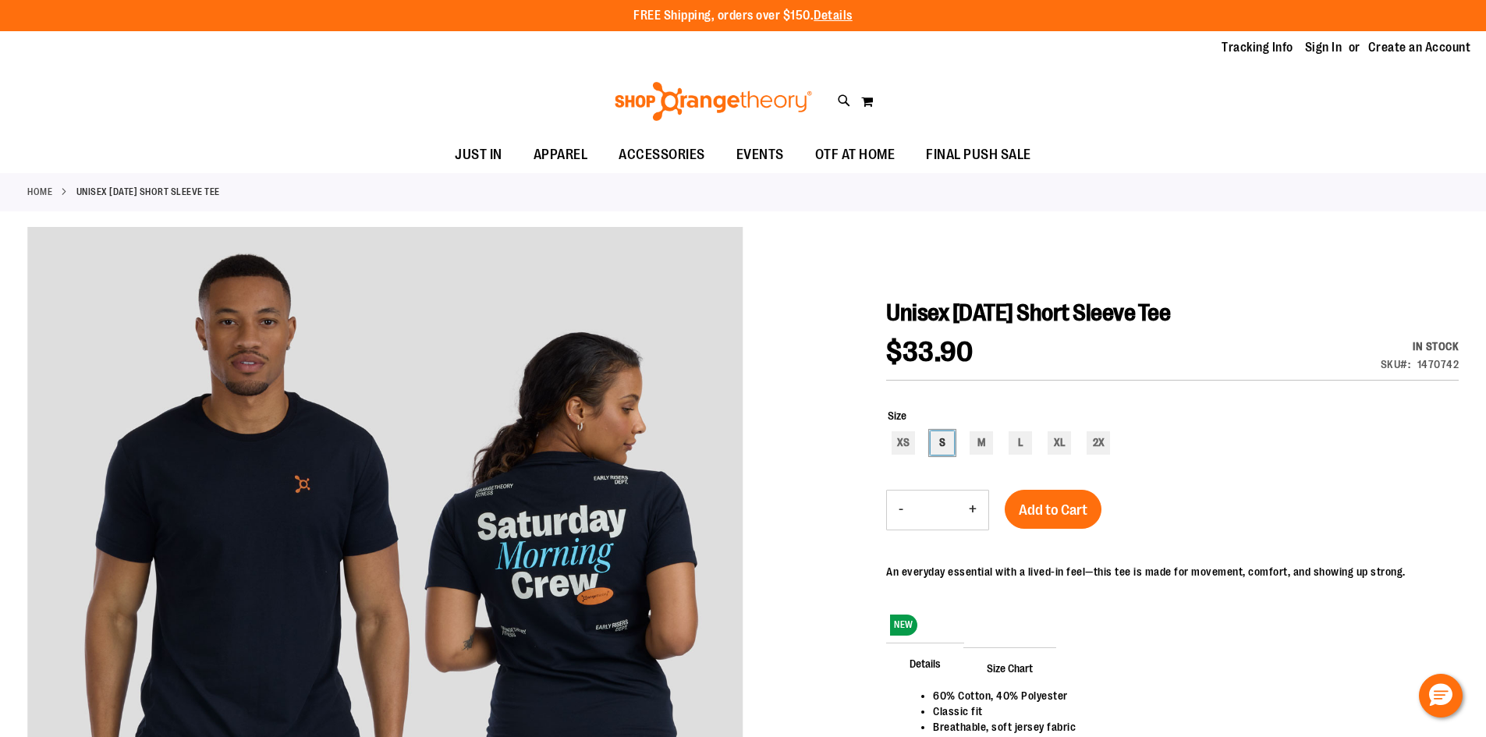
click at [942, 437] on div "S" at bounding box center [942, 442] width 23 height 23
type input "***"
click at [1045, 513] on span "Add to Cart" at bounding box center [1053, 510] width 69 height 17
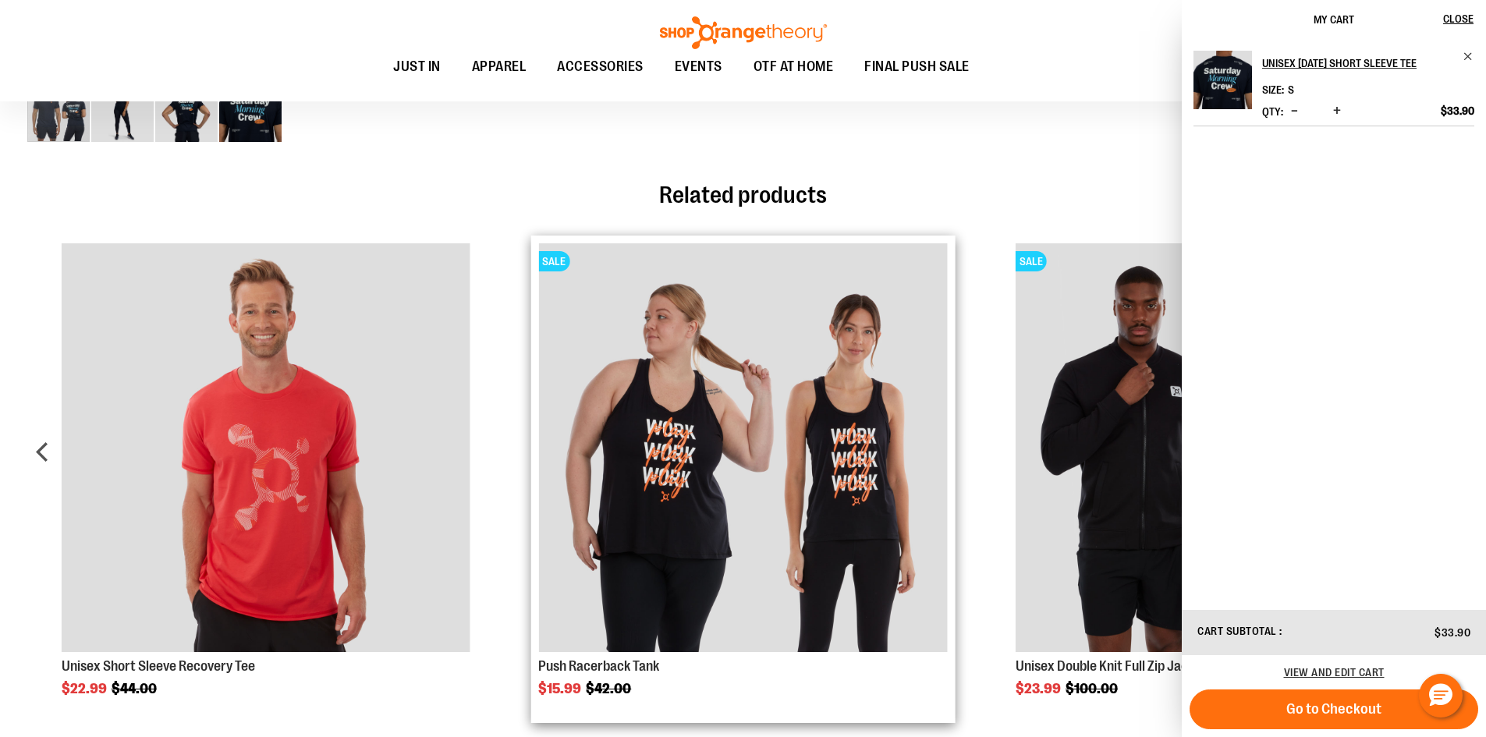
scroll to position [1014, 0]
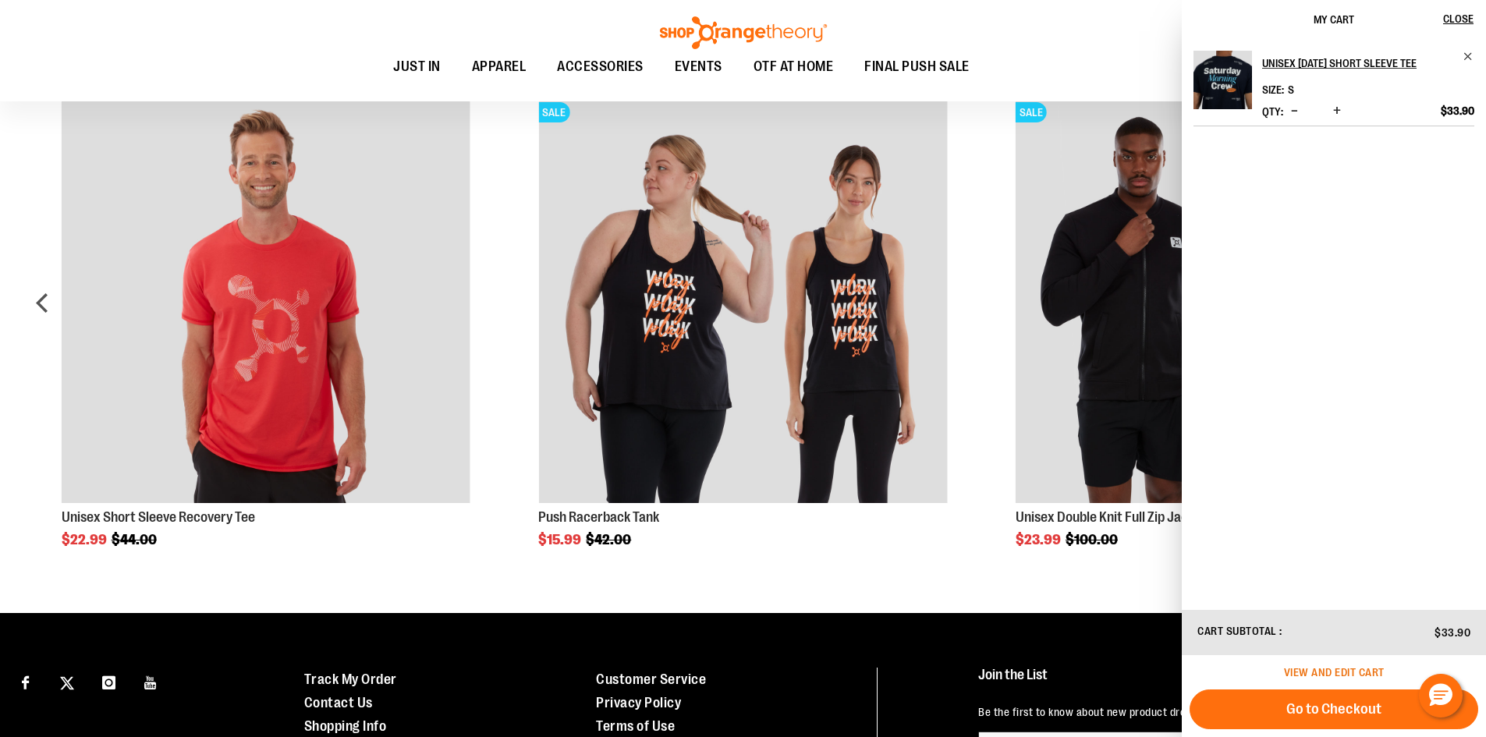
click at [1355, 667] on span "View and edit cart" at bounding box center [1334, 672] width 101 height 12
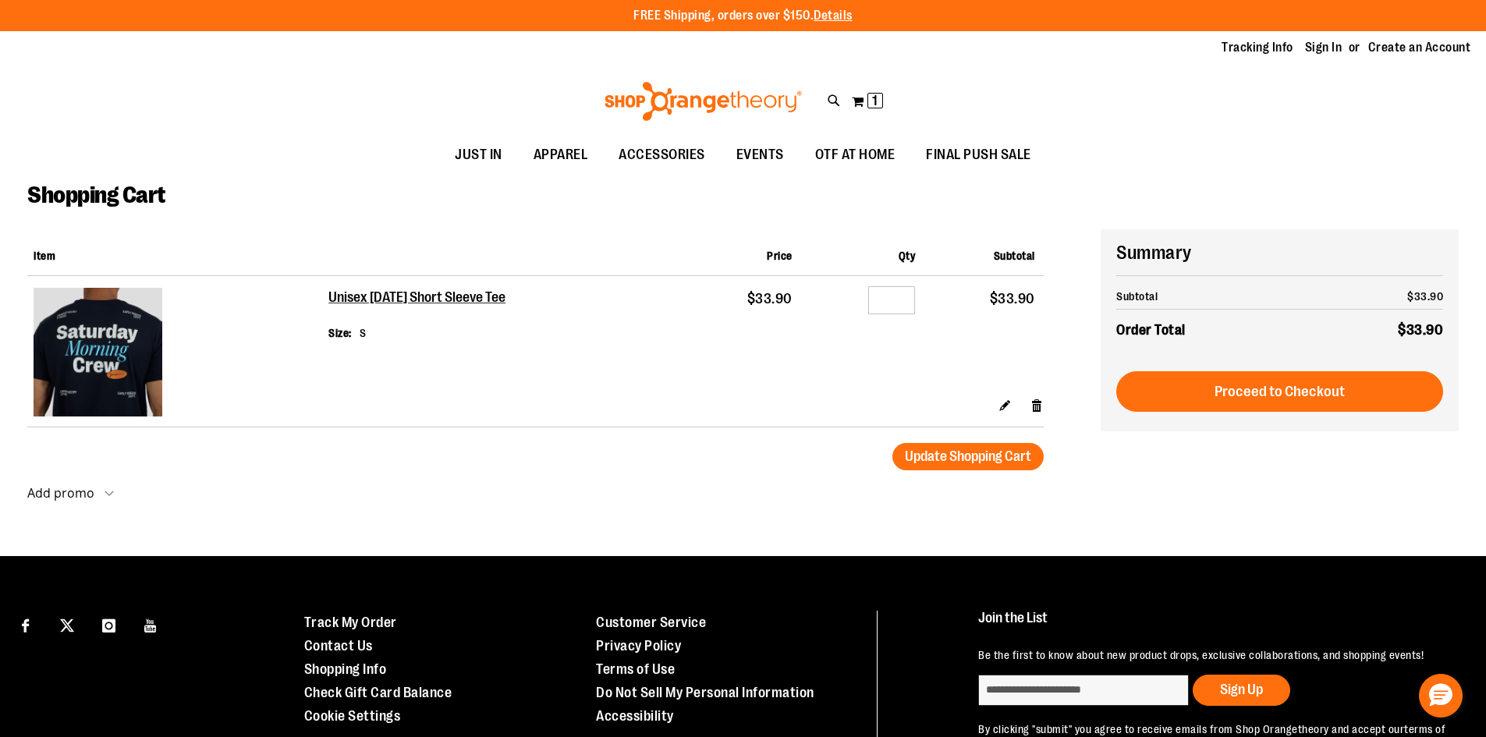
click at [63, 500] on strong "Add promo" at bounding box center [60, 493] width 67 height 17
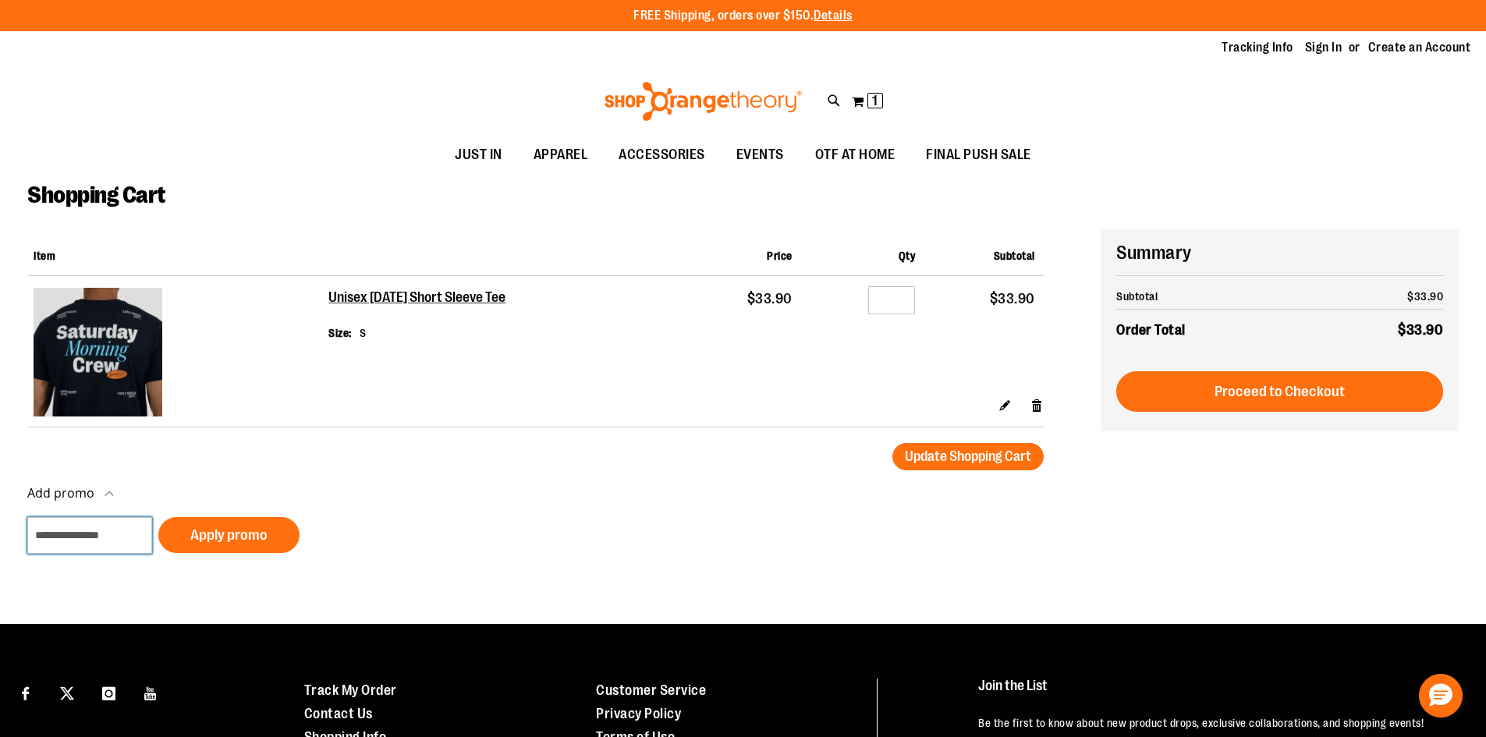
click at [133, 549] on input "Add promo" at bounding box center [89, 535] width 125 height 37
type input "*"
type input "*****"
drag, startPoint x: 233, startPoint y: 555, endPoint x: 237, endPoint y: 539, distance: 16.3
click at [233, 552] on div "Add promo ***** Apply promo" at bounding box center [163, 551] width 272 height 68
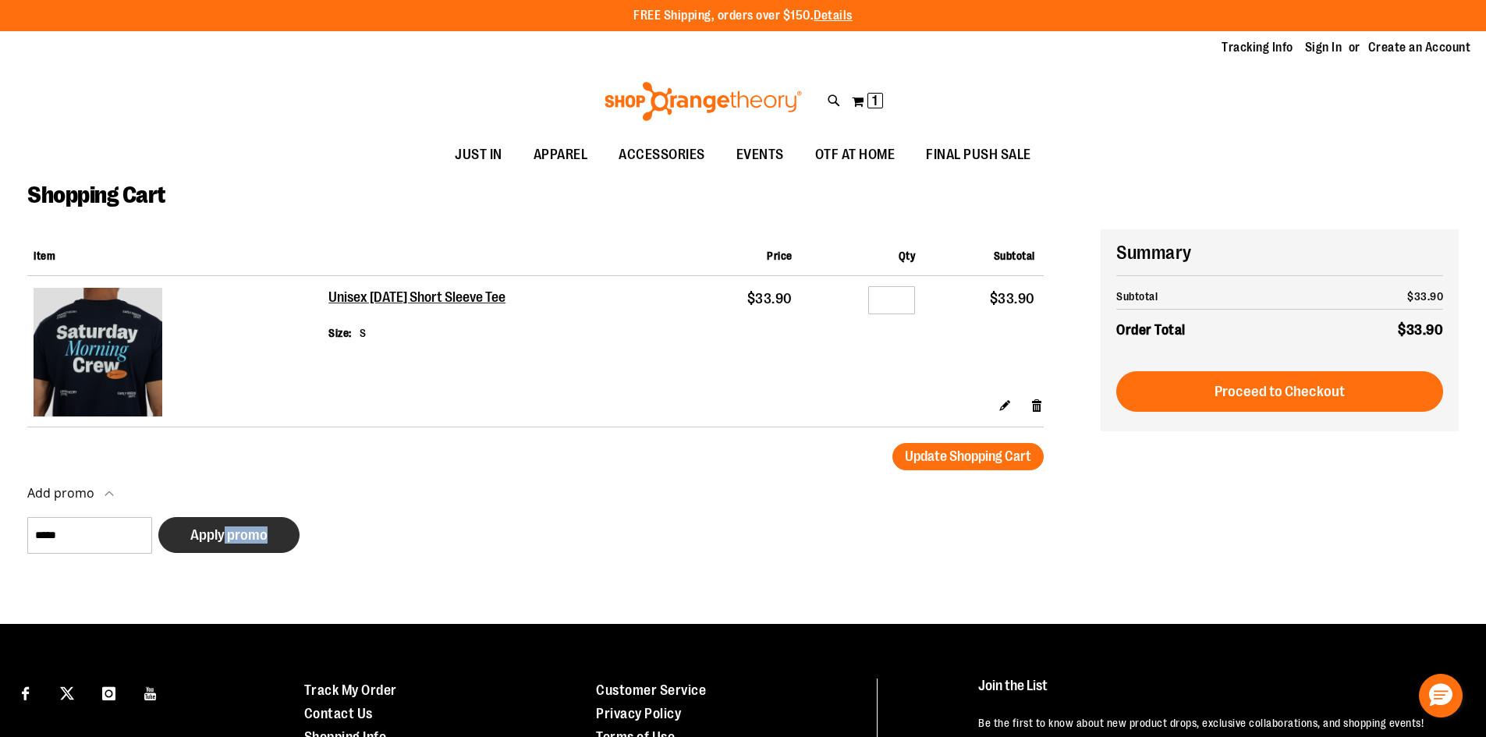
click at [237, 539] on span "Apply promo" at bounding box center [228, 535] width 77 height 17
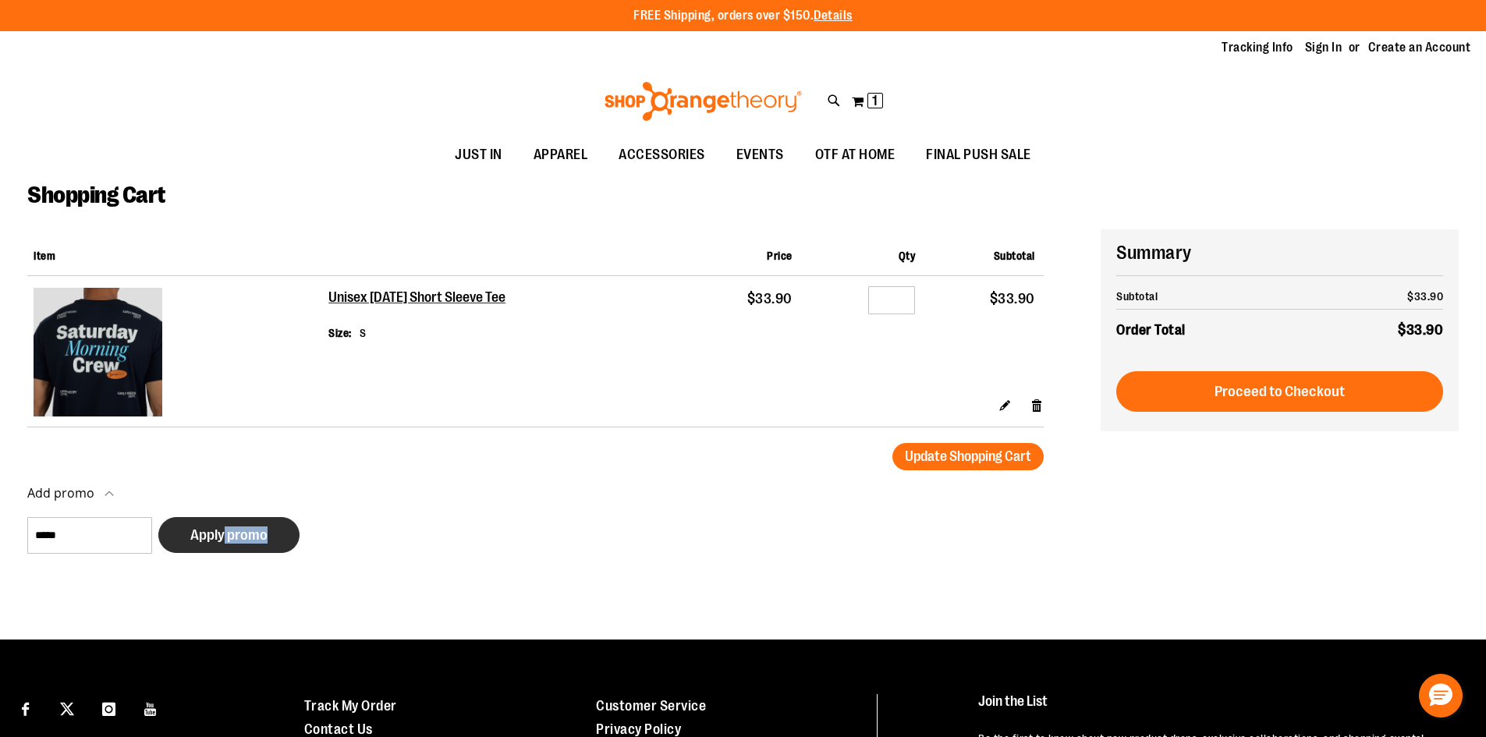
click at [285, 527] on button "Apply promo" at bounding box center [228, 535] width 141 height 36
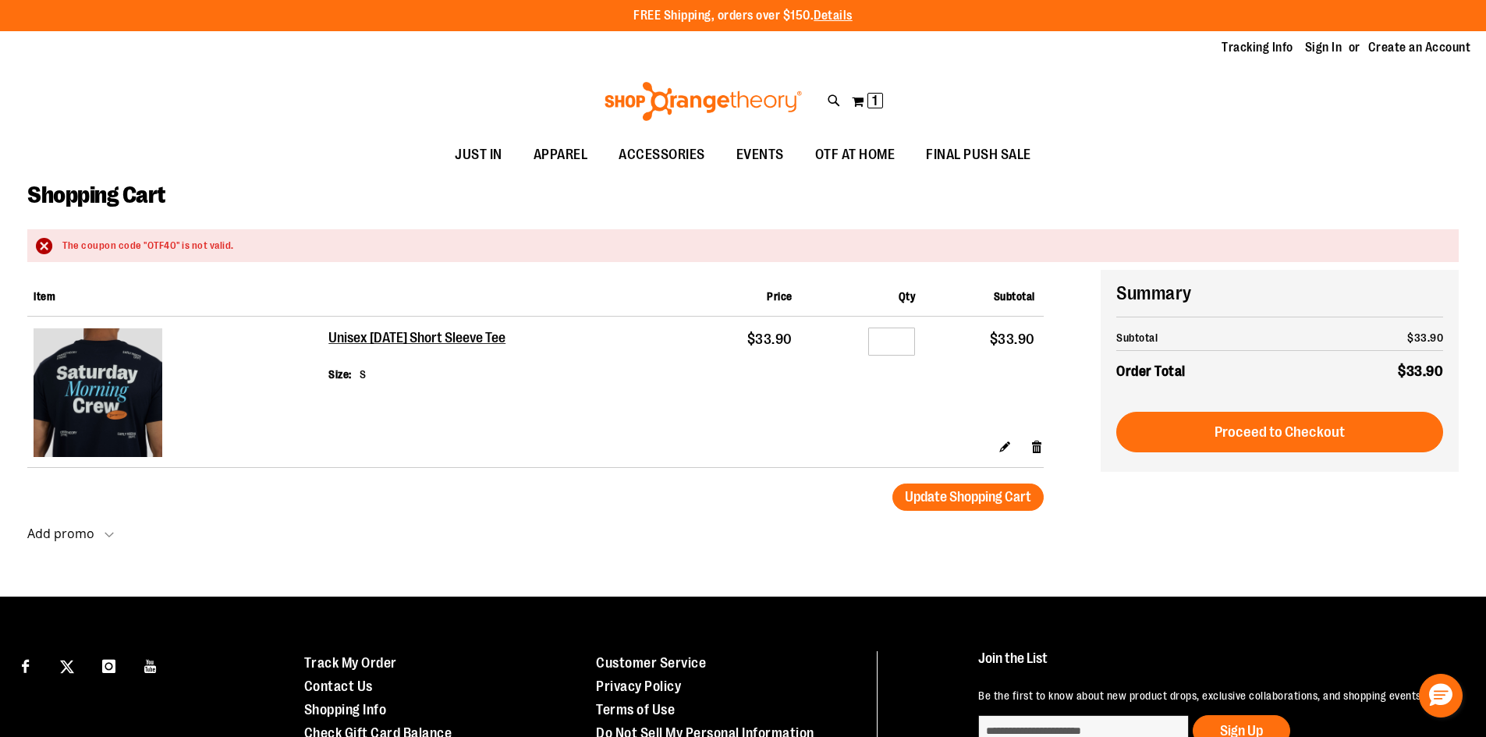
click at [74, 538] on strong "Add promo" at bounding box center [60, 533] width 67 height 17
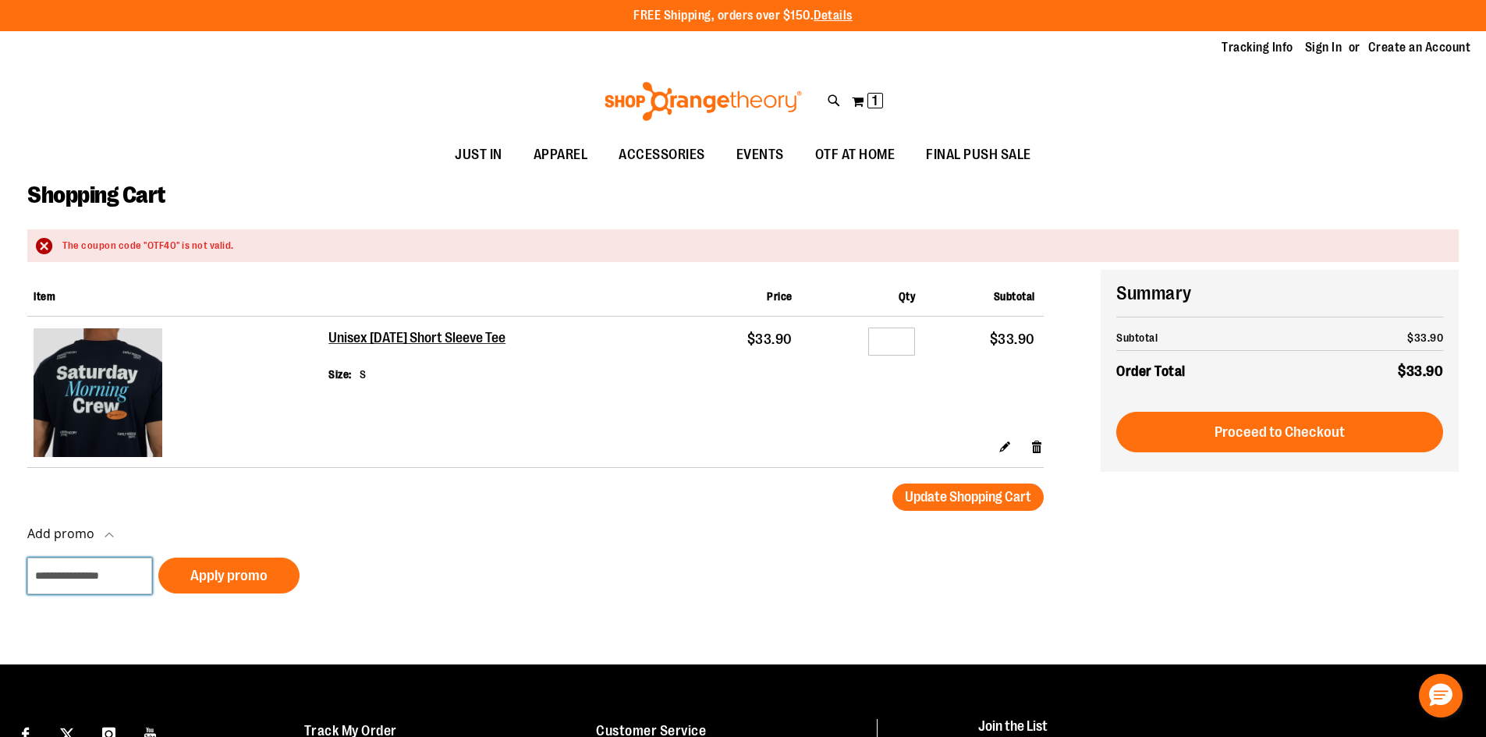
drag, startPoint x: 88, startPoint y: 578, endPoint x: 88, endPoint y: 568, distance: 10.1
click at [88, 579] on input "Add promo" at bounding box center [89, 576] width 125 height 37
type input "**********"
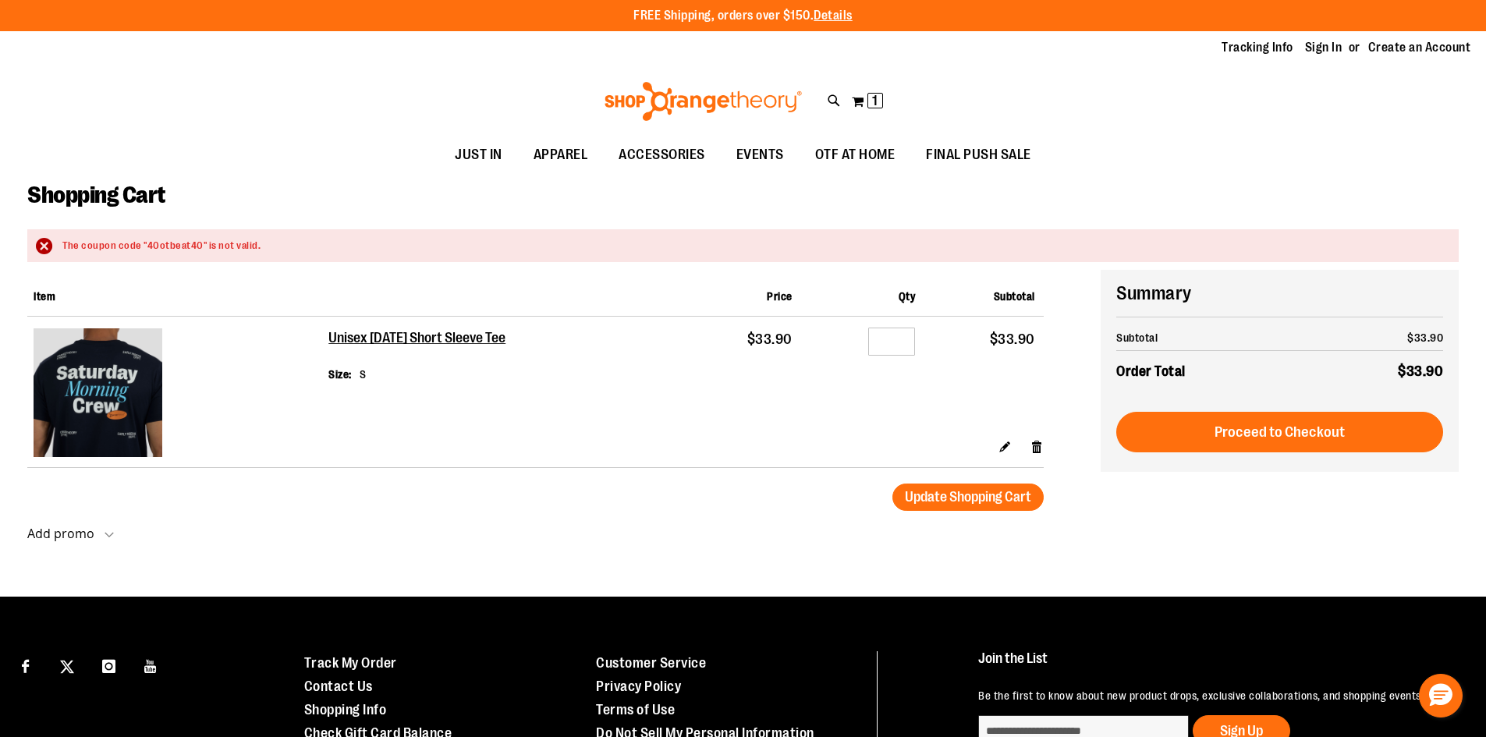
click at [95, 531] on button "Add promo" at bounding box center [70, 538] width 87 height 23
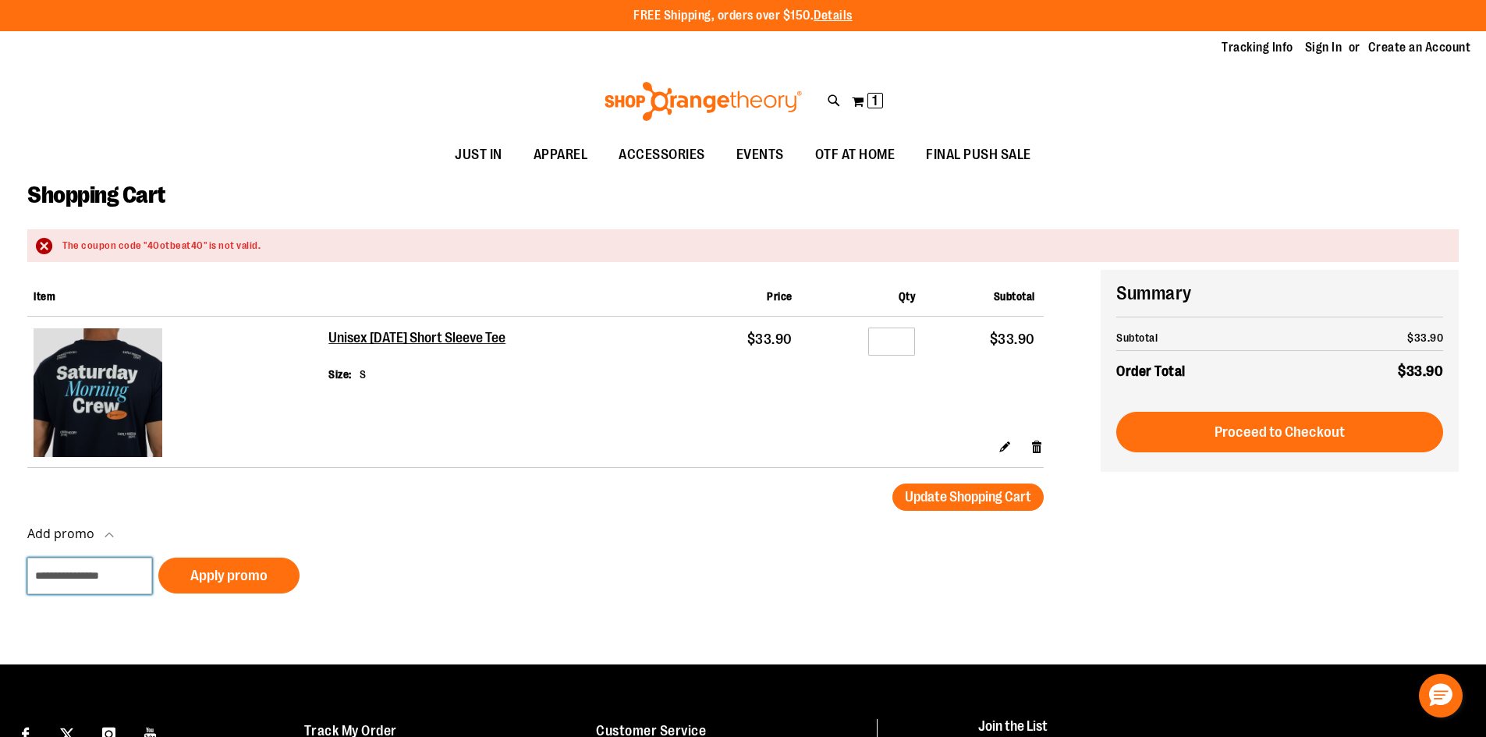
click at [118, 578] on input "Add promo" at bounding box center [89, 576] width 125 height 37
click at [1033, 447] on link "Remove item" at bounding box center [1037, 447] width 13 height 16
